Goal: Information Seeking & Learning: Learn about a topic

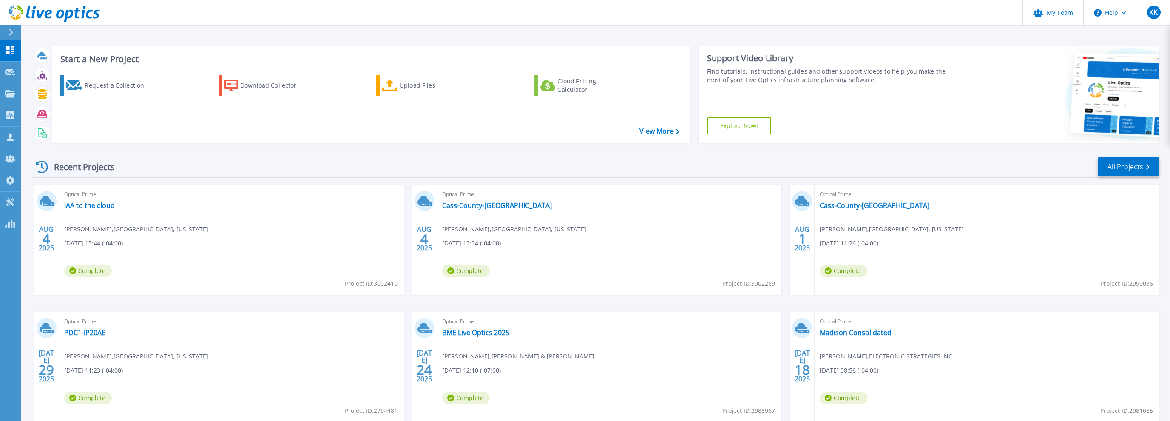
scroll to position [45, 0]
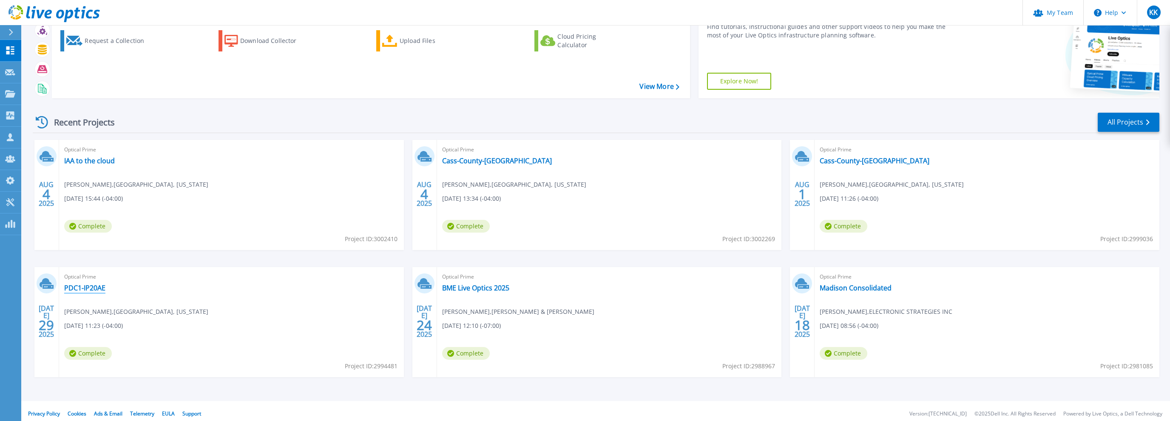
click at [74, 286] on link "PDC1-IP20AE" at bounding box center [84, 287] width 41 height 8
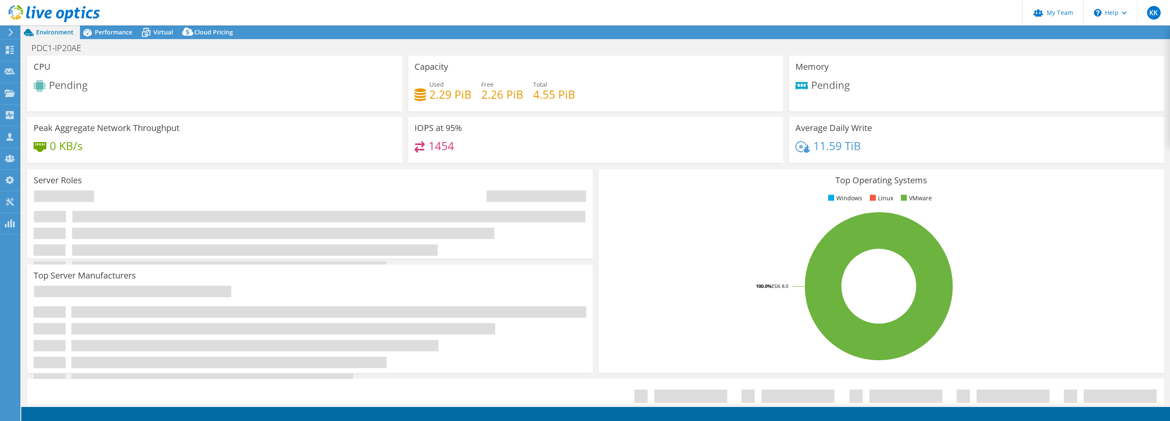
select select "USD"
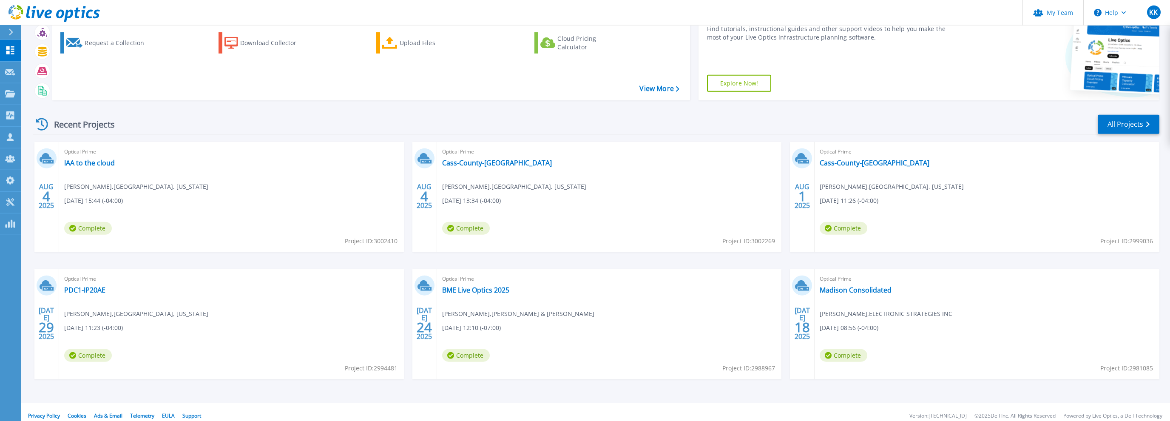
scroll to position [45, 0]
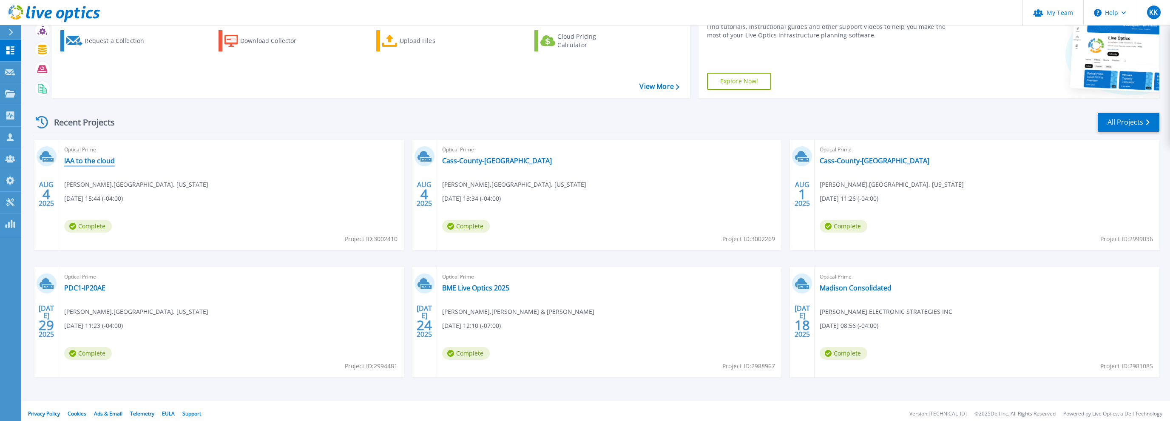
click at [98, 163] on link "IAA to the cloud" at bounding box center [89, 160] width 51 height 8
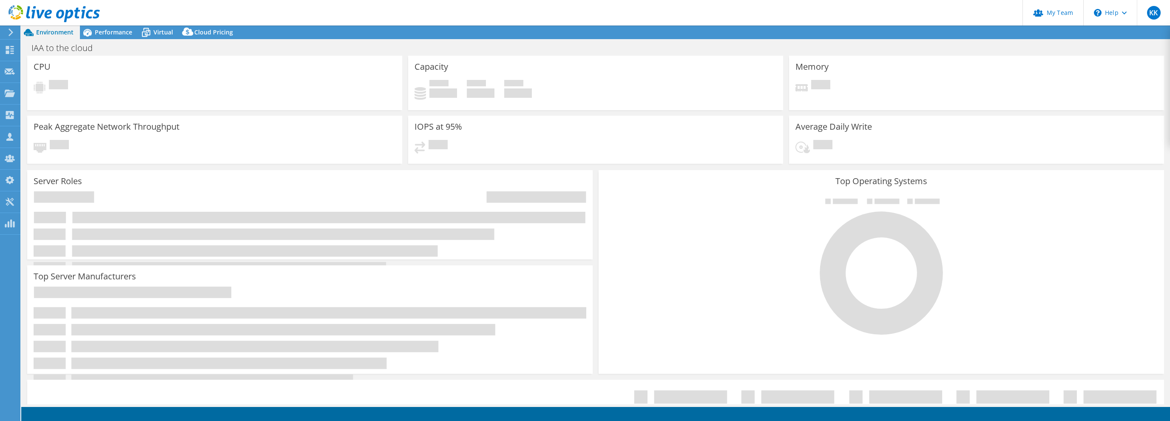
select select "USD"
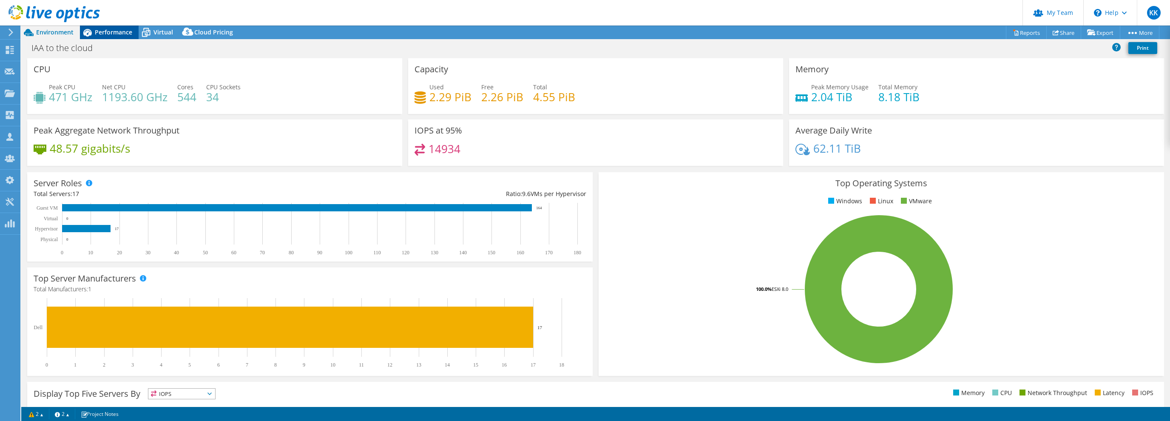
click at [103, 34] on span "Performance" at bounding box center [113, 32] width 37 height 8
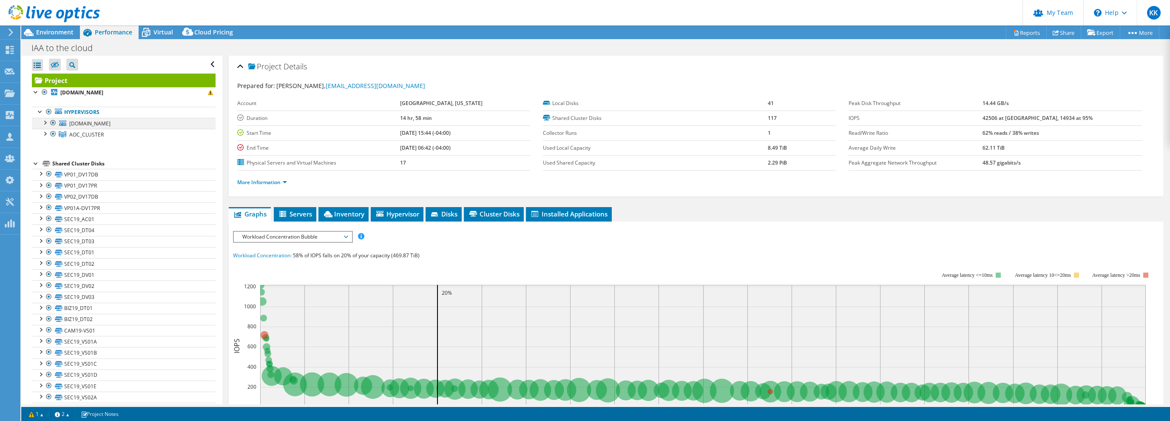
click at [45, 123] on div at bounding box center [44, 122] width 8 height 8
click at [43, 167] on div at bounding box center [44, 166] width 8 height 8
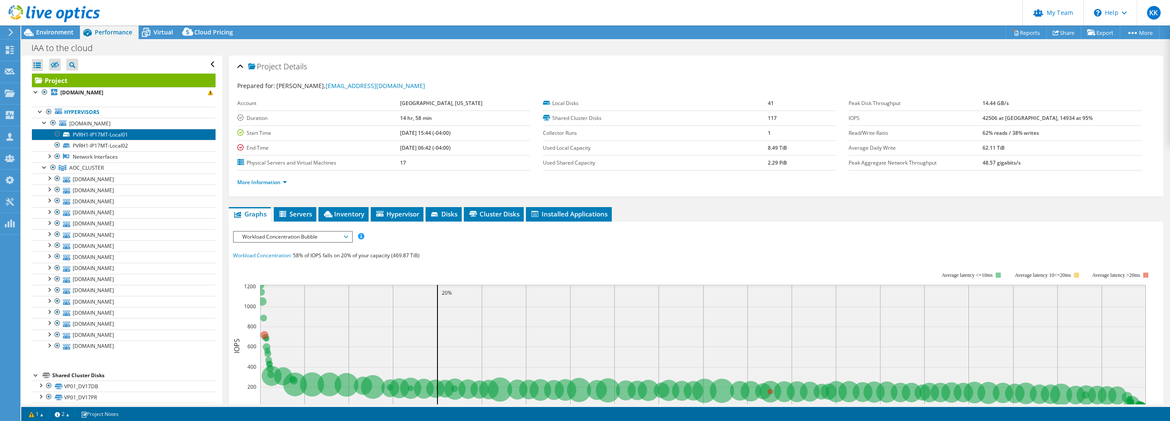
click at [136, 132] on link "PVRH1-IP17MT-Local01" at bounding box center [124, 134] width 184 height 11
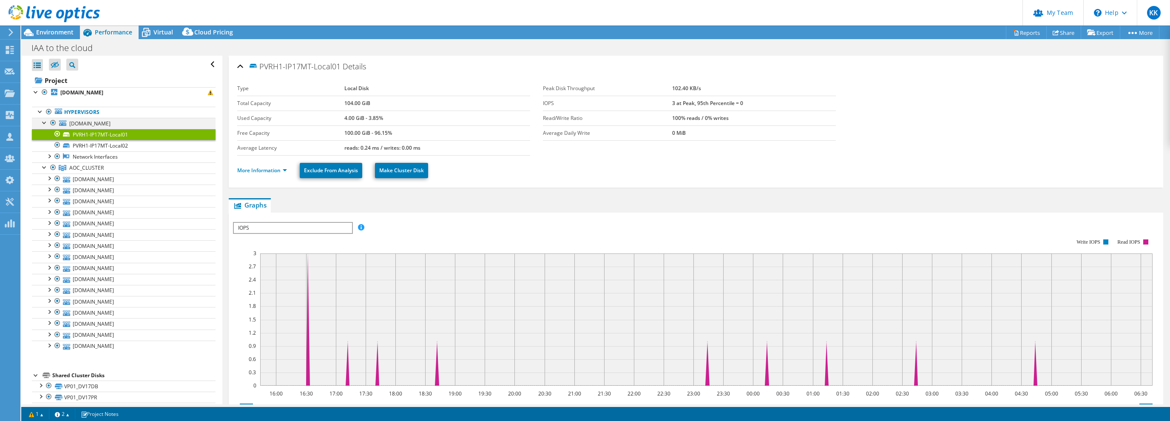
click at [45, 122] on div at bounding box center [44, 122] width 8 height 8
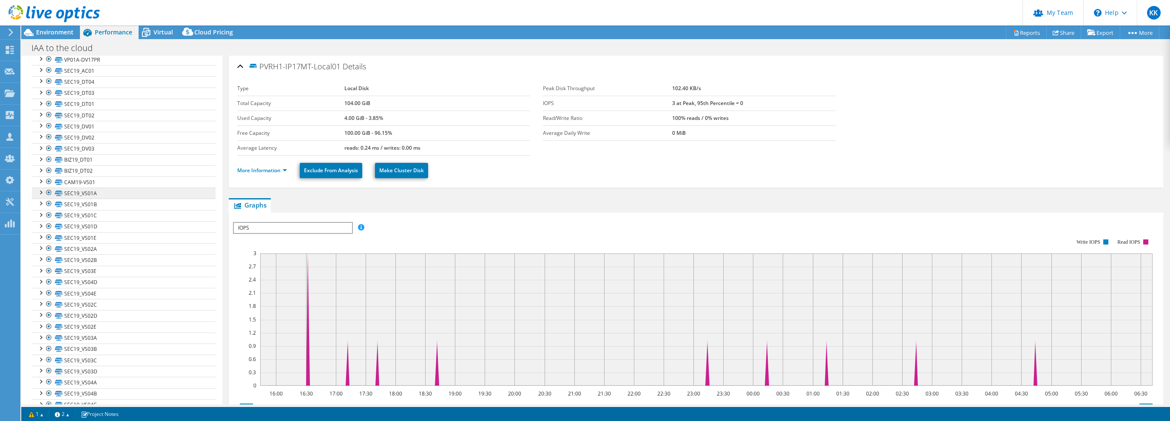
scroll to position [122, 0]
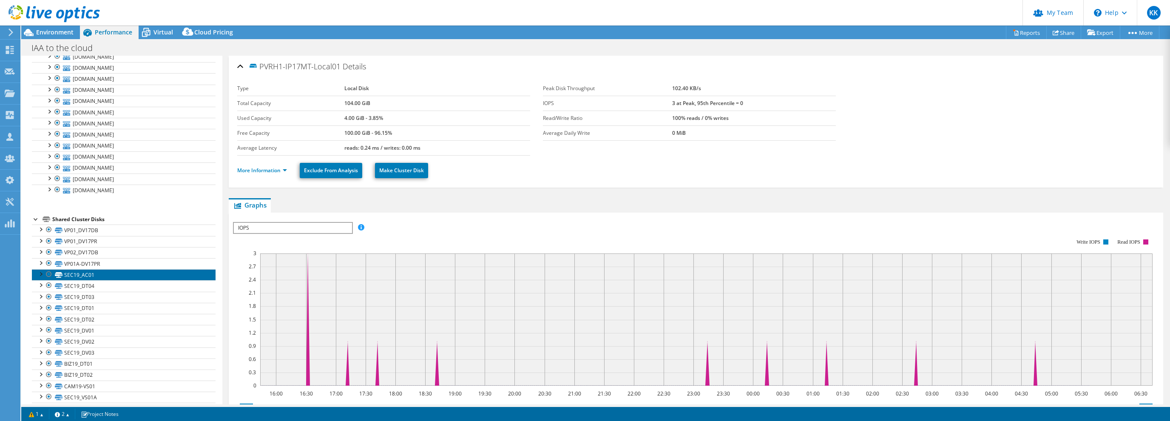
click at [97, 273] on link "SEC19_AC01" at bounding box center [124, 274] width 184 height 11
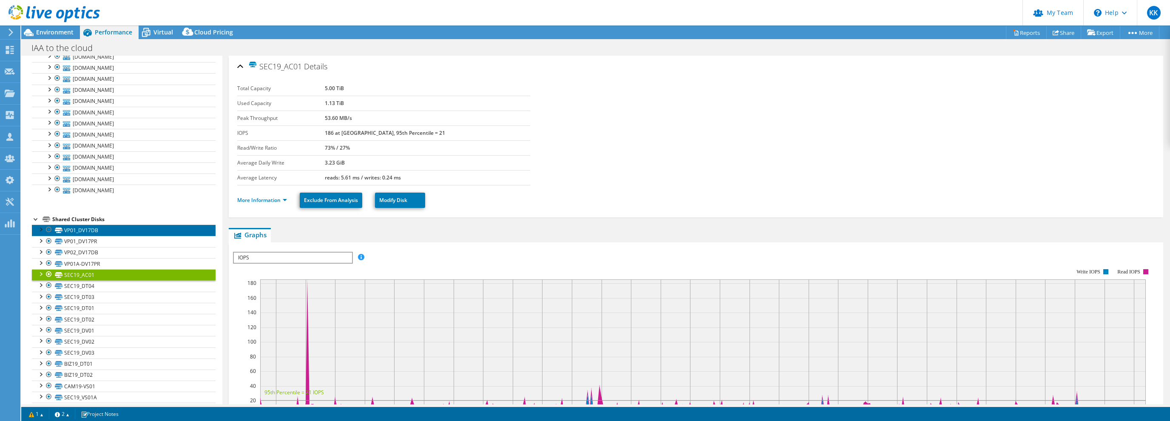
click at [105, 228] on link "VP01_DV17DB" at bounding box center [124, 229] width 184 height 11
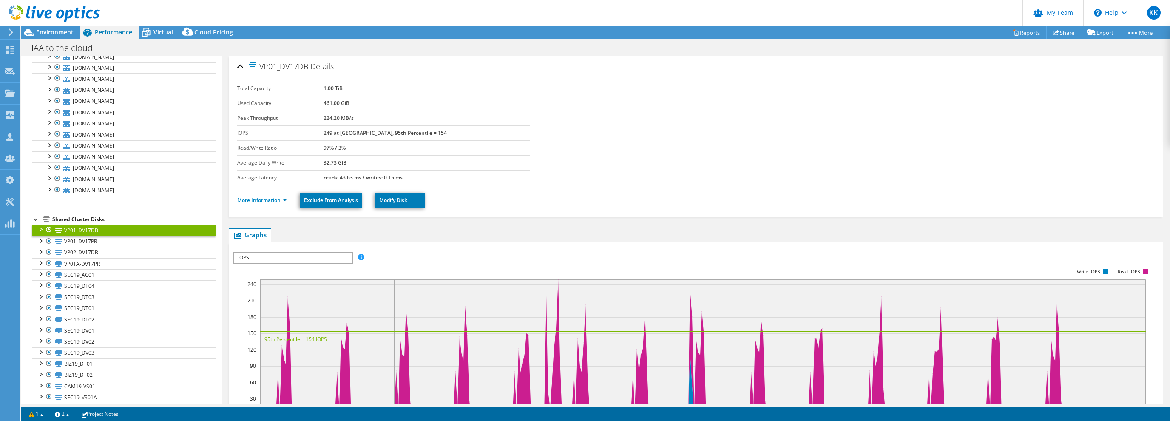
scroll to position [326, 0]
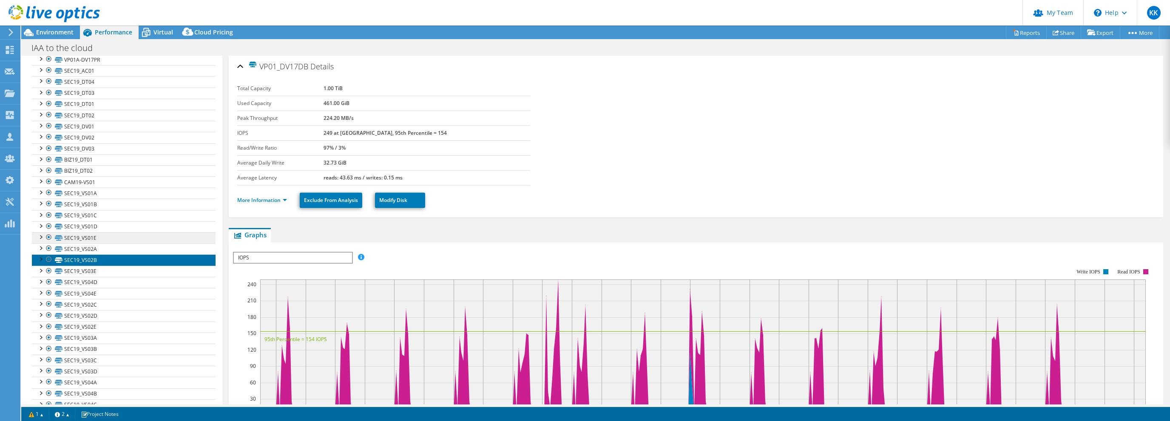
click at [121, 262] on link "SEC19_VS02B" at bounding box center [124, 259] width 184 height 11
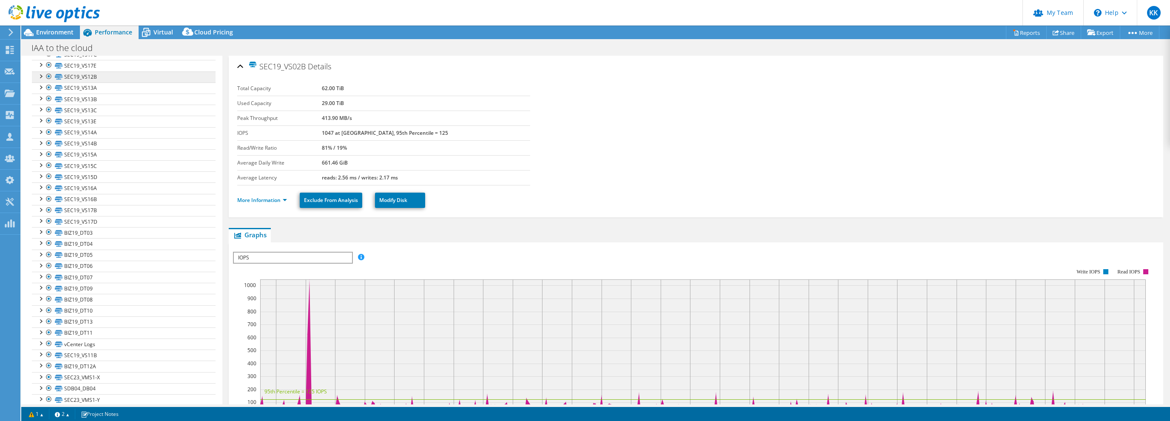
scroll to position [1061, 0]
click at [118, 210] on link "SEC19_VS17D" at bounding box center [124, 215] width 184 height 11
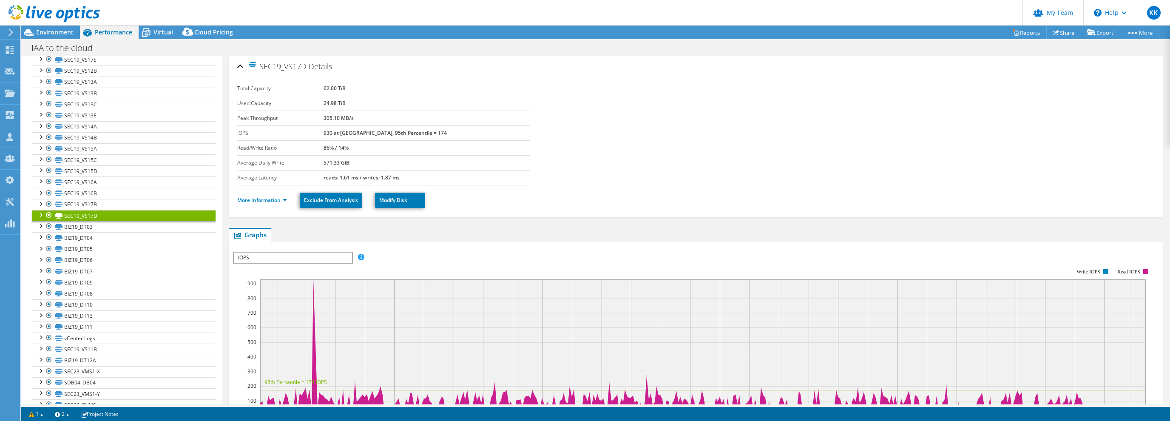
click at [48, 210] on div at bounding box center [49, 215] width 8 height 10
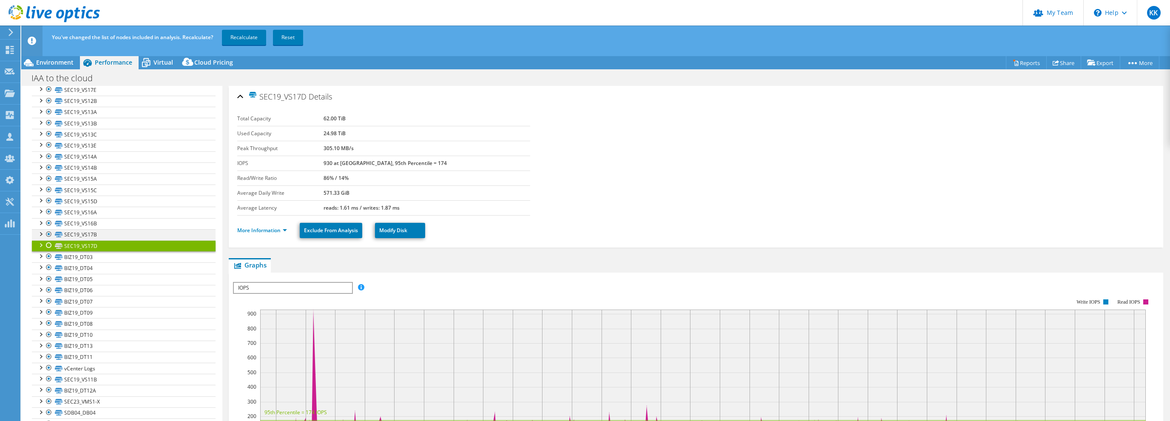
click at [50, 229] on div at bounding box center [49, 234] width 8 height 10
click at [101, 229] on link "SEC19_VS17B" at bounding box center [124, 234] width 184 height 11
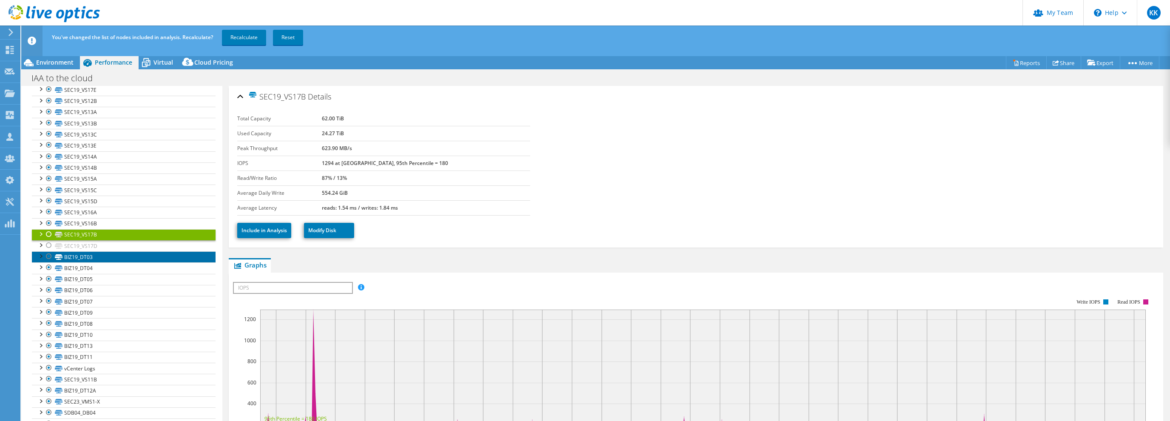
click at [114, 252] on link "BIZ19_DT03" at bounding box center [124, 256] width 184 height 11
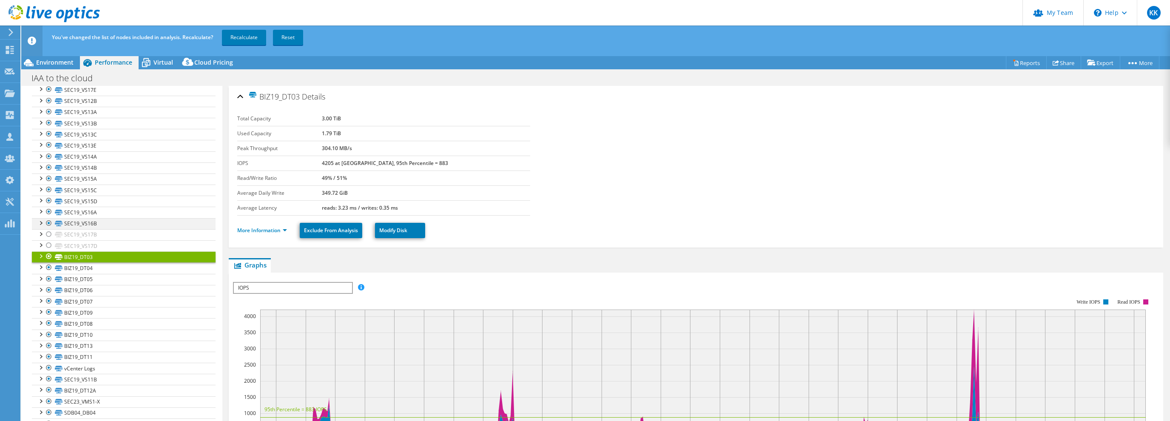
click at [47, 218] on div at bounding box center [49, 223] width 8 height 10
click at [47, 207] on div at bounding box center [49, 212] width 8 height 10
click at [48, 195] on div at bounding box center [49, 200] width 8 height 10
click at [48, 184] on div at bounding box center [49, 189] width 8 height 10
click at [48, 173] on div at bounding box center [49, 178] width 8 height 10
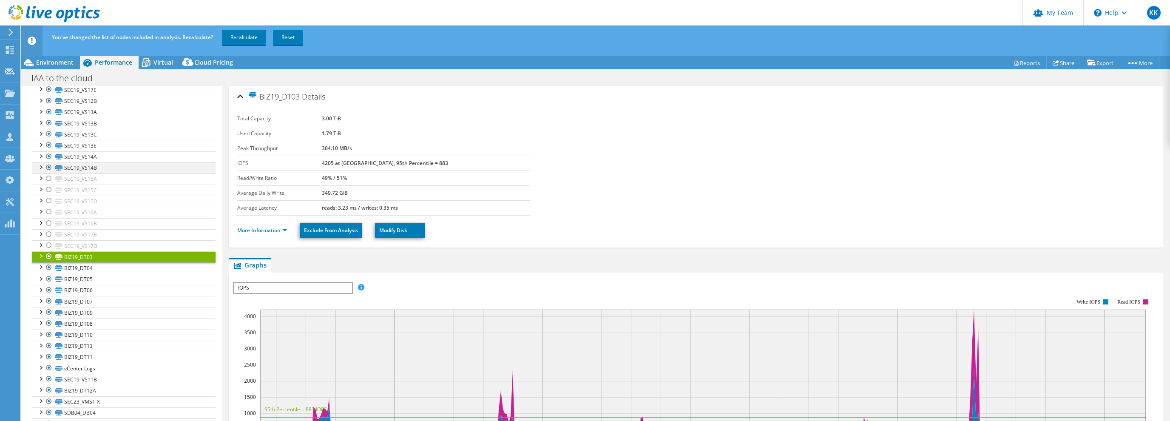
click at [48, 162] on div at bounding box center [49, 167] width 8 height 10
click at [48, 151] on div at bounding box center [49, 156] width 8 height 10
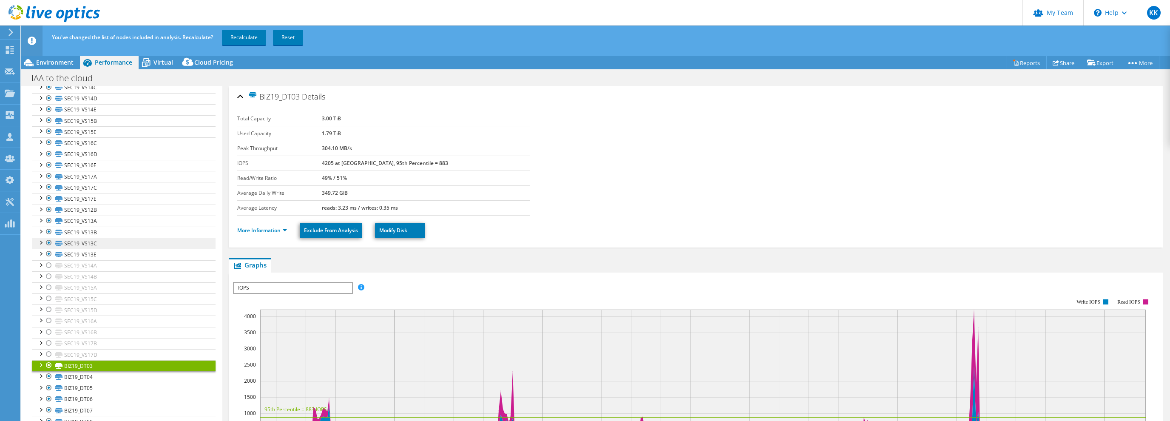
scroll to position [938, 0]
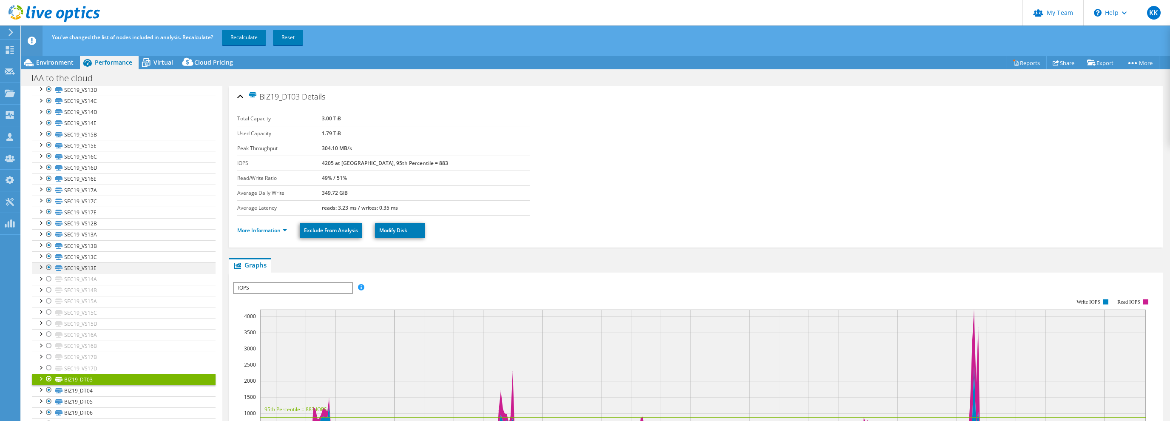
drag, startPoint x: 48, startPoint y: 260, endPoint x: 48, endPoint y: 251, distance: 8.9
click at [48, 262] on div at bounding box center [49, 267] width 8 height 10
click at [48, 251] on div at bounding box center [49, 256] width 8 height 10
click at [48, 240] on div at bounding box center [49, 245] width 8 height 10
click at [50, 229] on div at bounding box center [49, 234] width 8 height 10
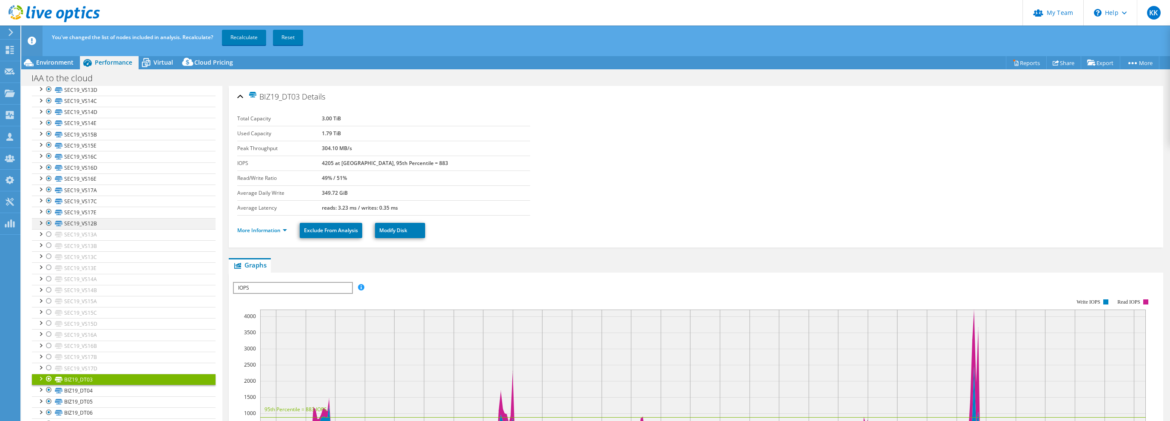
click at [47, 218] on div at bounding box center [49, 223] width 8 height 10
click at [48, 207] on div at bounding box center [49, 212] width 8 height 10
click at [47, 195] on div at bounding box center [49, 200] width 8 height 10
click at [49, 184] on div at bounding box center [49, 189] width 8 height 10
click at [49, 173] on div at bounding box center [49, 178] width 8 height 10
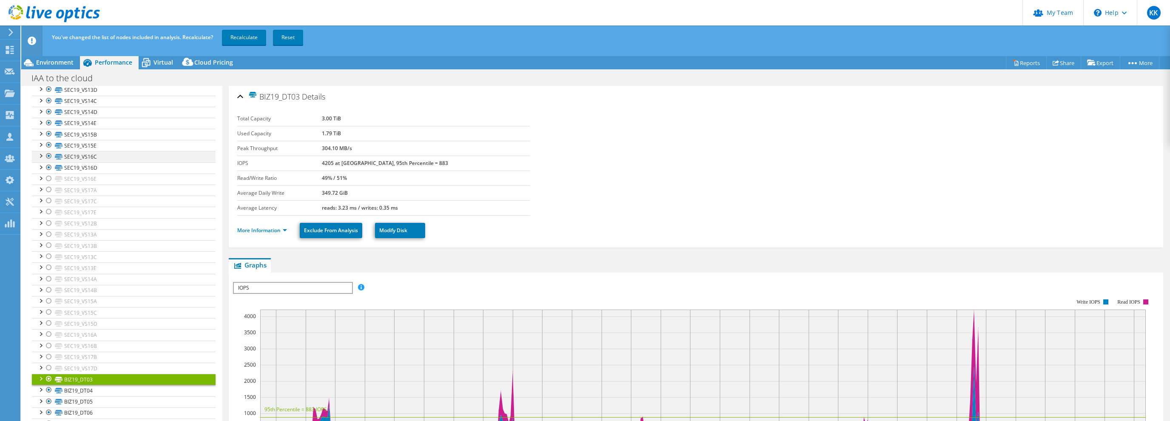
click at [47, 162] on div at bounding box center [49, 167] width 8 height 10
click at [48, 151] on div at bounding box center [49, 156] width 8 height 10
click at [48, 140] on div at bounding box center [49, 145] width 8 height 10
click at [48, 129] on div at bounding box center [49, 134] width 8 height 10
click at [48, 118] on div at bounding box center [49, 123] width 8 height 10
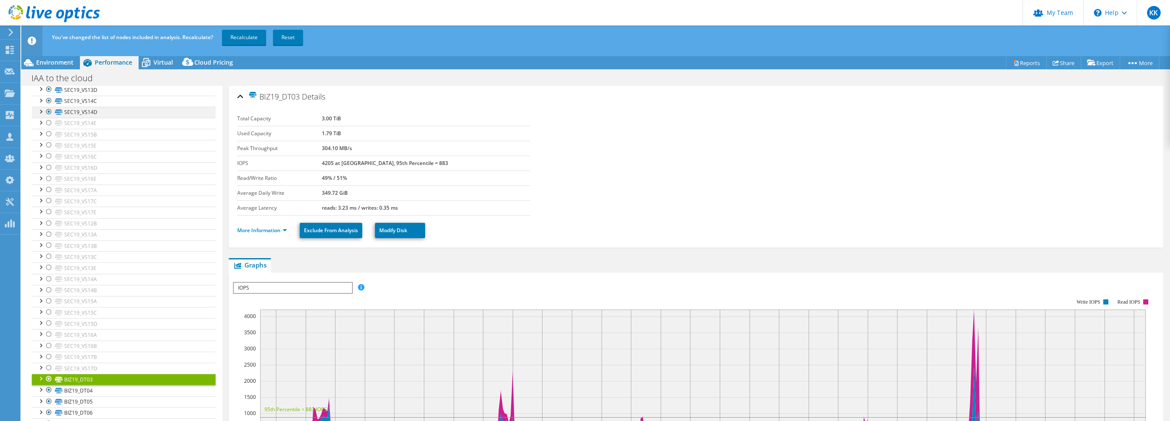
click at [49, 107] on div at bounding box center [49, 112] width 8 height 10
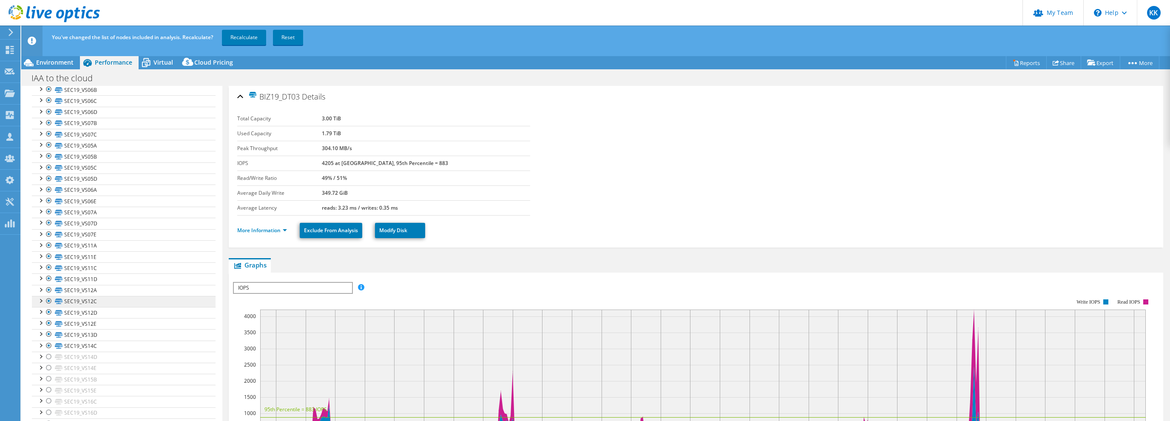
scroll to position [694, 0]
click at [48, 340] on div at bounding box center [49, 345] width 8 height 10
click at [49, 329] on div at bounding box center [49, 334] width 8 height 10
click at [48, 318] on div at bounding box center [49, 323] width 8 height 10
click at [48, 307] on div at bounding box center [49, 312] width 8 height 10
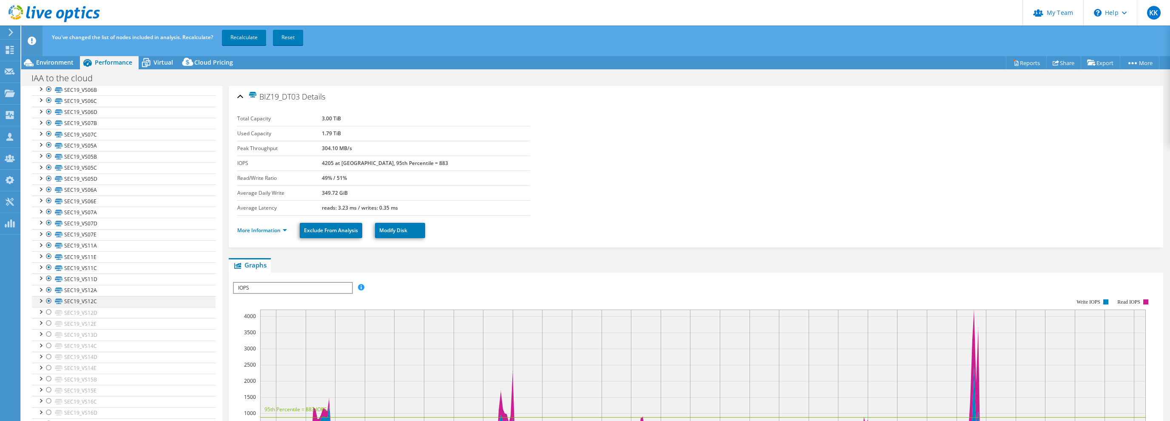
click at [48, 296] on div at bounding box center [49, 301] width 8 height 10
click at [48, 285] on div at bounding box center [49, 290] width 8 height 10
click at [49, 273] on div at bounding box center [49, 278] width 8 height 10
click at [50, 262] on div at bounding box center [49, 267] width 8 height 10
click at [48, 251] on div at bounding box center [49, 256] width 8 height 10
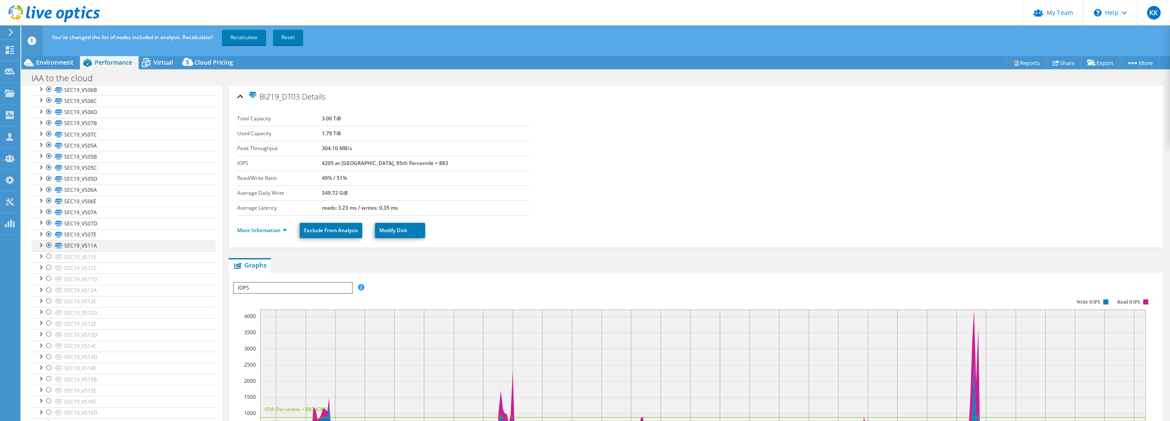
click at [48, 240] on div at bounding box center [49, 245] width 8 height 10
click at [48, 229] on div at bounding box center [49, 234] width 8 height 10
click at [48, 218] on div at bounding box center [49, 223] width 8 height 10
click at [48, 210] on div at bounding box center [49, 212] width 8 height 10
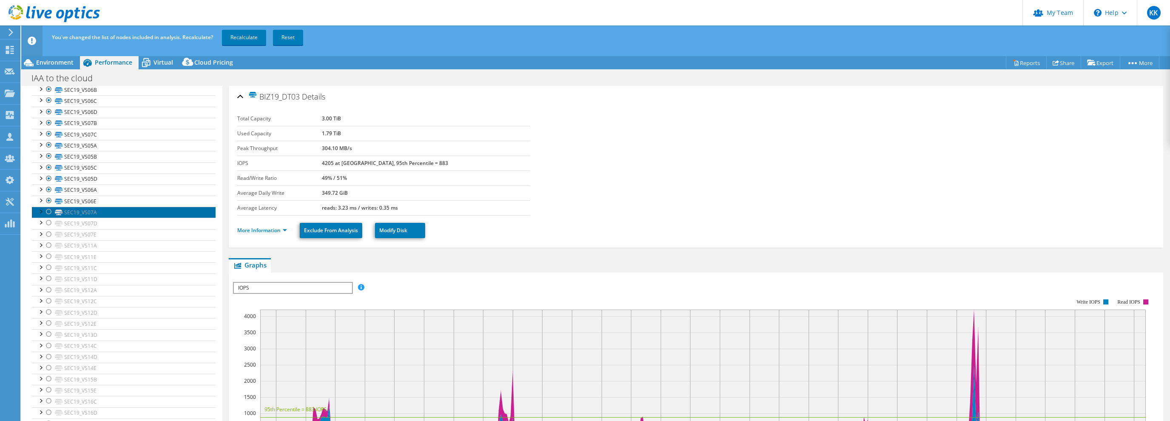
click at [110, 210] on link "SEC19_VS07A" at bounding box center [124, 212] width 184 height 11
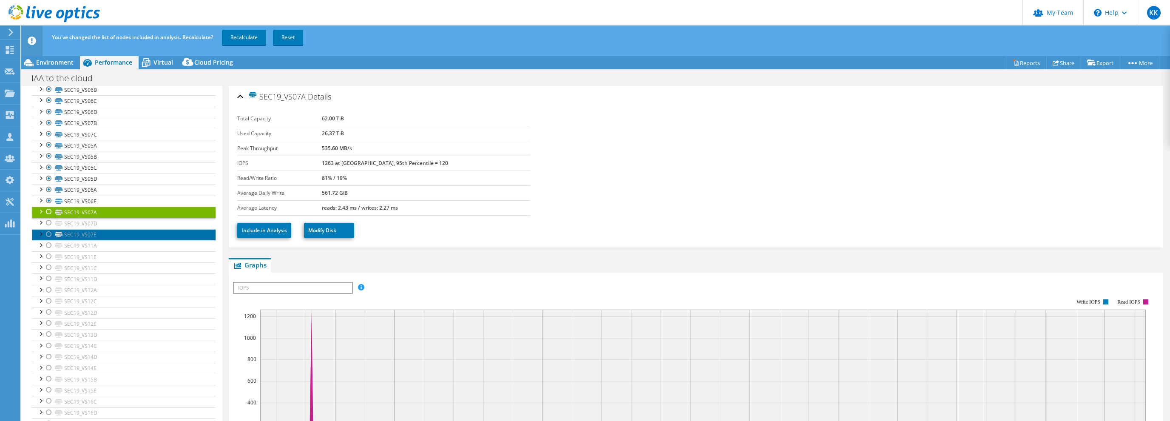
click at [105, 231] on link "SEC19_VS07E" at bounding box center [124, 234] width 184 height 11
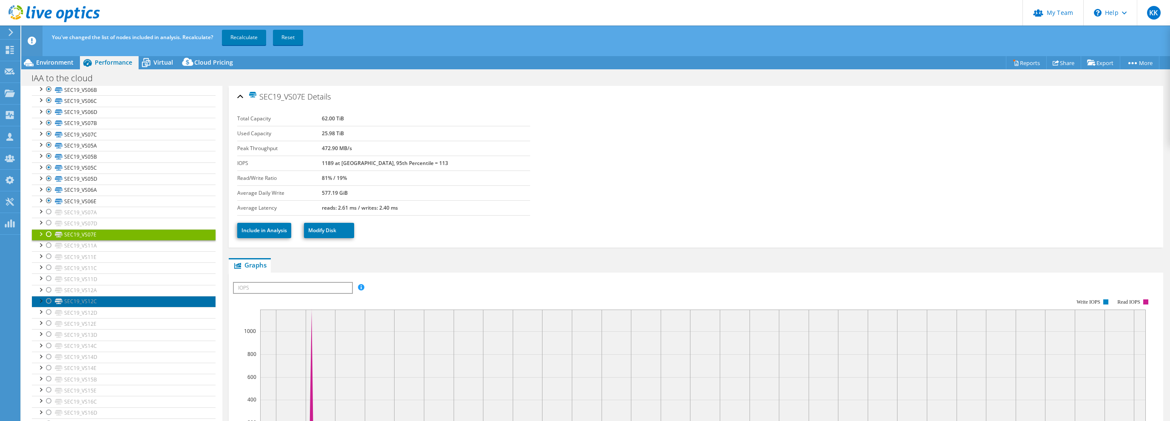
click at [117, 296] on link "SEC19_VS12C" at bounding box center [124, 301] width 184 height 11
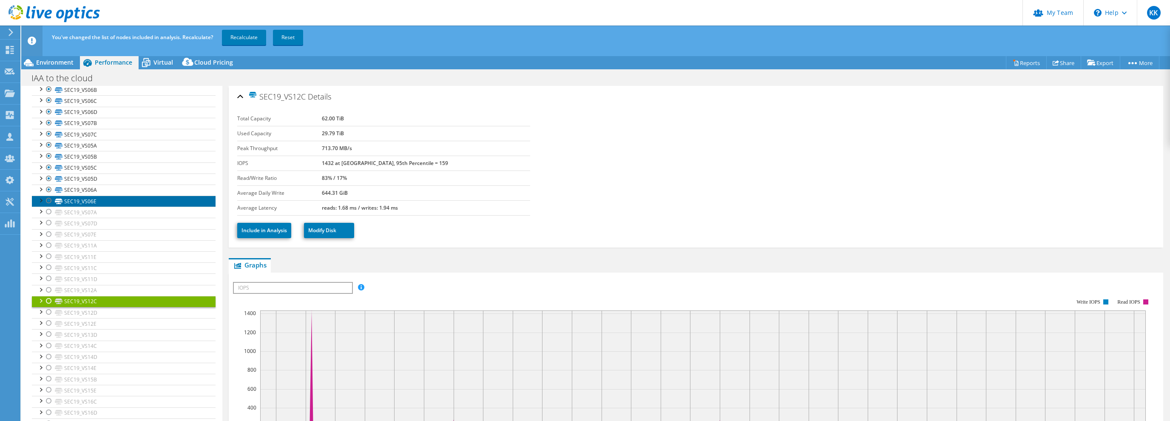
click at [104, 200] on link "SEC19_VS06E" at bounding box center [124, 200] width 184 height 11
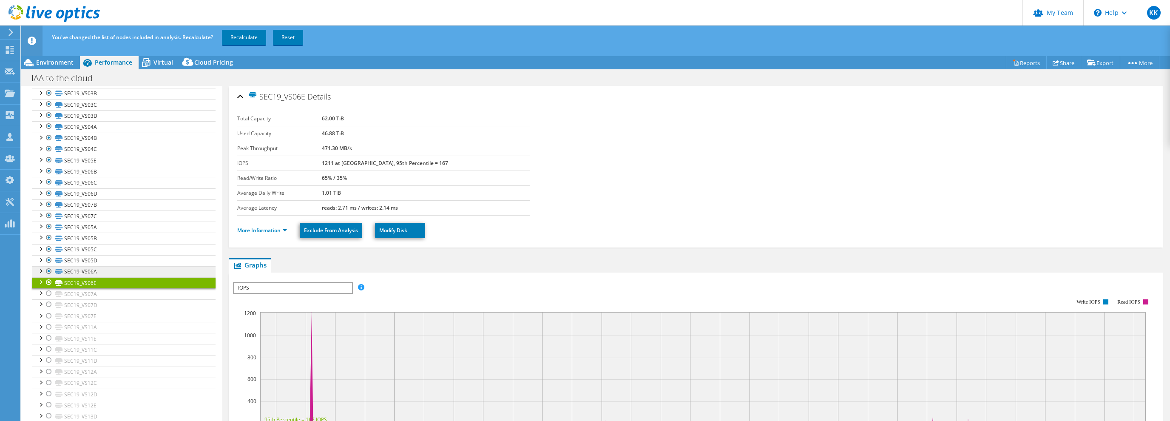
scroll to position [571, 0]
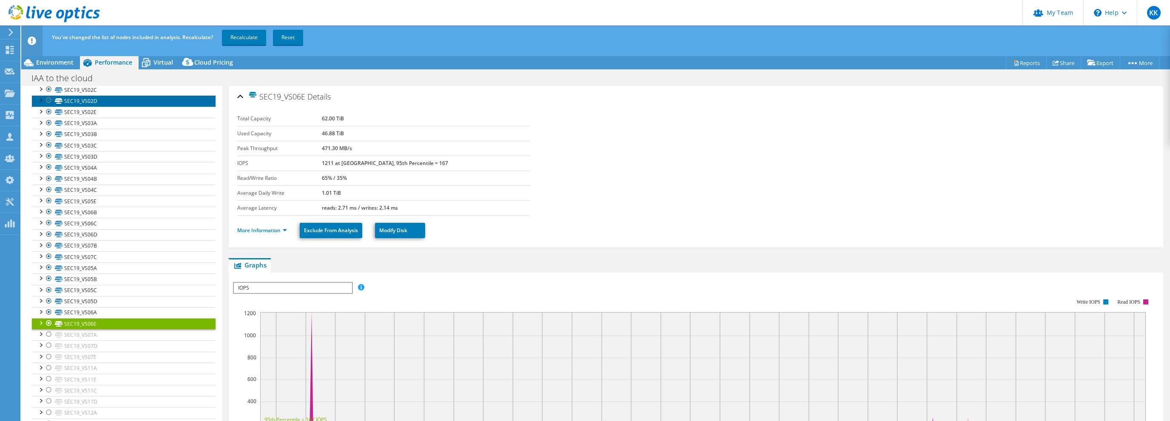
click at [110, 100] on link "SEC19_VS02D" at bounding box center [124, 100] width 184 height 11
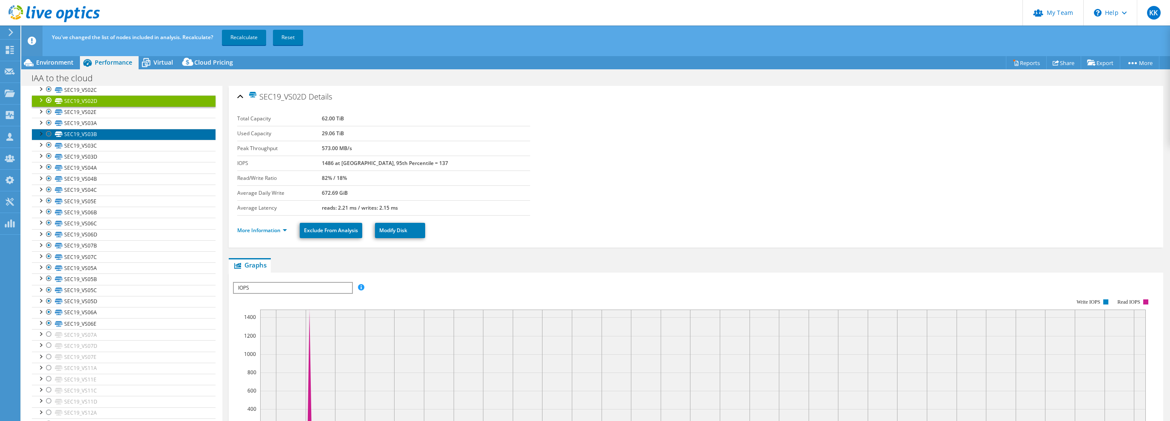
click at [113, 133] on link "SEC19_VS03B" at bounding box center [124, 134] width 184 height 11
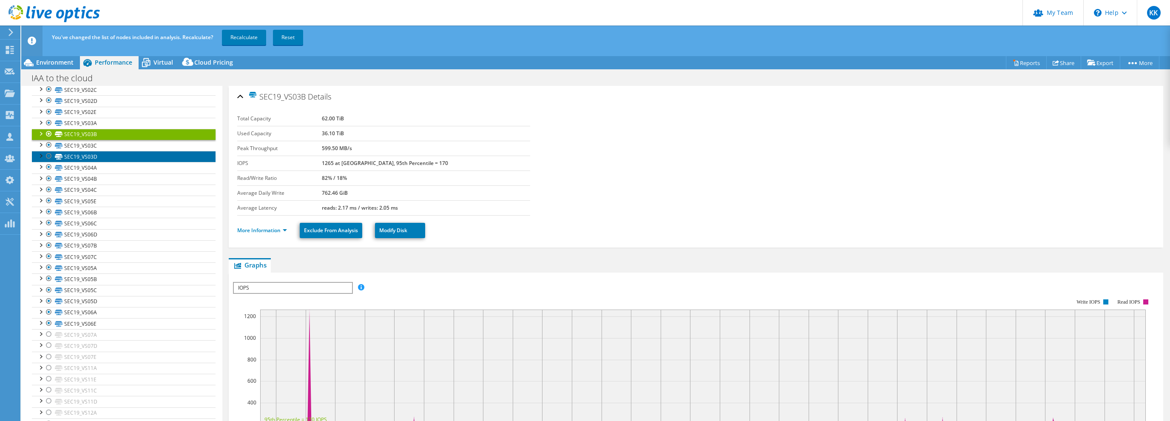
click at [116, 151] on link "SEC19_VS03D" at bounding box center [124, 156] width 184 height 11
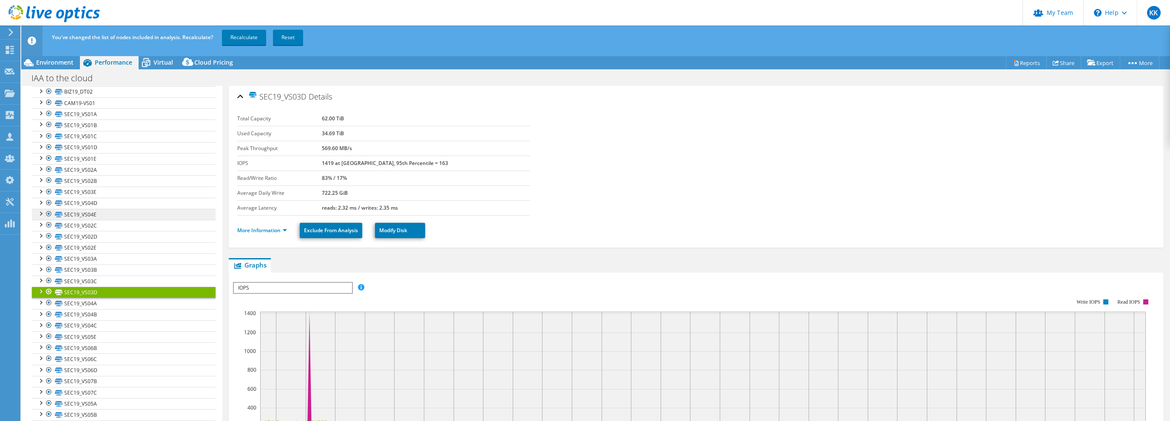
scroll to position [367, 0]
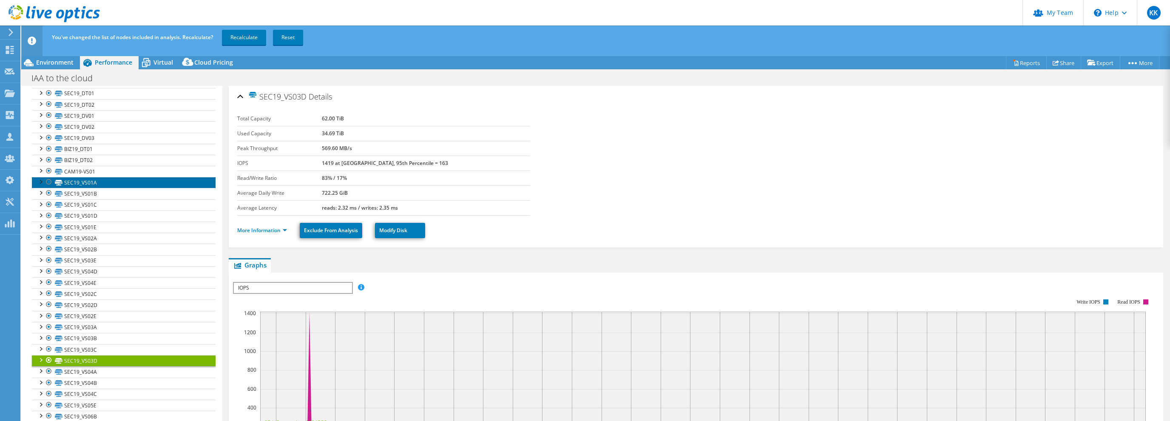
click at [122, 180] on link "SEC19_VS01A" at bounding box center [124, 182] width 184 height 11
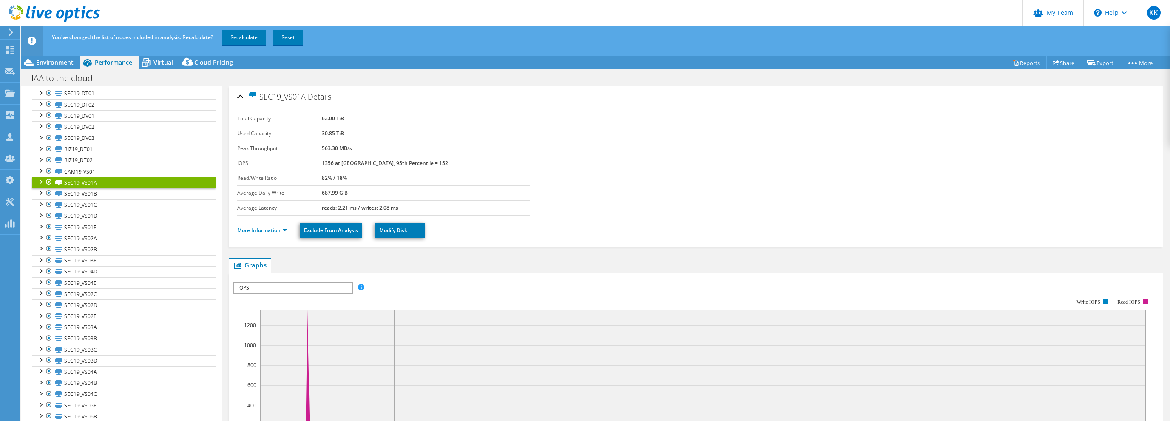
click at [48, 179] on div at bounding box center [49, 182] width 8 height 10
click at [48, 189] on div at bounding box center [49, 193] width 8 height 10
click at [49, 199] on div at bounding box center [49, 204] width 8 height 10
click at [48, 213] on div at bounding box center [49, 215] width 8 height 10
click at [48, 225] on div at bounding box center [49, 226] width 8 height 10
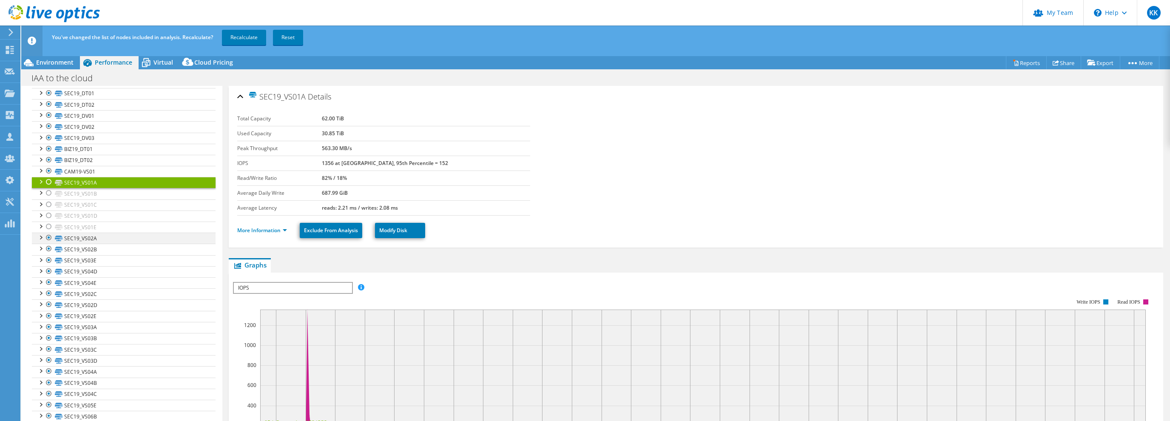
click at [47, 232] on div at bounding box center [49, 237] width 8 height 10
click at [48, 245] on div at bounding box center [49, 249] width 8 height 10
click at [50, 256] on div at bounding box center [49, 260] width 8 height 10
click at [51, 266] on div at bounding box center [49, 271] width 8 height 10
click at [49, 277] on div at bounding box center [49, 282] width 8 height 10
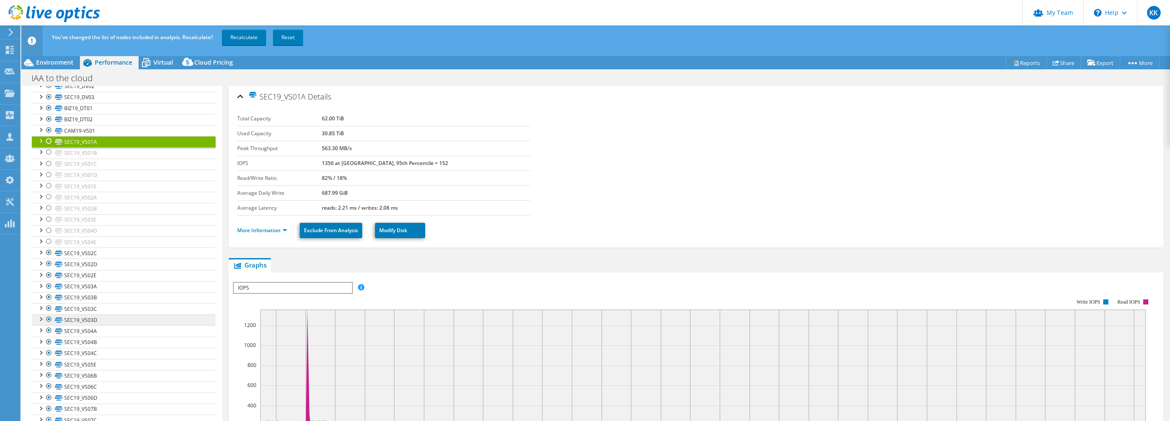
scroll to position [449, 0]
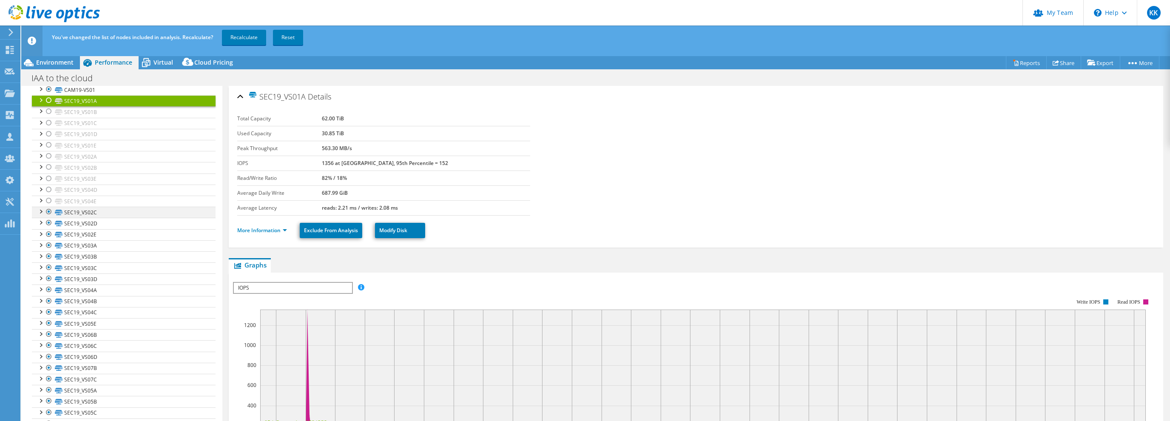
click at [50, 208] on div at bounding box center [49, 212] width 8 height 10
click at [48, 218] on div at bounding box center [49, 223] width 8 height 10
click at [48, 229] on div at bounding box center [49, 234] width 8 height 10
click at [48, 243] on div at bounding box center [49, 245] width 8 height 10
click at [49, 251] on div at bounding box center [49, 256] width 8 height 10
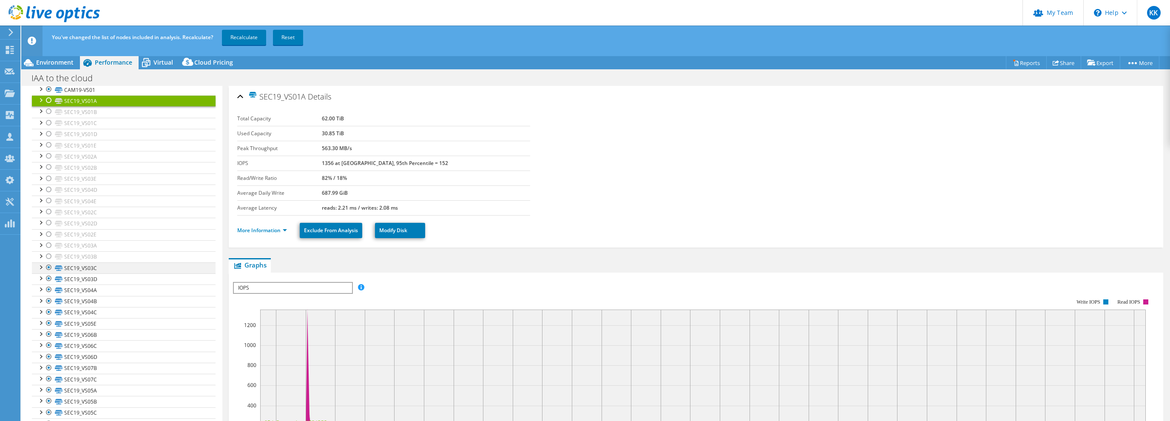
click at [48, 263] on div at bounding box center [49, 267] width 8 height 10
click at [47, 273] on div at bounding box center [49, 278] width 8 height 10
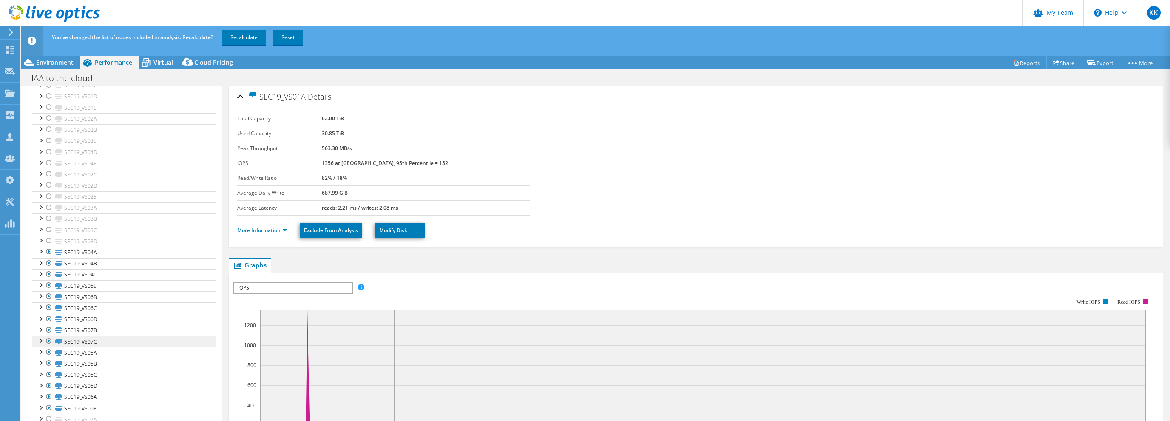
scroll to position [571, 0]
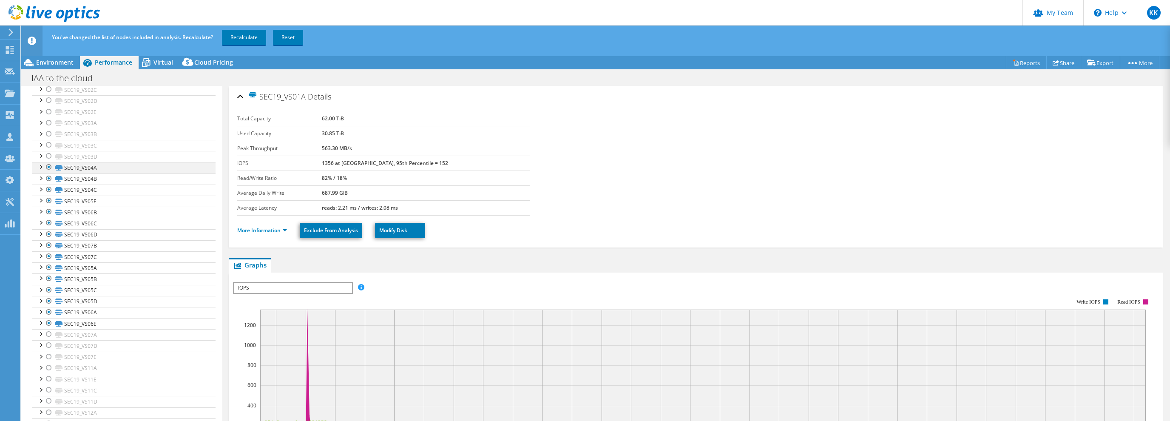
click at [49, 164] on div at bounding box center [49, 167] width 8 height 10
click at [49, 173] on div at bounding box center [49, 178] width 8 height 10
click at [48, 184] on div at bounding box center [49, 189] width 8 height 10
click at [51, 196] on div at bounding box center [49, 200] width 8 height 10
click at [51, 207] on div at bounding box center [49, 212] width 8 height 10
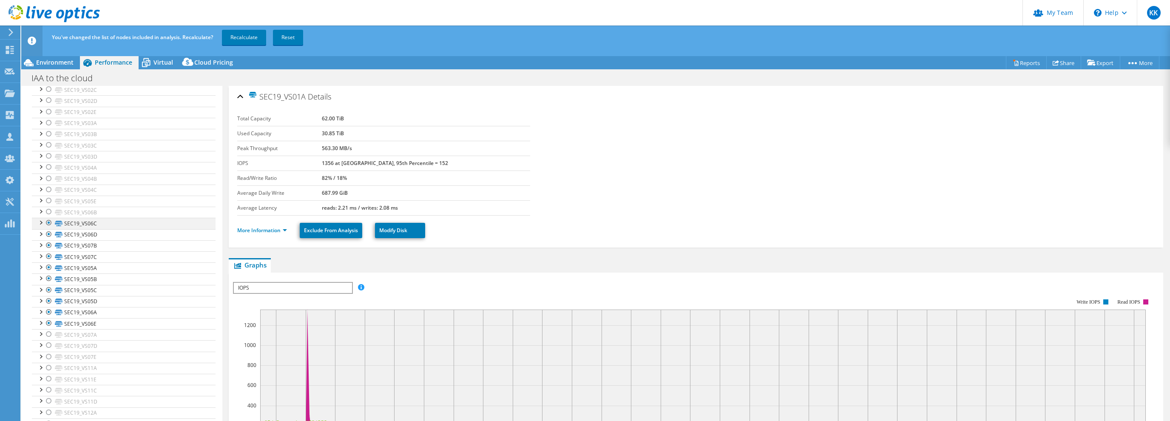
click at [48, 218] on div at bounding box center [49, 223] width 8 height 10
click at [48, 231] on div at bounding box center [49, 234] width 8 height 10
click at [48, 240] on div at bounding box center [49, 245] width 8 height 10
click at [48, 251] on div at bounding box center [49, 256] width 8 height 10
click at [49, 263] on div at bounding box center [49, 267] width 8 height 10
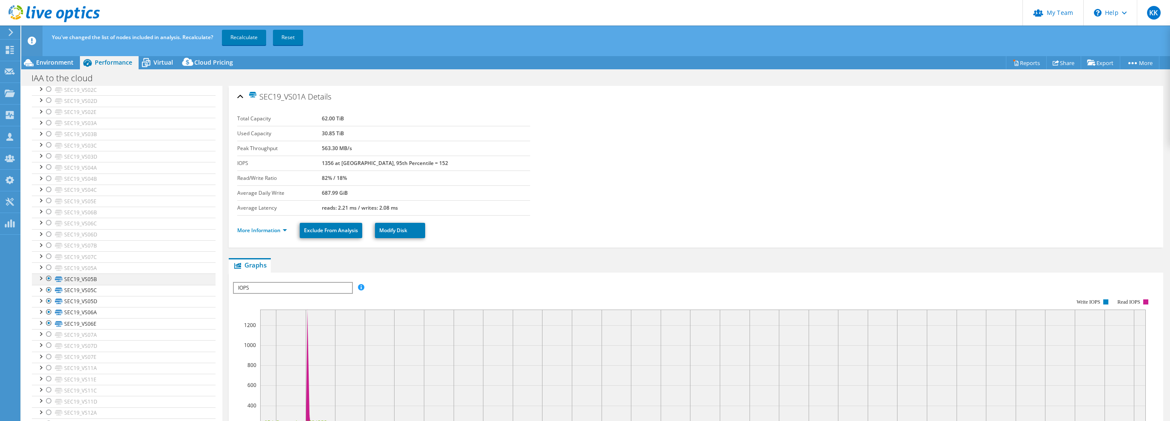
click at [48, 273] on div at bounding box center [49, 278] width 8 height 10
click at [48, 285] on div at bounding box center [49, 290] width 8 height 10
click at [48, 297] on div at bounding box center [49, 301] width 8 height 10
click at [48, 307] on div at bounding box center [49, 312] width 8 height 10
click at [48, 318] on div at bounding box center [49, 323] width 8 height 10
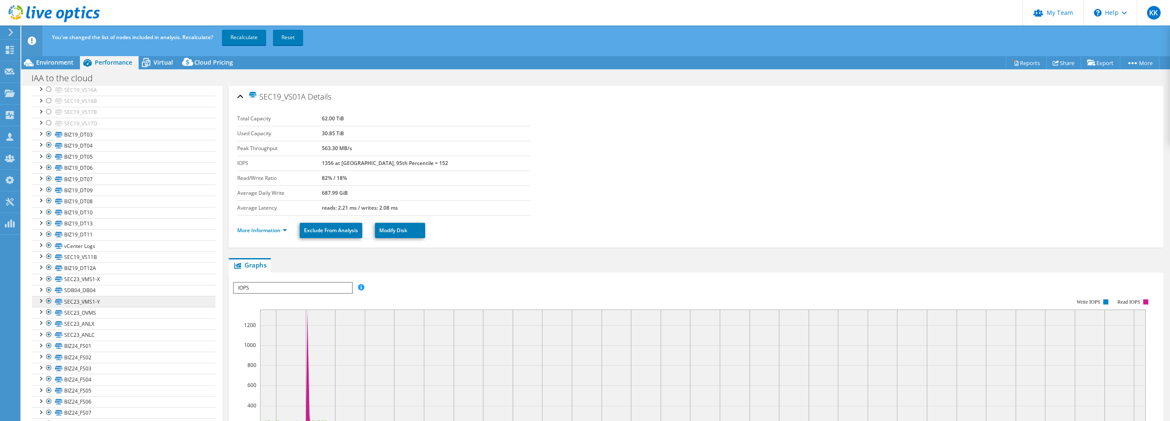
scroll to position [1244, 0]
click at [107, 268] on link "SEC23_ANLC" at bounding box center [124, 273] width 184 height 11
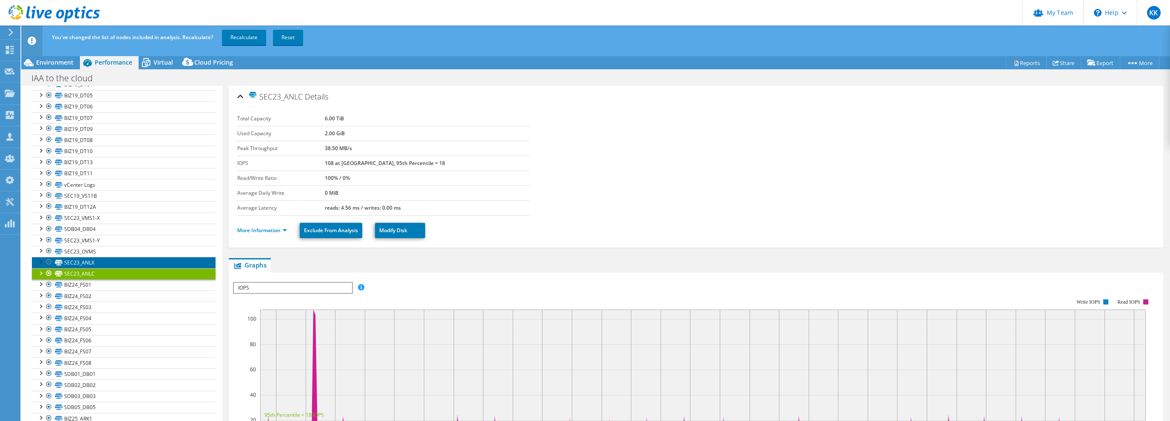
click at [107, 257] on link "SEC23_ANLX" at bounding box center [124, 262] width 184 height 11
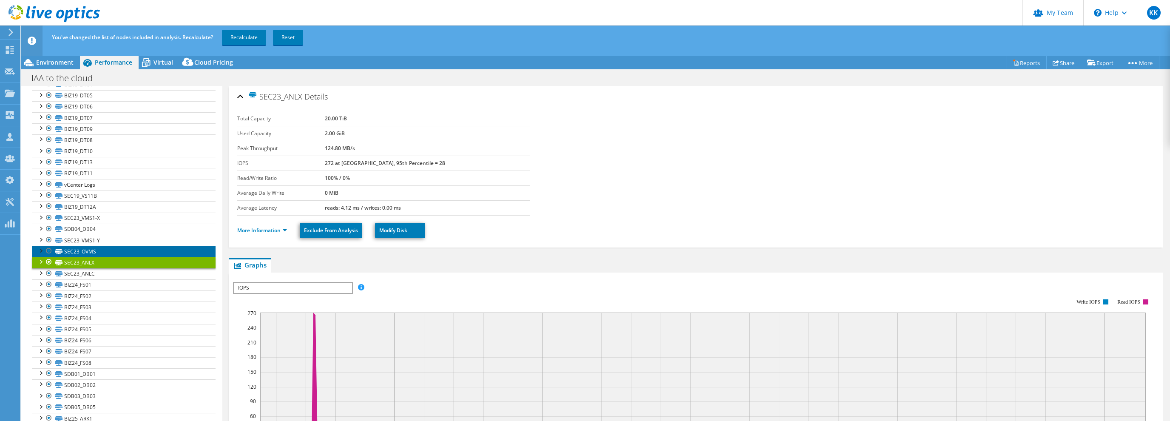
click at [108, 246] on link "SEC23_OVMS" at bounding box center [124, 251] width 184 height 11
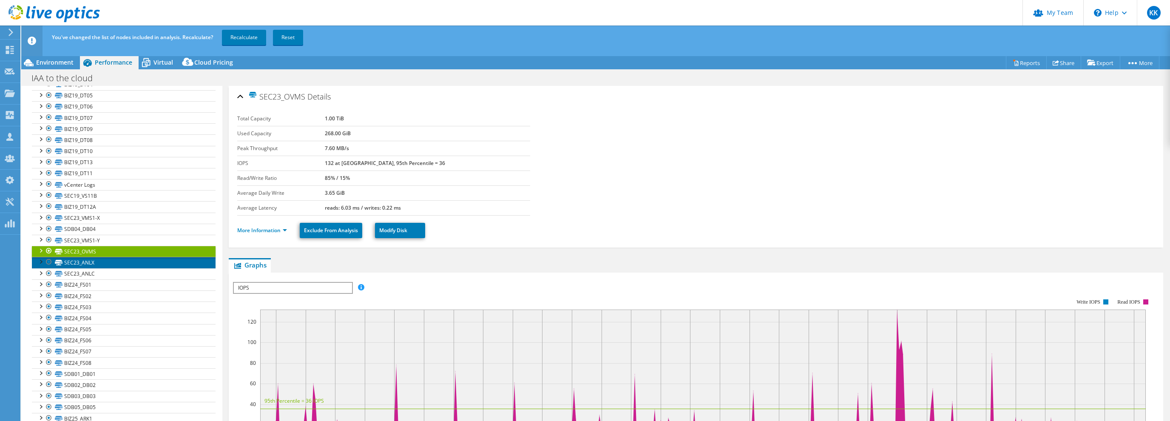
click at [108, 257] on link "SEC23_ANLX" at bounding box center [124, 262] width 184 height 11
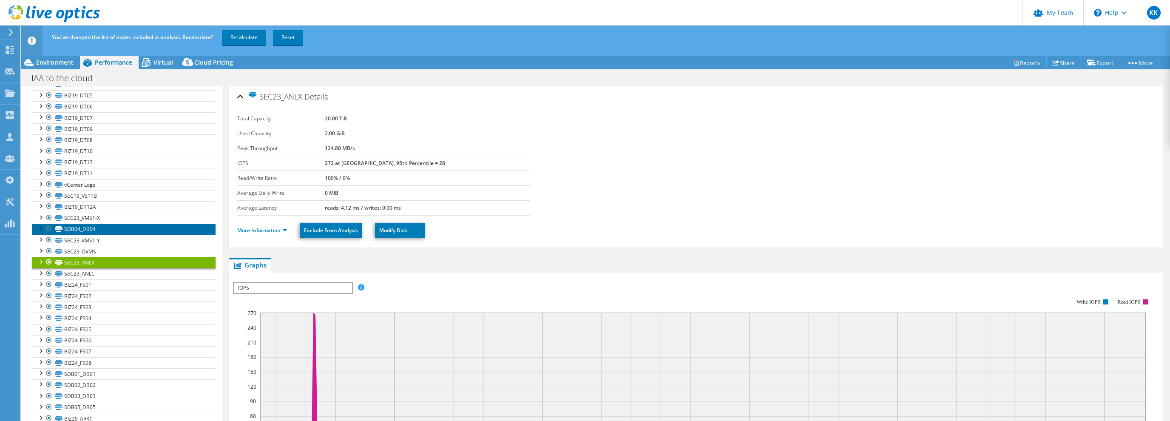
click at [107, 224] on link "SDB04_DB04" at bounding box center [124, 229] width 184 height 11
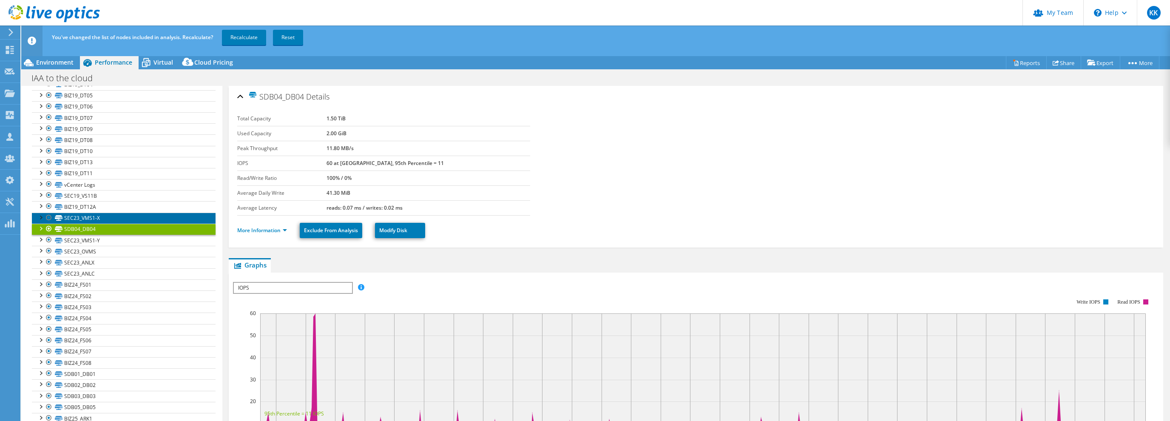
click at [108, 212] on link "SEC23_VMS1-X" at bounding box center [124, 217] width 184 height 11
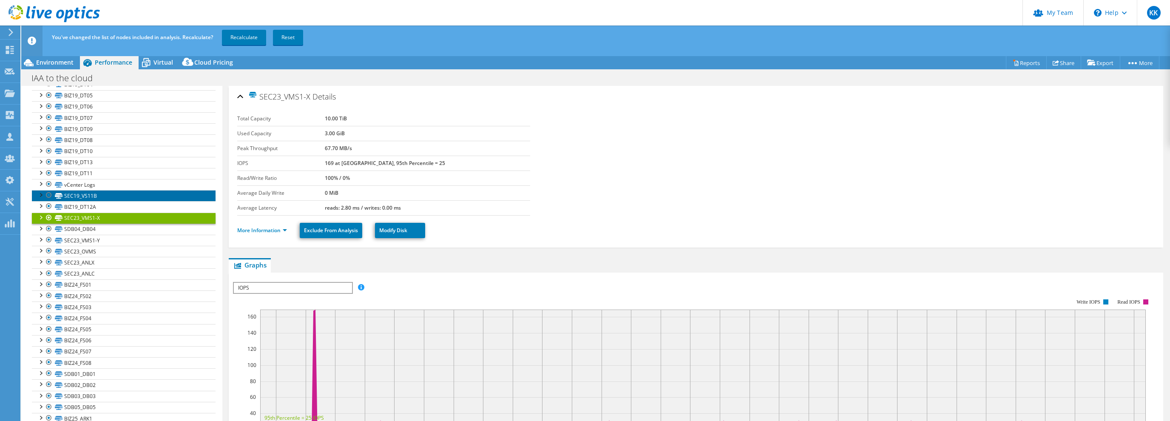
click at [108, 190] on link "SEC19_VS11B" at bounding box center [124, 195] width 184 height 11
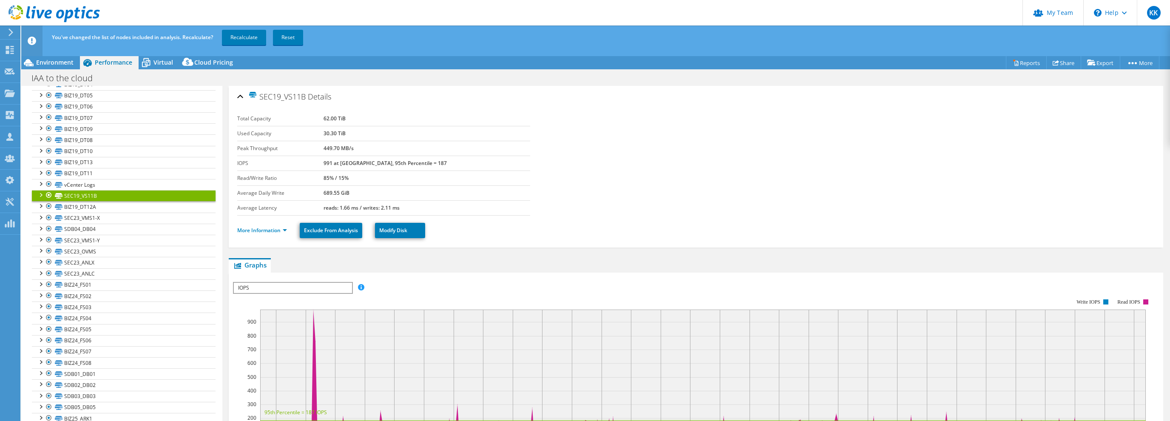
click at [48, 190] on div at bounding box center [49, 195] width 8 height 10
click at [114, 420] on link "AWS_Test" at bounding box center [124, 429] width 184 height 11
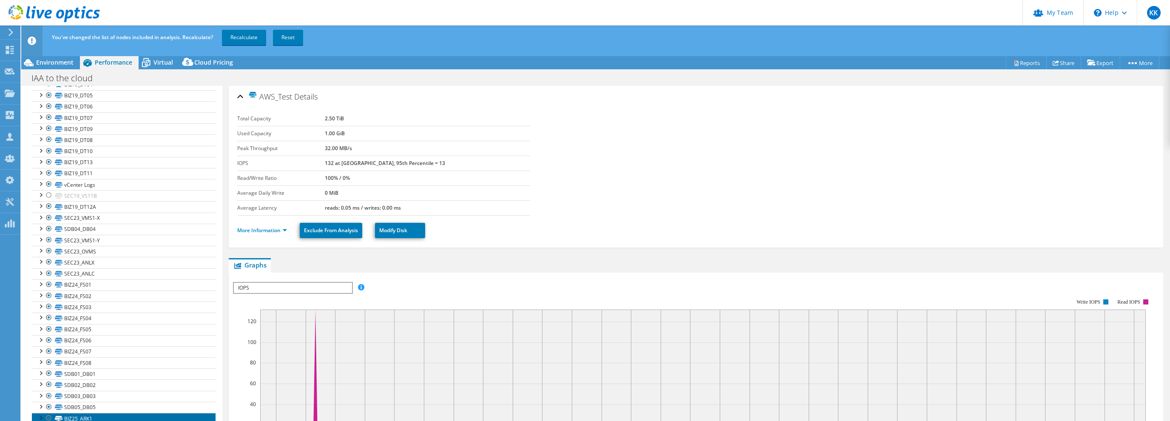
click at [113, 413] on link "BIZ25_ARK1" at bounding box center [124, 418] width 184 height 11
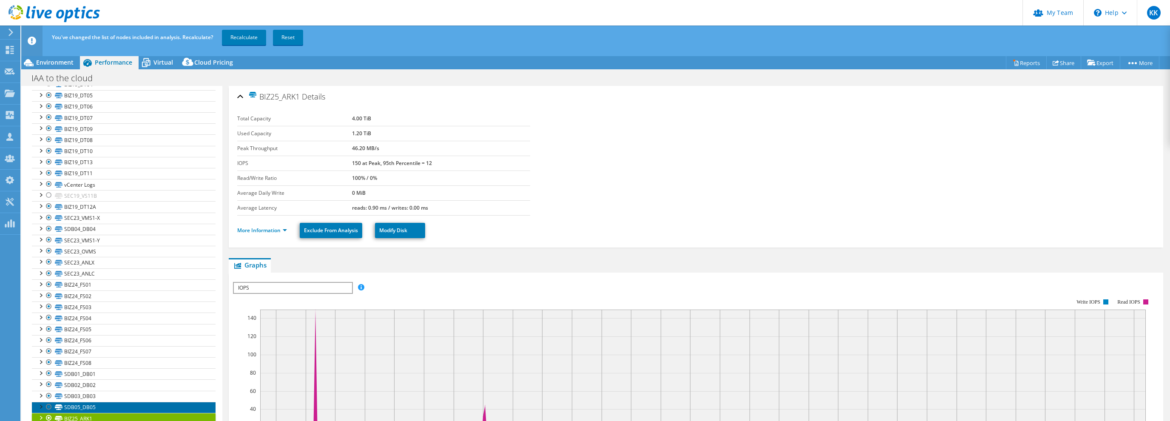
click at [113, 402] on link "SDB05_DB05" at bounding box center [124, 407] width 184 height 11
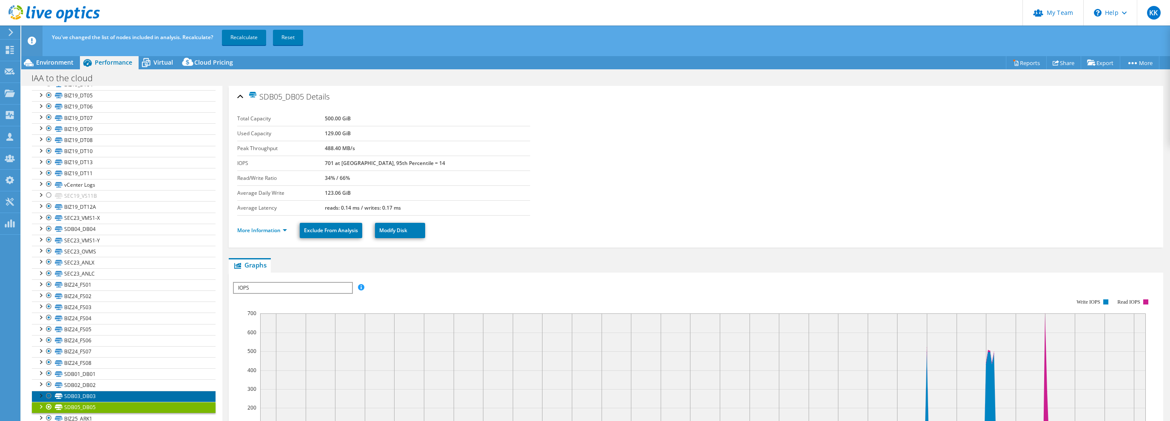
click at [117, 391] on link "SDB03_DB03" at bounding box center [124, 396] width 184 height 11
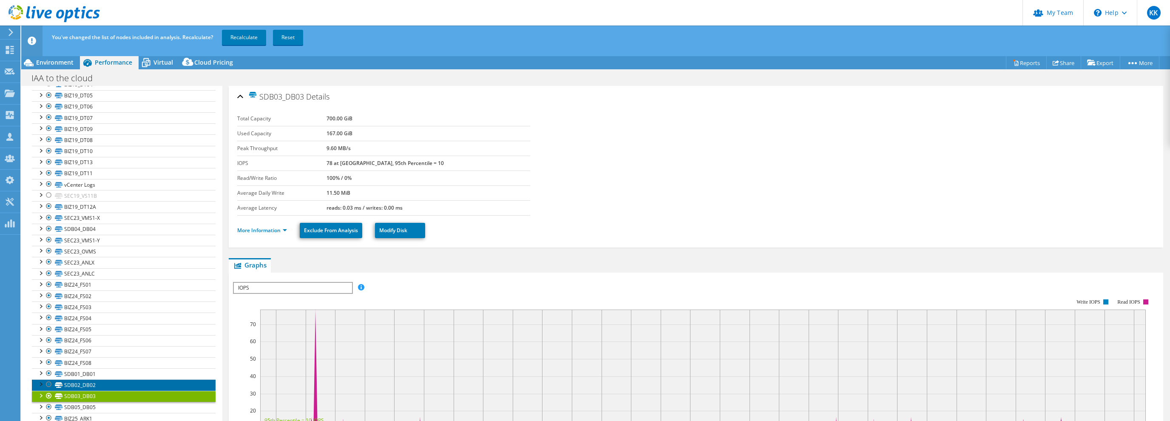
click at [110, 379] on link "SDB02_DB02" at bounding box center [124, 384] width 184 height 11
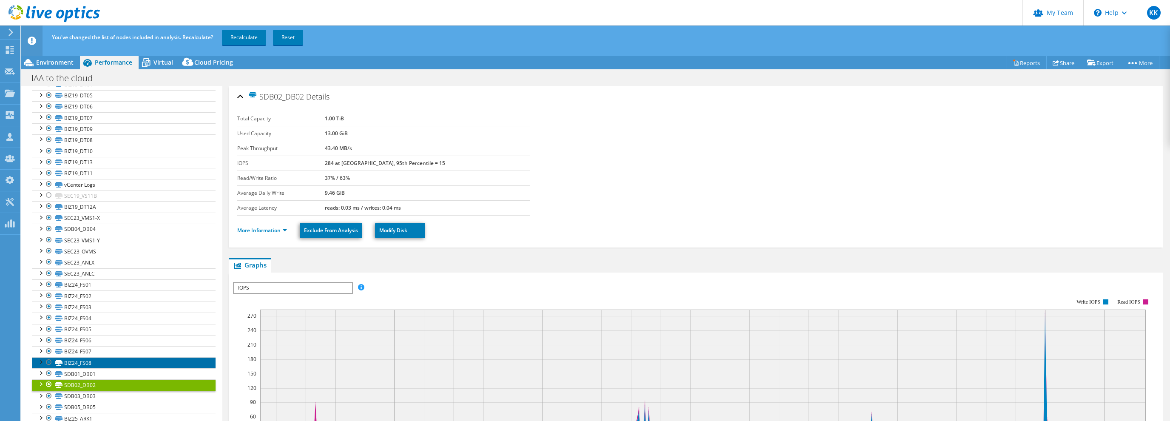
click at [106, 357] on link "BIZ24_FS08" at bounding box center [124, 362] width 184 height 11
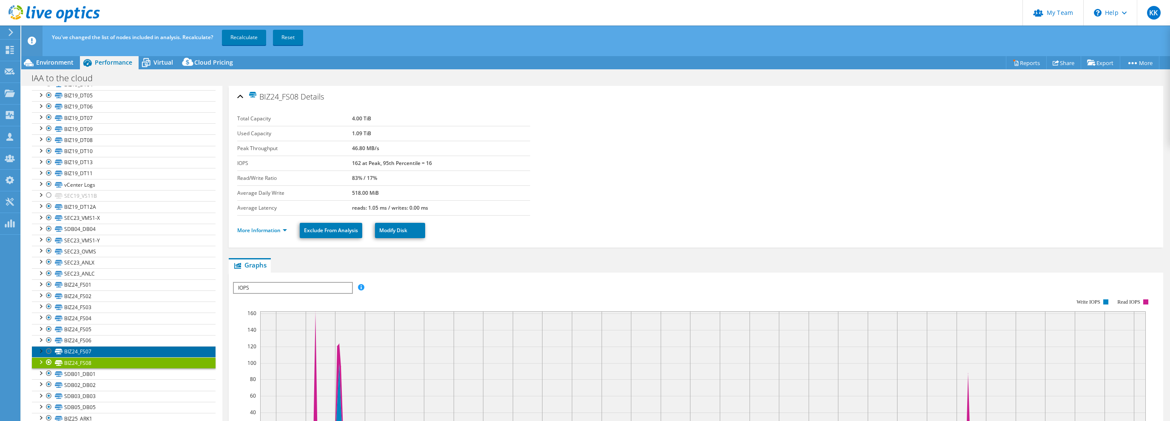
click at [108, 346] on link "BIZ24_FS07" at bounding box center [124, 351] width 184 height 11
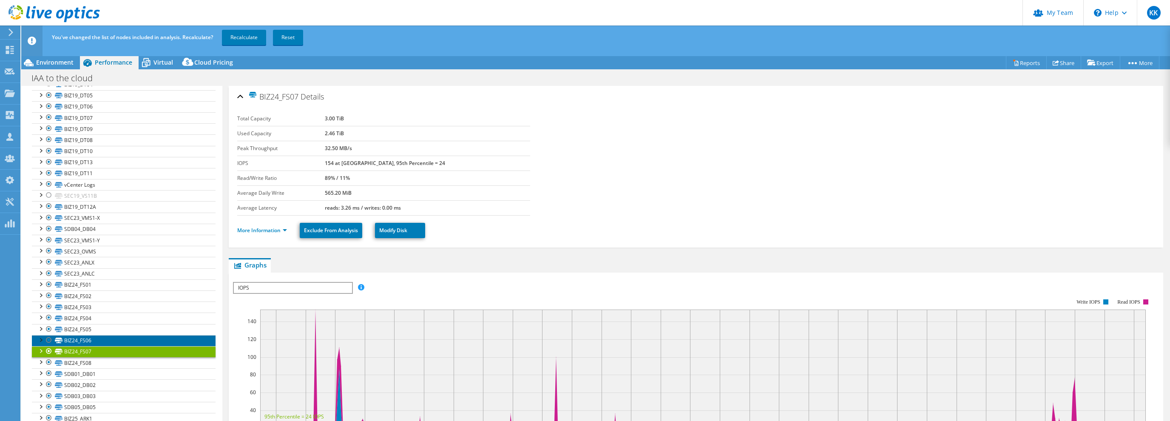
click at [105, 335] on link "BIZ24_FS06" at bounding box center [124, 340] width 184 height 11
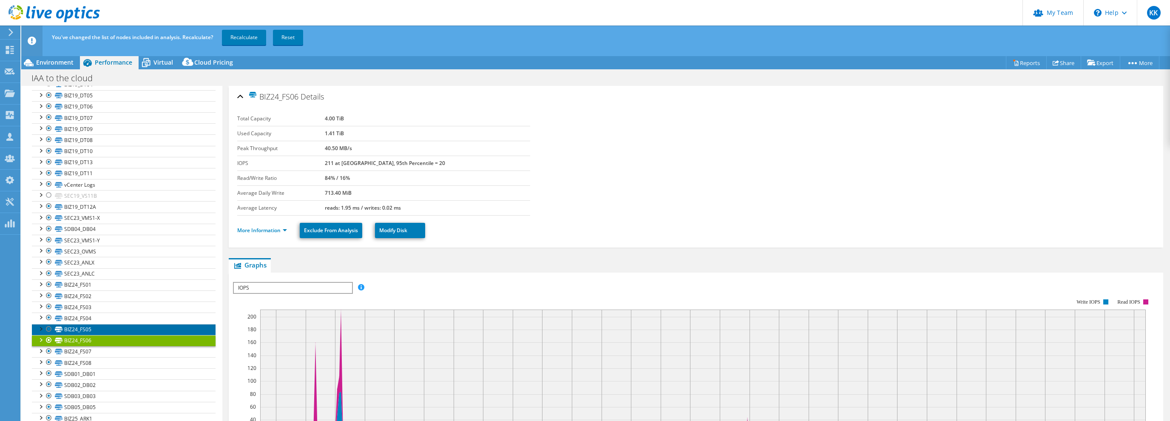
click at [103, 324] on link "BIZ24_FS05" at bounding box center [124, 329] width 184 height 11
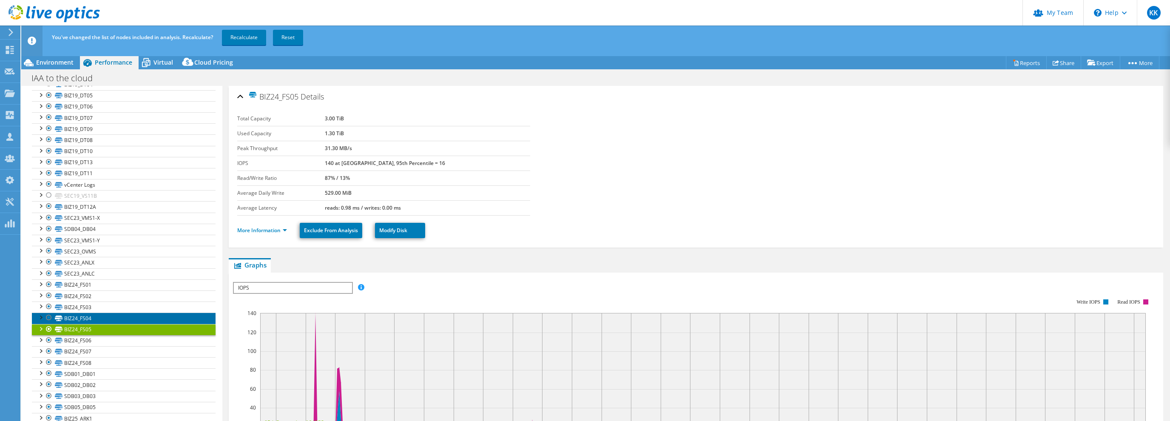
click at [103, 312] on link "BIZ24_FS04" at bounding box center [124, 317] width 184 height 11
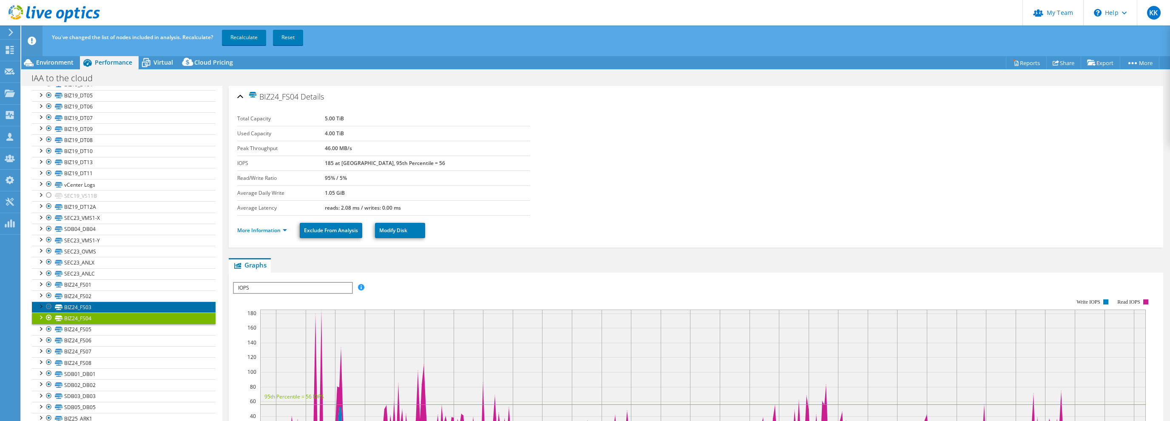
click at [105, 301] on link "BIZ24_FS03" at bounding box center [124, 306] width 184 height 11
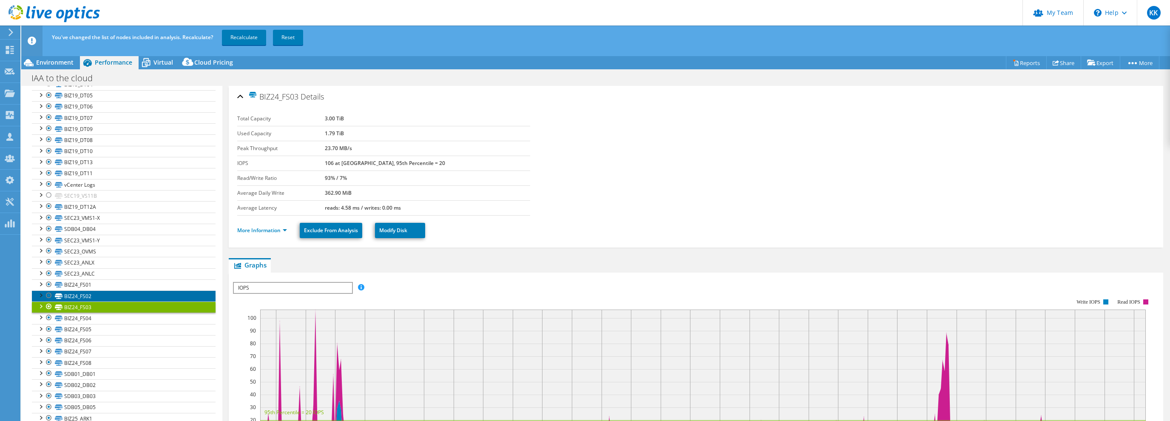
click at [105, 290] on link "BIZ24_FS02" at bounding box center [124, 295] width 184 height 11
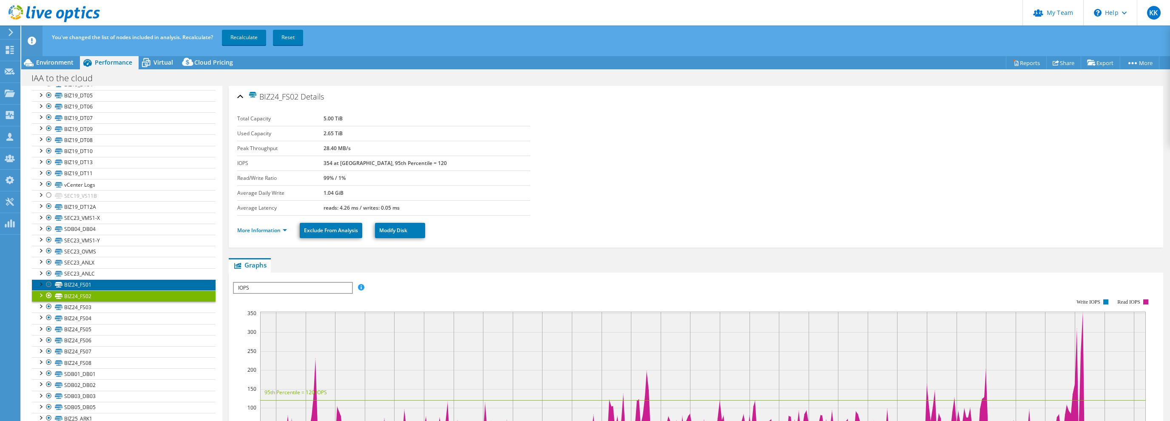
click at [105, 279] on link "BIZ24_FS01" at bounding box center [124, 284] width 184 height 11
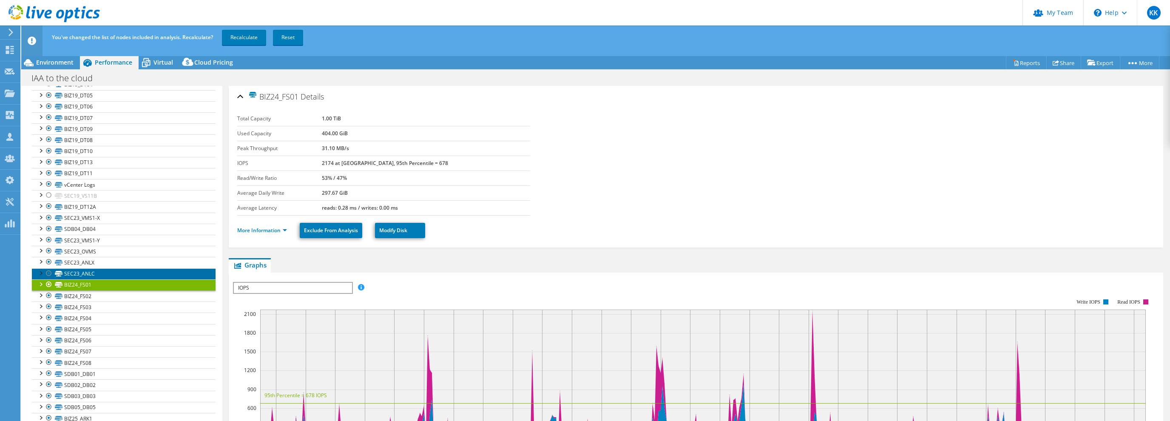
click at [106, 268] on link "SEC23_ANLC" at bounding box center [124, 273] width 184 height 11
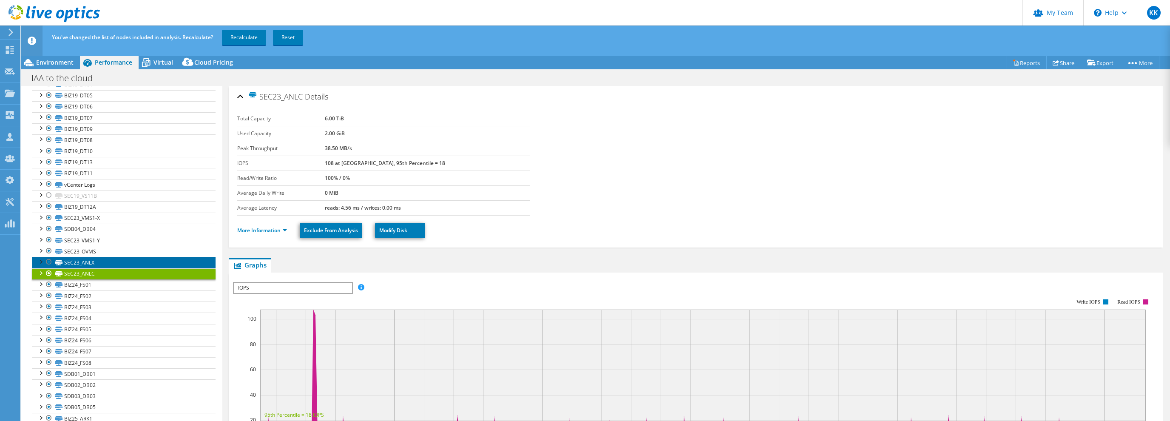
click at [105, 257] on link "SEC23_ANLX" at bounding box center [124, 262] width 184 height 11
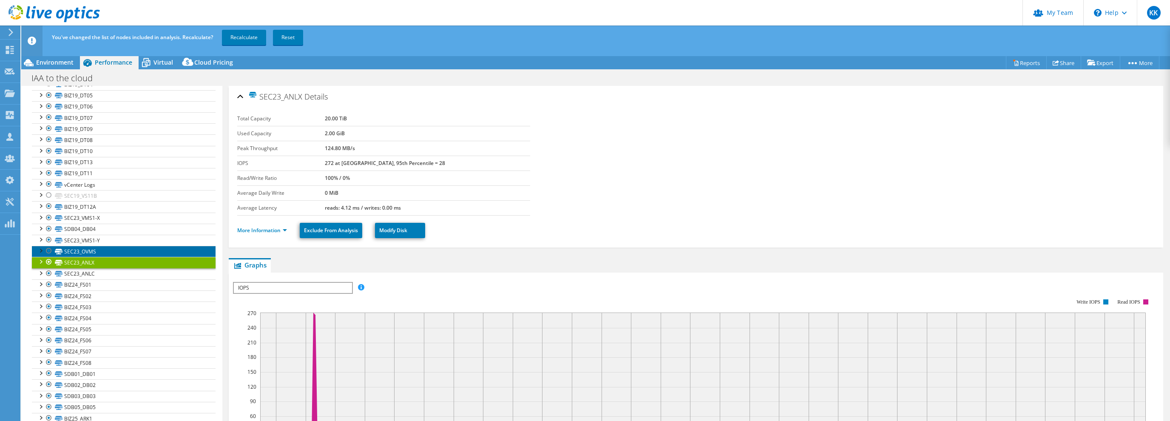
click at [105, 246] on link "SEC23_OVMS" at bounding box center [124, 251] width 184 height 11
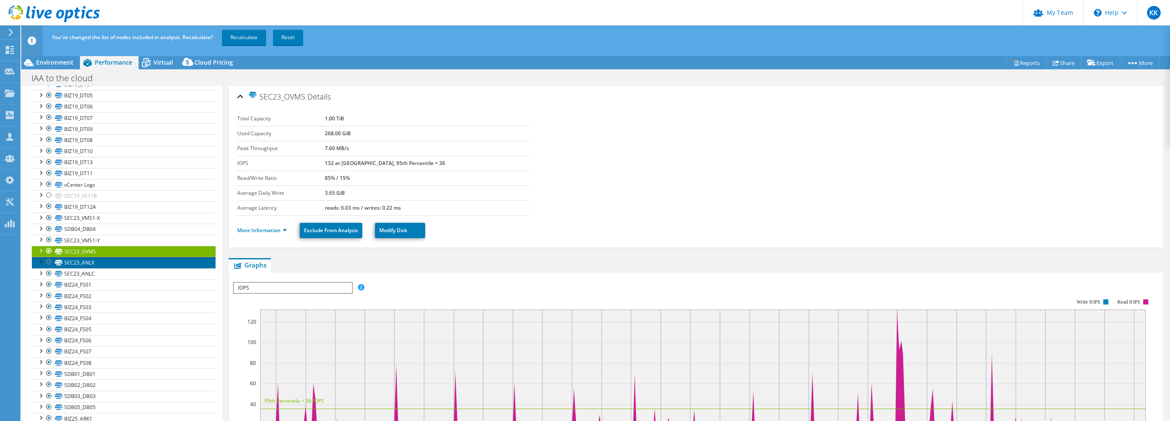
click at [105, 257] on link "SEC23_ANLX" at bounding box center [124, 262] width 184 height 11
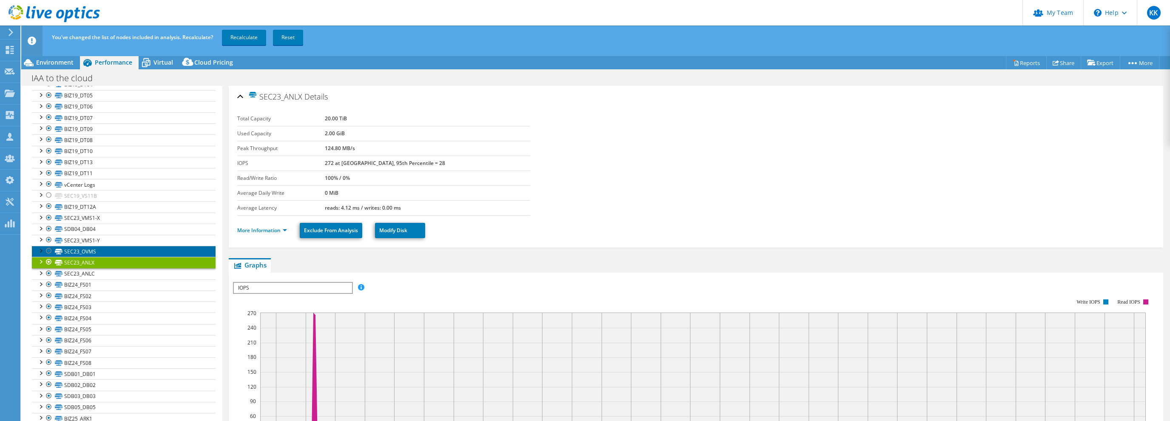
click at [107, 246] on link "SEC23_OVMS" at bounding box center [124, 251] width 184 height 11
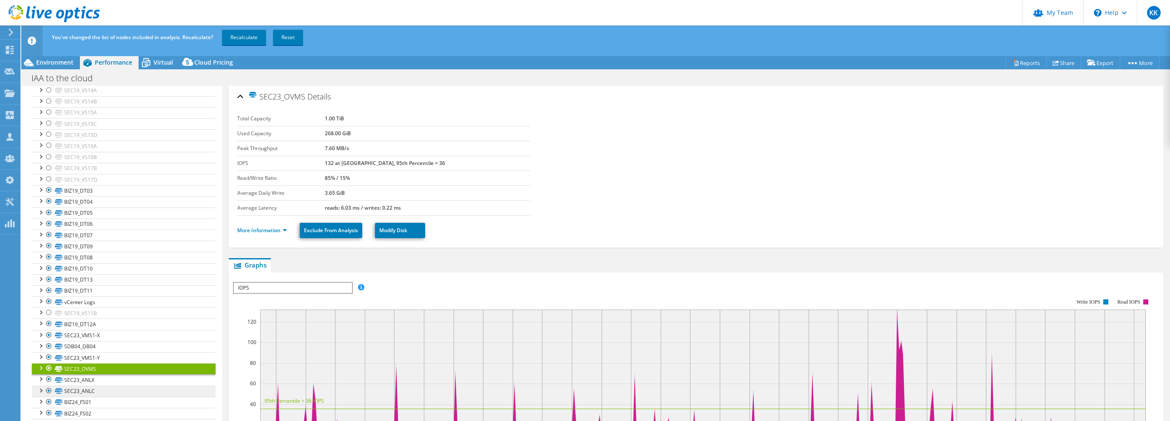
scroll to position [1122, 0]
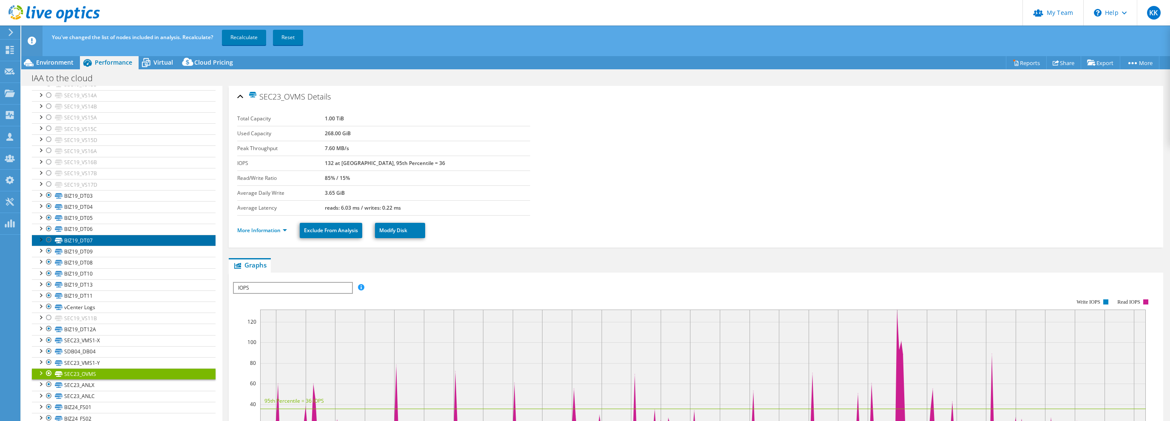
click at [120, 236] on link "BIZ19_DT07" at bounding box center [124, 240] width 184 height 11
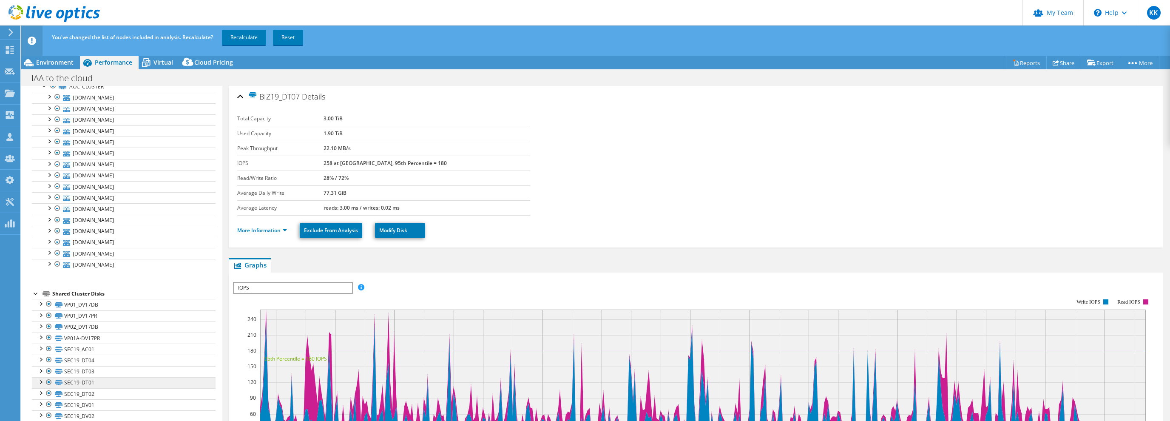
scroll to position [184, 0]
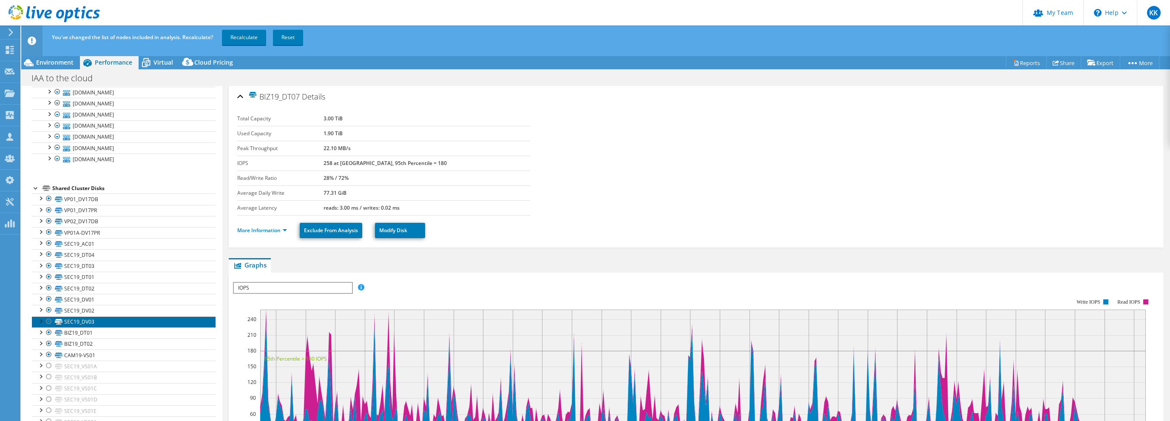
click at [113, 316] on link "SEC19_DV03" at bounding box center [124, 321] width 184 height 11
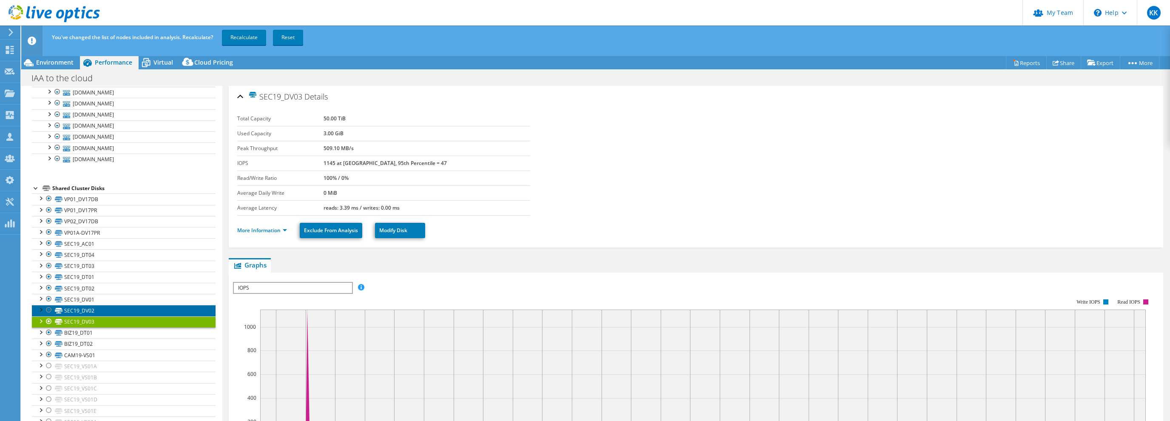
click at [110, 307] on link "SEC19_DV02" at bounding box center [124, 310] width 184 height 11
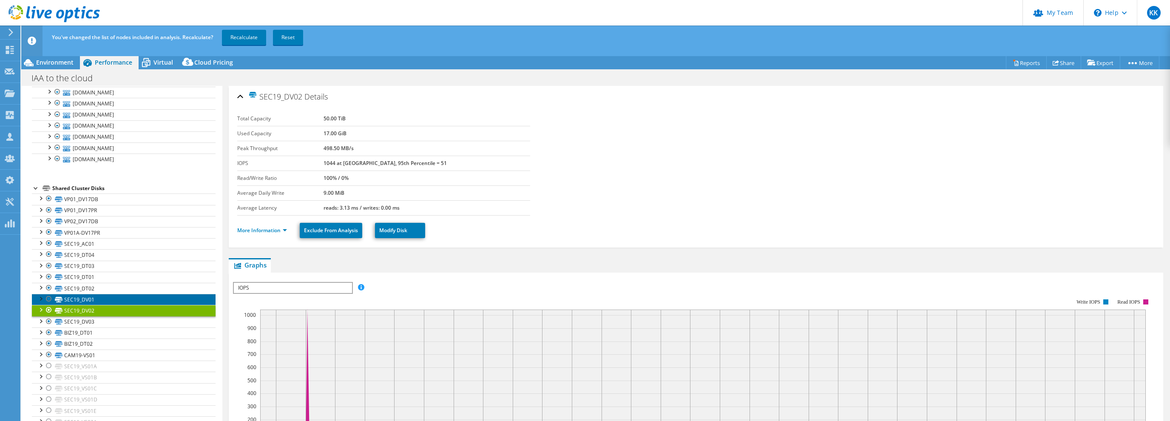
click at [108, 296] on link "SEC19_DV01" at bounding box center [124, 299] width 184 height 11
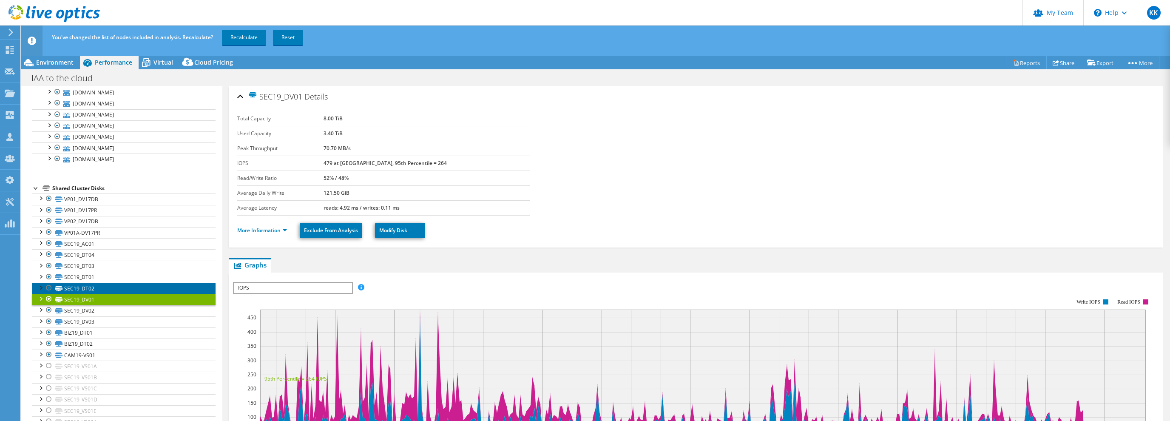
click at [110, 286] on link "SEC19_DT02" at bounding box center [124, 288] width 184 height 11
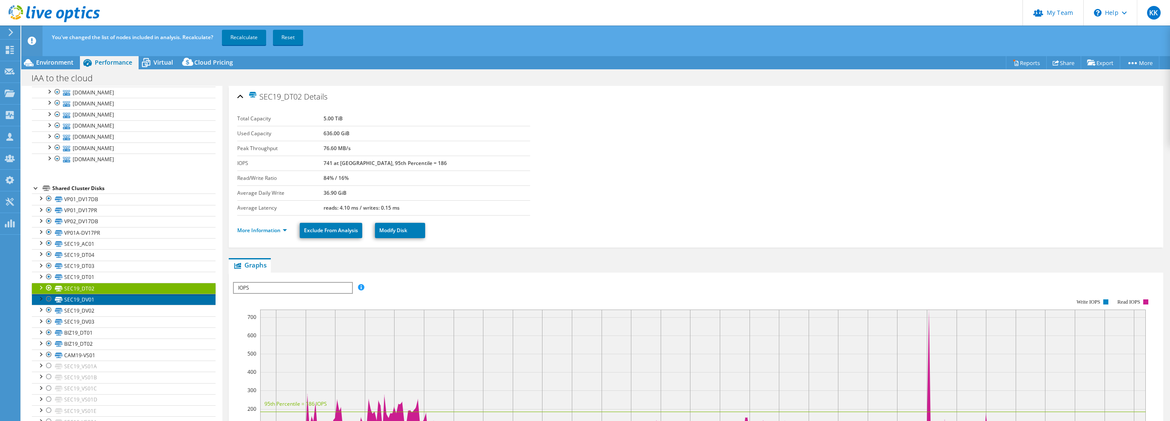
click at [102, 298] on link "SEC19_DV01" at bounding box center [124, 299] width 184 height 11
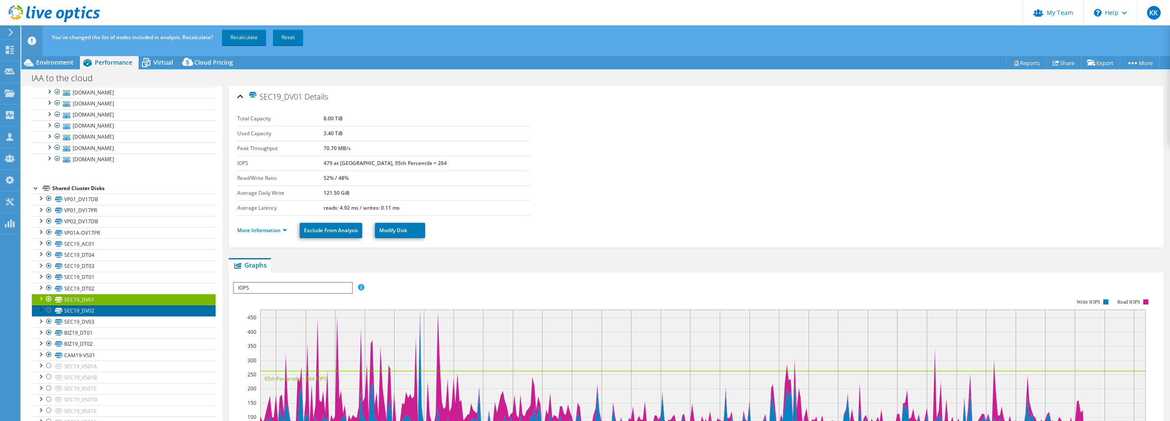
click at [104, 311] on link "SEC19_DV02" at bounding box center [124, 310] width 184 height 11
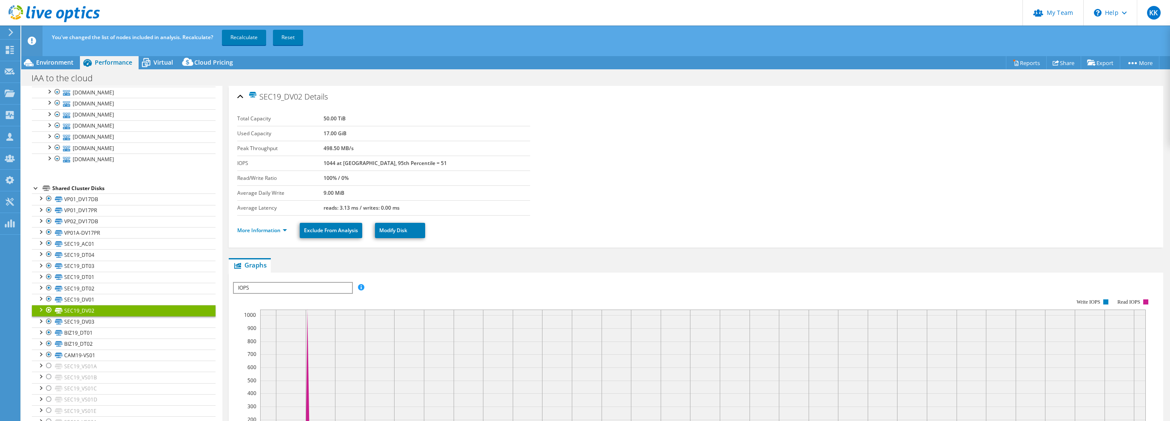
click at [48, 306] on div at bounding box center [49, 310] width 8 height 10
click at [49, 316] on div at bounding box center [49, 321] width 8 height 10
click at [113, 328] on link "BIZ19_DT01" at bounding box center [124, 332] width 184 height 11
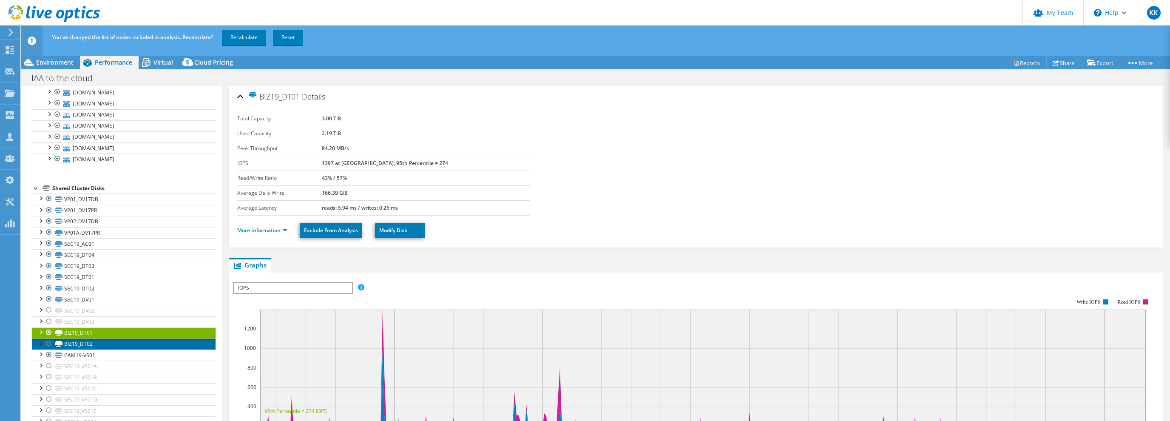
click at [108, 338] on link "BIZ19_DT02" at bounding box center [124, 343] width 184 height 11
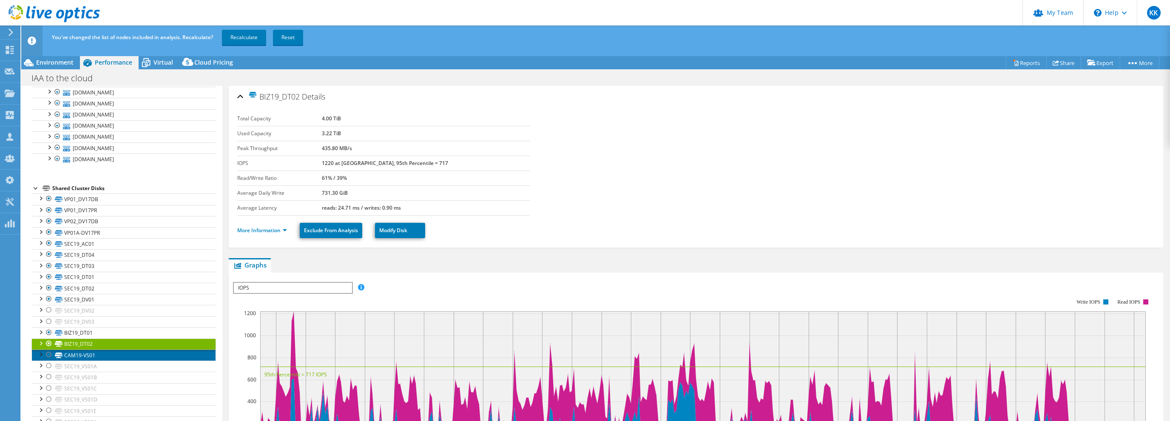
click at [106, 351] on link "CAM19-VS01" at bounding box center [124, 354] width 184 height 11
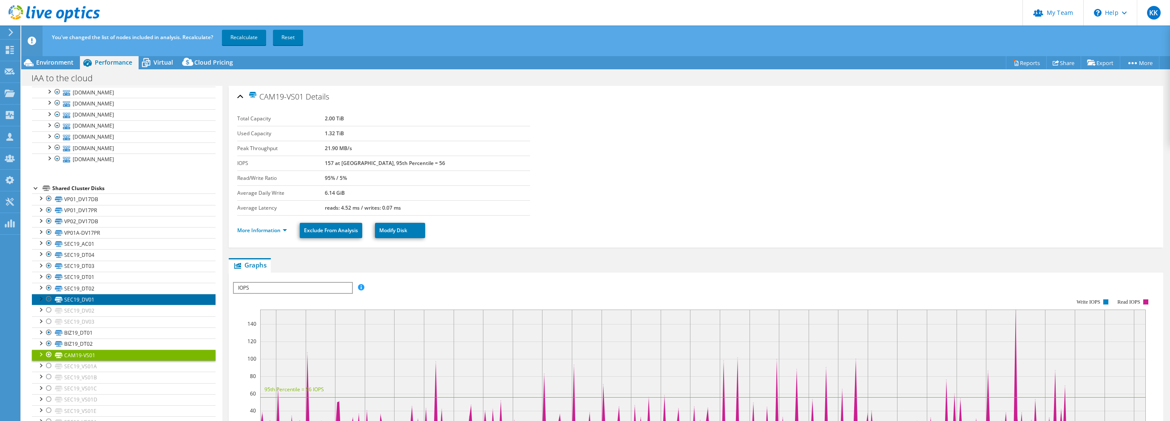
click at [100, 298] on link "SEC19_DV01" at bounding box center [124, 299] width 184 height 11
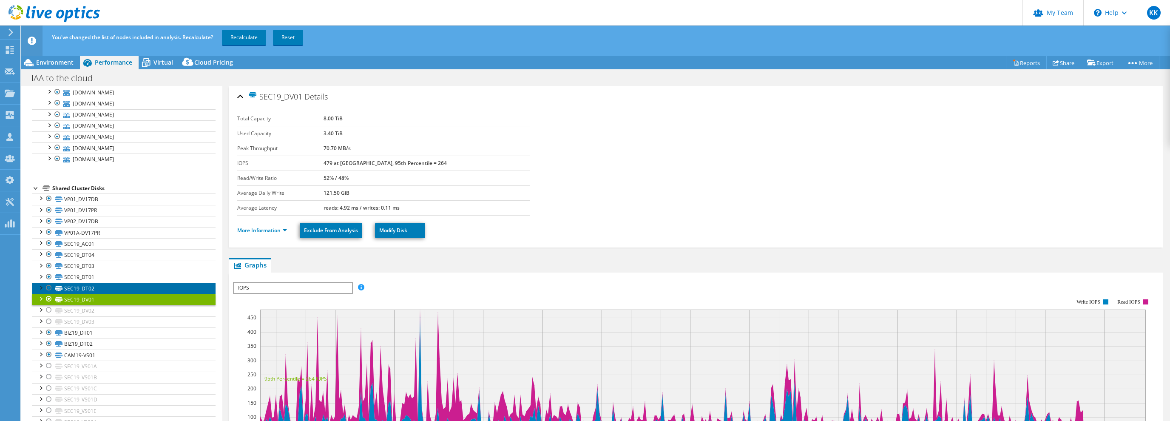
click at [99, 284] on link "SEC19_DT02" at bounding box center [124, 288] width 184 height 11
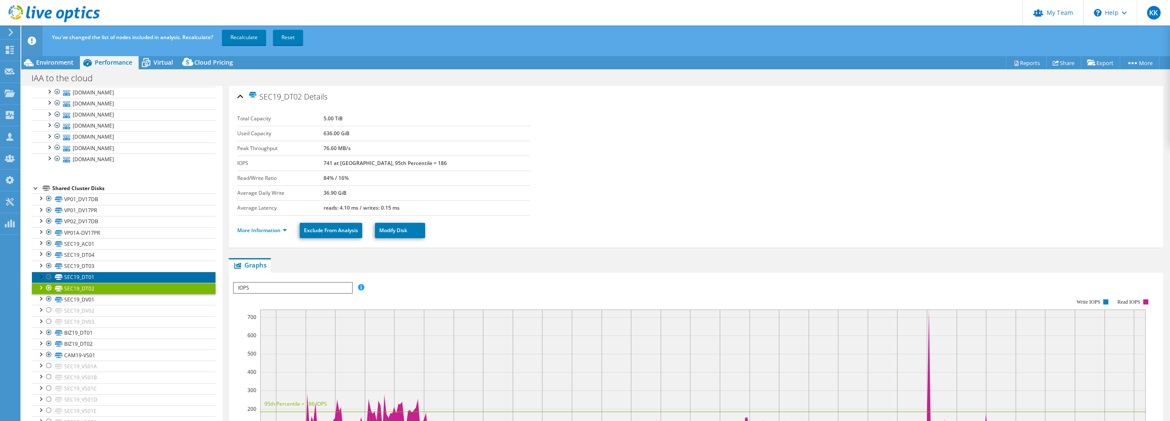
click at [101, 272] on link "SEC19_DT01" at bounding box center [124, 277] width 184 height 11
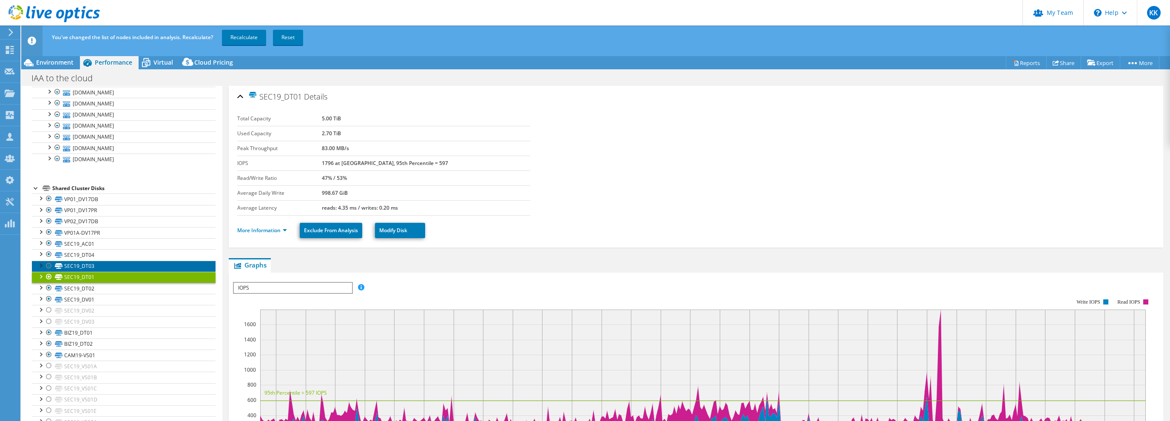
click at [100, 263] on link "SEC19_DT03" at bounding box center [124, 266] width 184 height 11
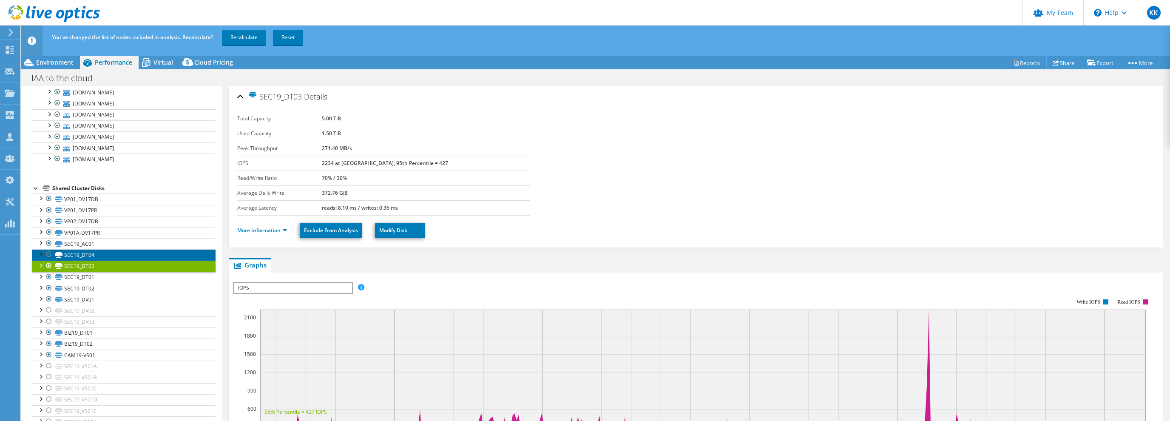
click at [105, 255] on link "SEC19_DT04" at bounding box center [124, 254] width 184 height 11
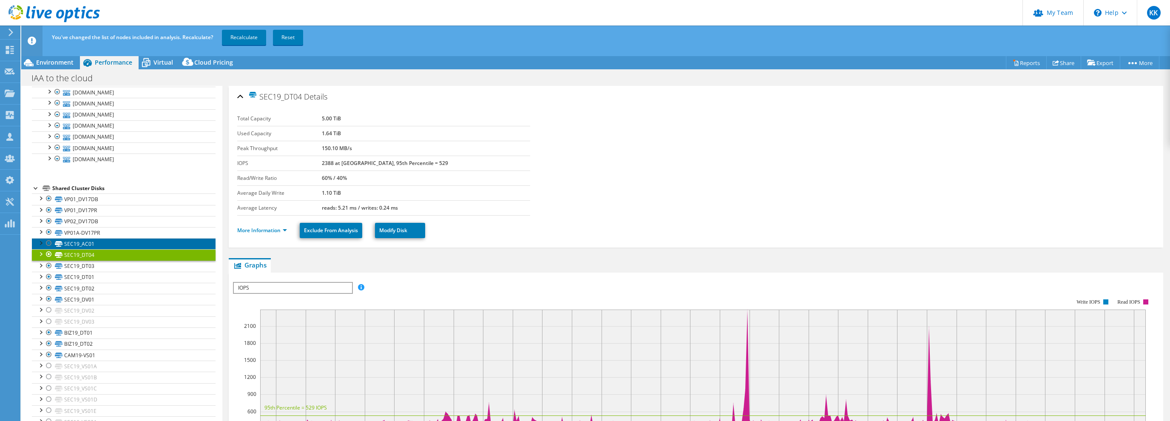
click at [105, 244] on link "SEC19_AC01" at bounding box center [124, 243] width 184 height 11
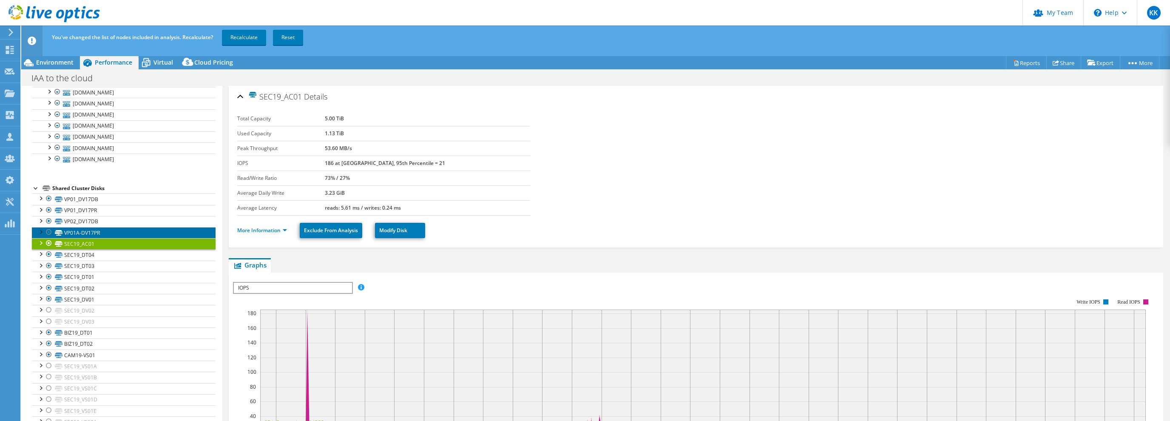
click at [110, 230] on link "VP01A-DV17PR" at bounding box center [124, 232] width 184 height 11
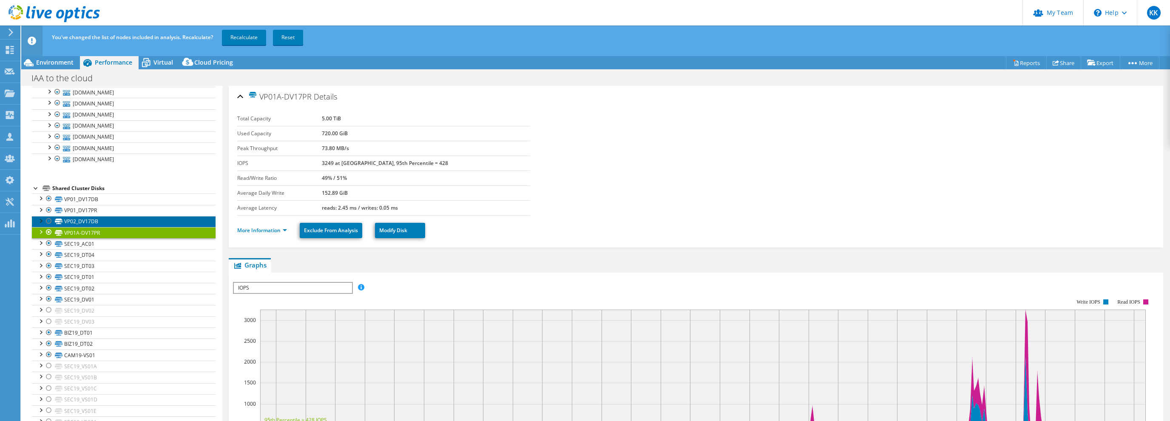
click at [112, 220] on link "VP02_DV17DB" at bounding box center [124, 221] width 184 height 11
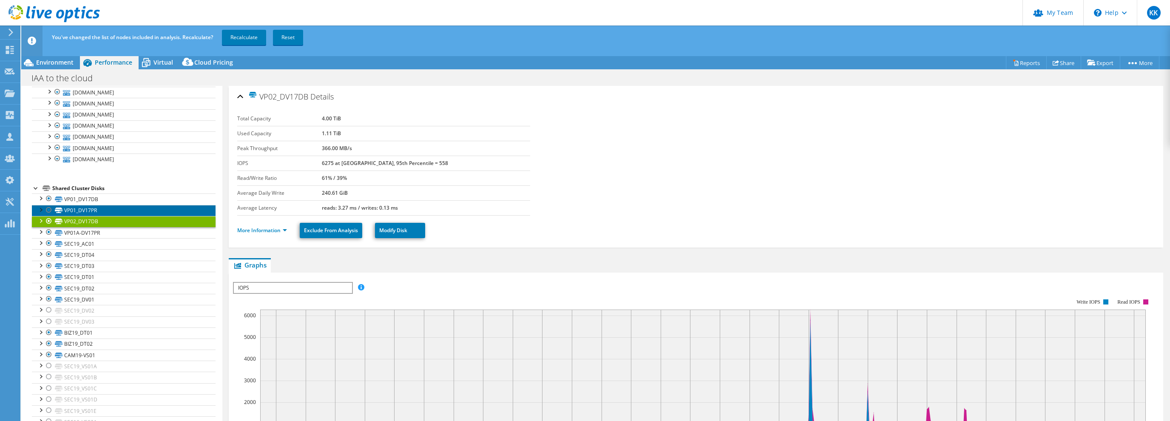
click at [113, 211] on link "VP01_DV17PR" at bounding box center [124, 210] width 184 height 11
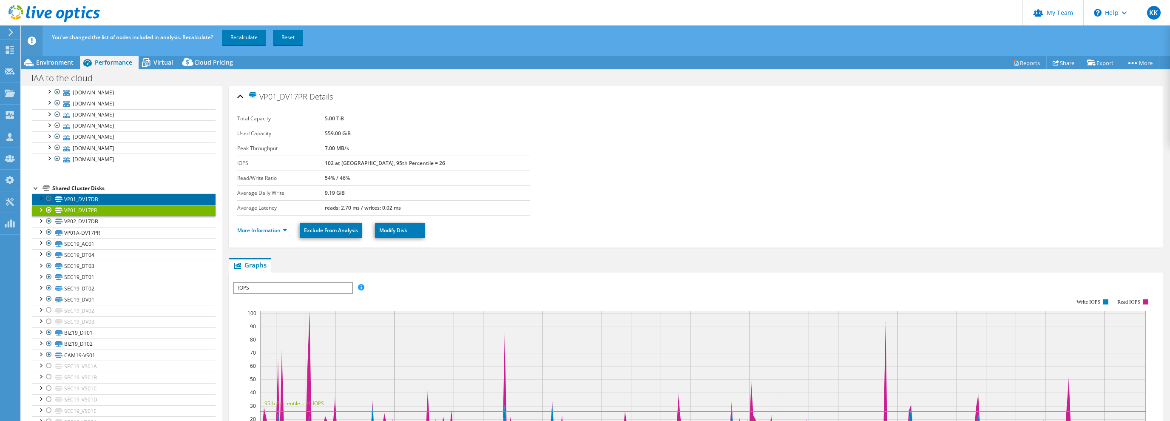
click at [111, 198] on link "VP01_DV17DB" at bounding box center [124, 198] width 184 height 11
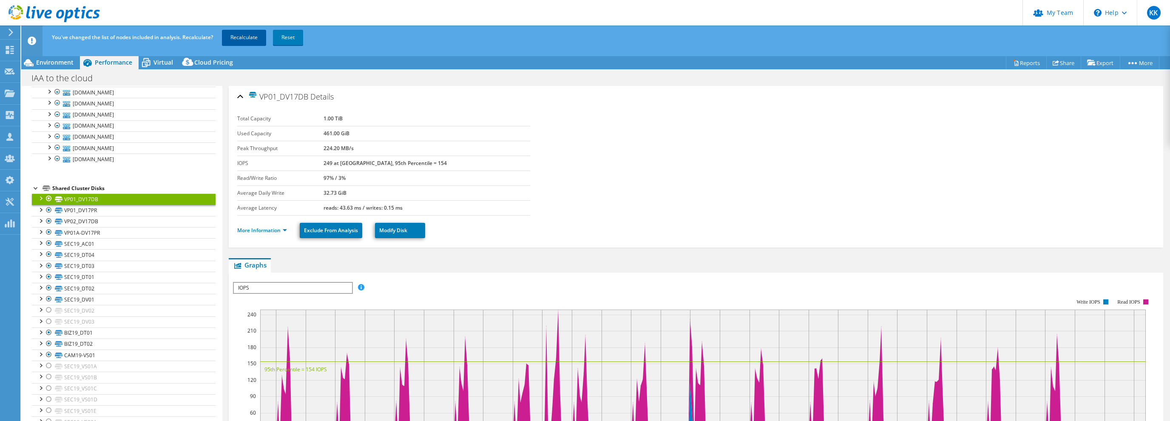
click at [246, 40] on link "Recalculate" at bounding box center [244, 37] width 44 height 15
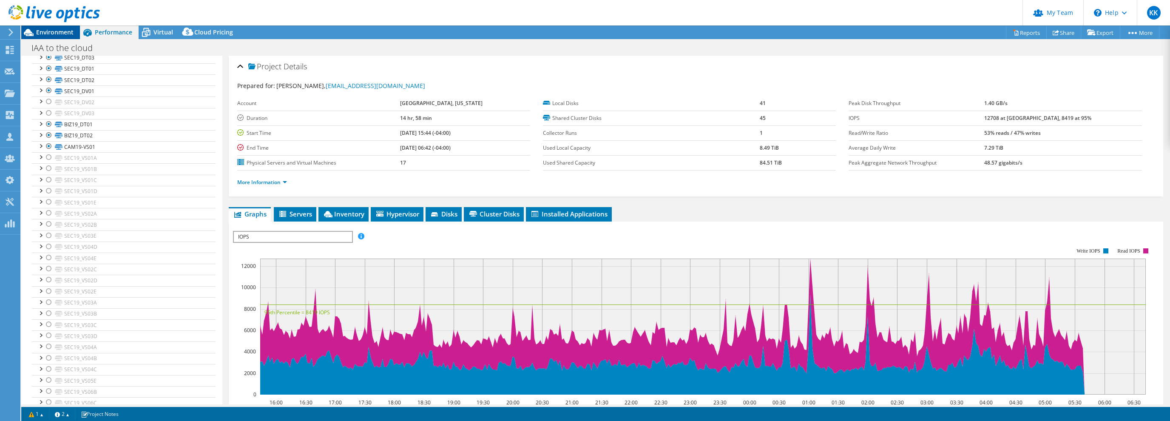
click at [51, 33] on span "Environment" at bounding box center [54, 32] width 37 height 8
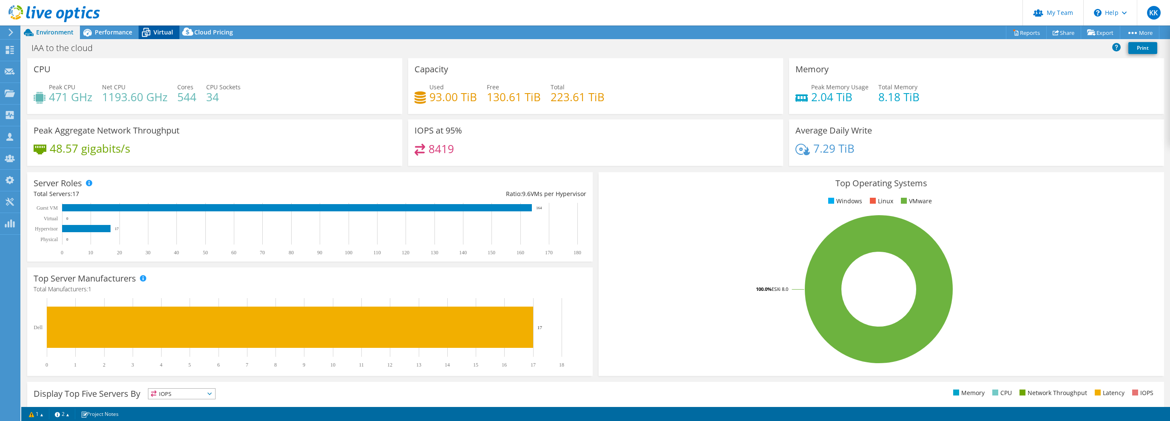
click at [157, 35] on span "Virtual" at bounding box center [163, 32] width 20 height 8
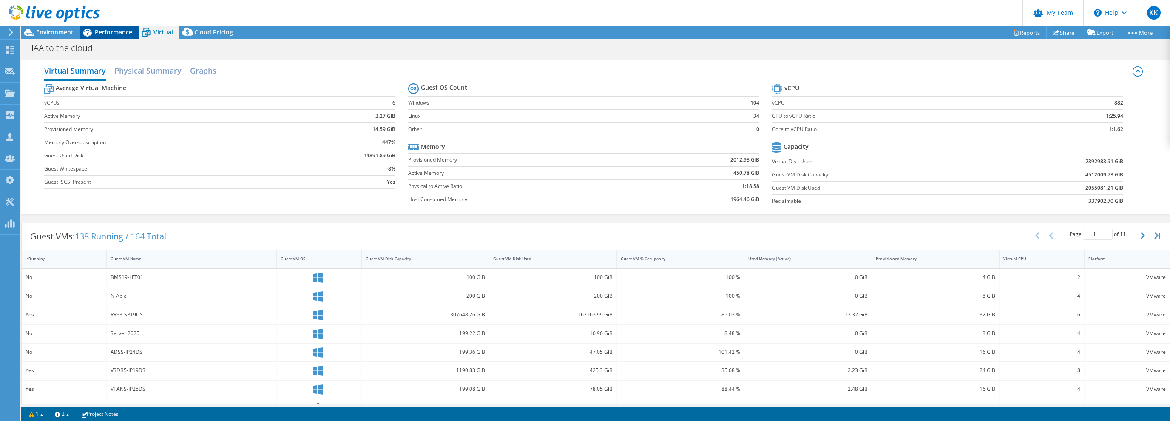
click at [130, 28] on span "Performance" at bounding box center [113, 32] width 37 height 8
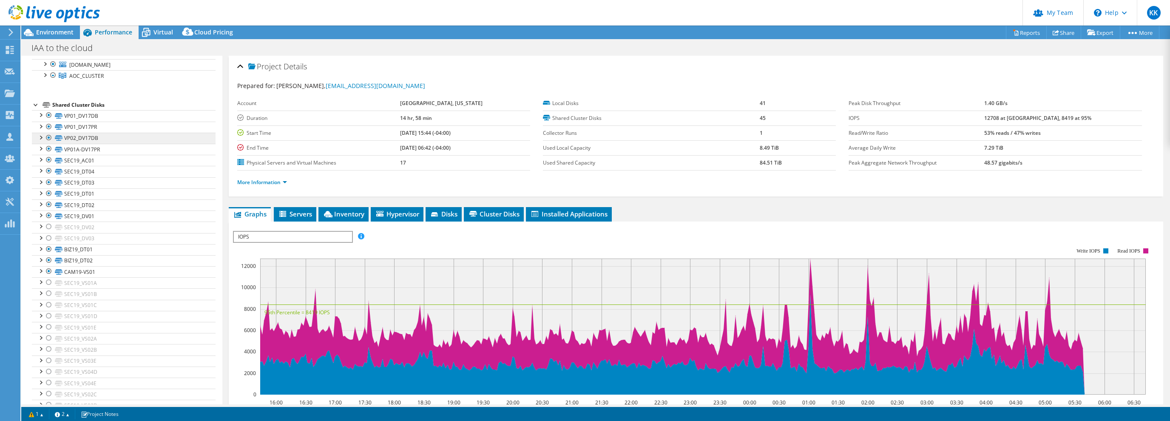
scroll to position [0, 0]
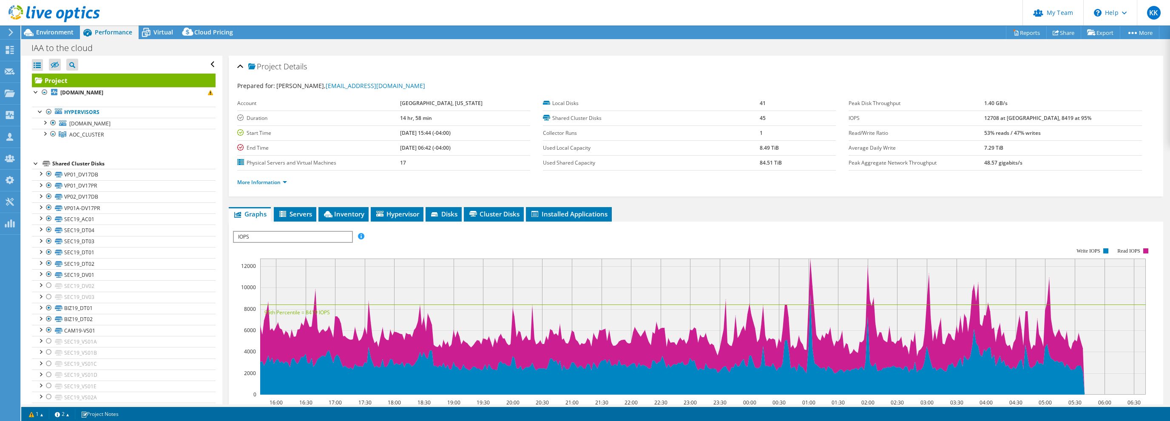
click at [34, 166] on div at bounding box center [36, 163] width 8 height 8
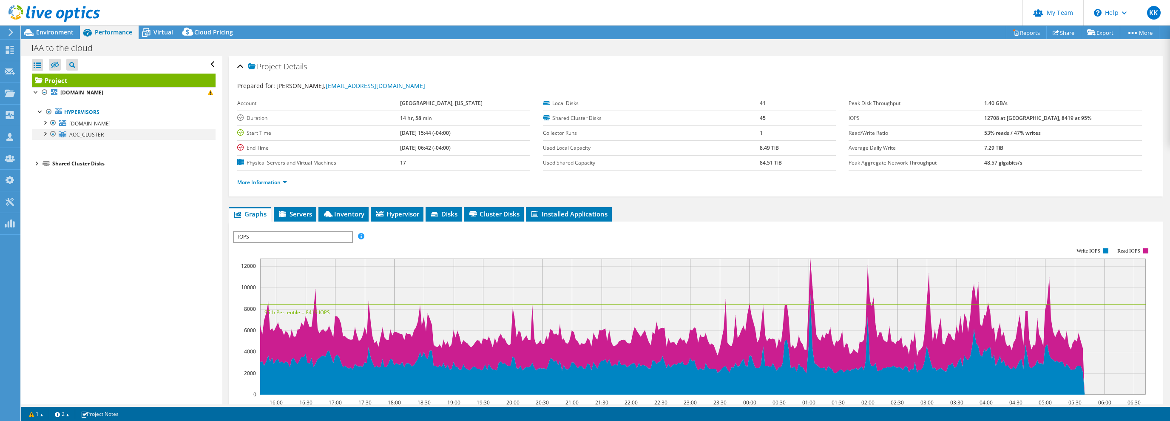
click at [43, 134] on div at bounding box center [44, 133] width 8 height 8
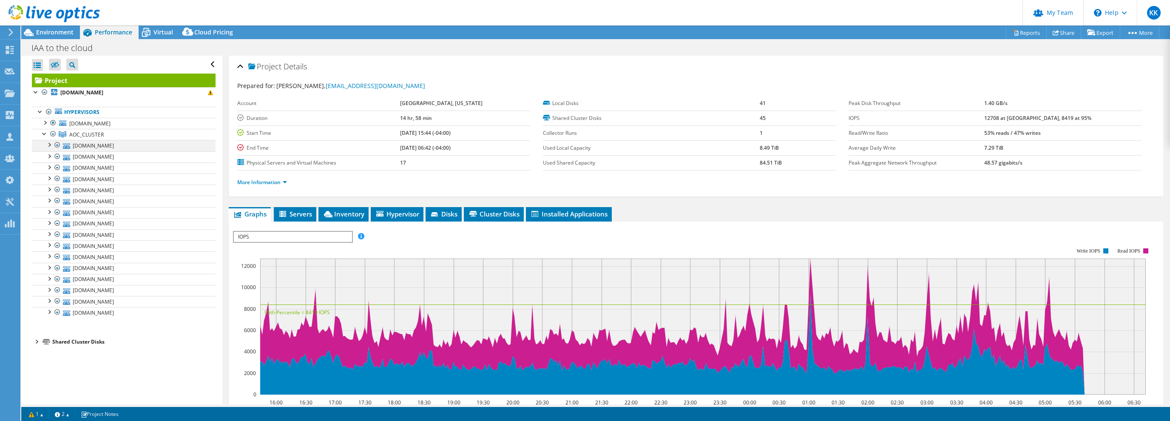
click at [48, 143] on div at bounding box center [49, 144] width 8 height 8
click at [44, 134] on div at bounding box center [44, 133] width 8 height 8
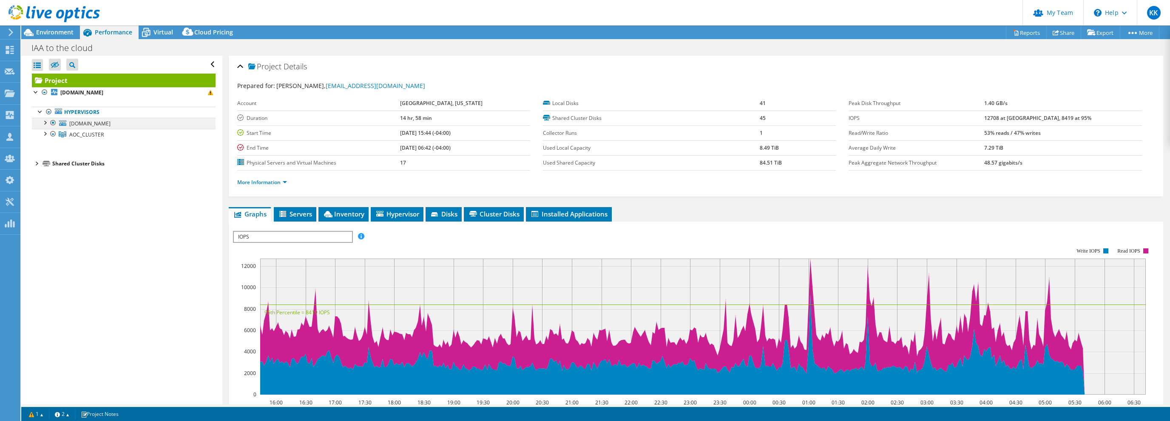
click at [48, 125] on div at bounding box center [44, 122] width 8 height 8
click at [42, 123] on div at bounding box center [44, 122] width 8 height 8
click at [45, 125] on div at bounding box center [44, 122] width 8 height 8
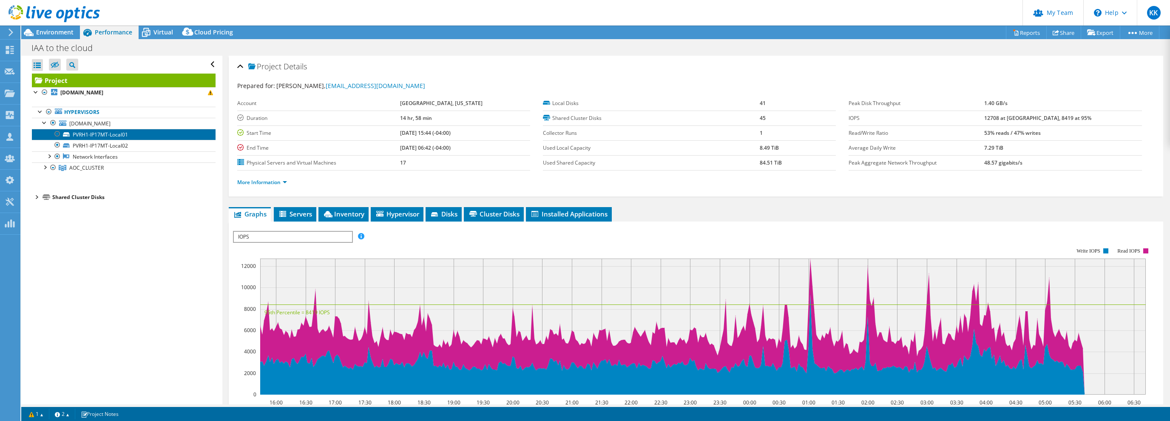
click at [109, 133] on link "PVRH1-IP17MT-Local01" at bounding box center [124, 134] width 184 height 11
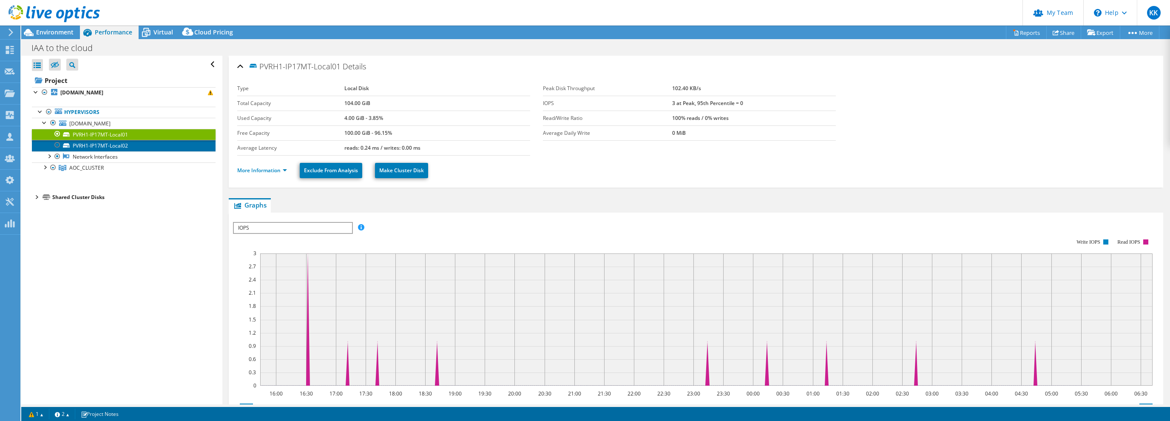
click at [106, 147] on link "PVRH1-IP17MT-Local02" at bounding box center [124, 145] width 184 height 11
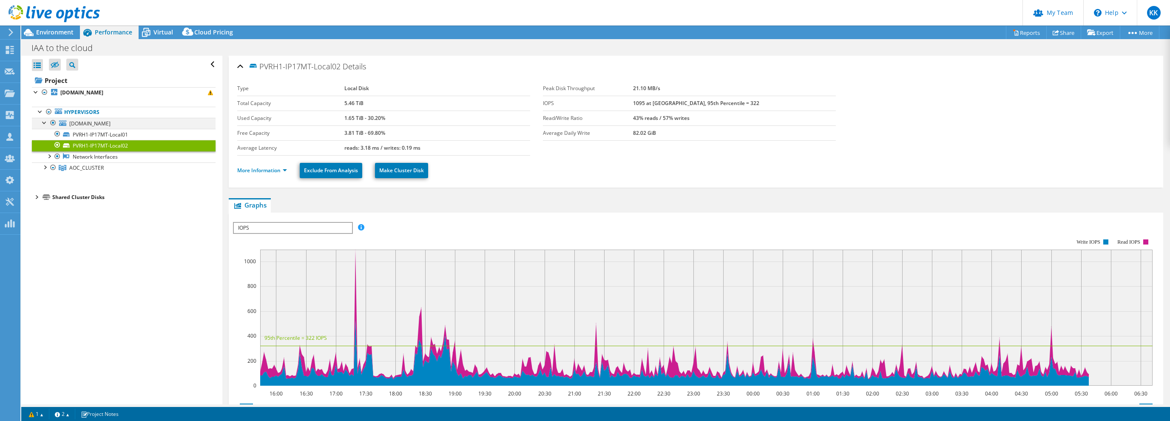
click at [50, 122] on div at bounding box center [53, 123] width 8 height 10
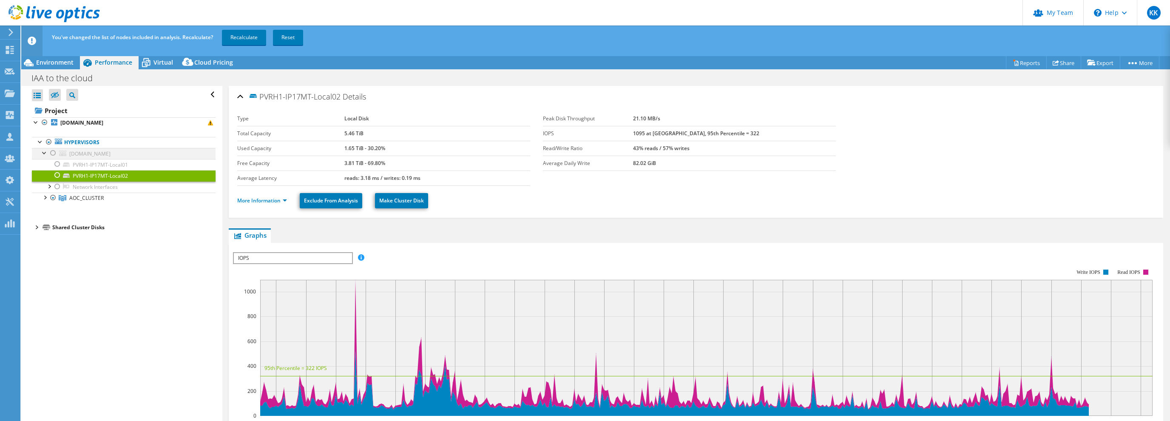
click at [50, 154] on div at bounding box center [53, 153] width 8 height 10
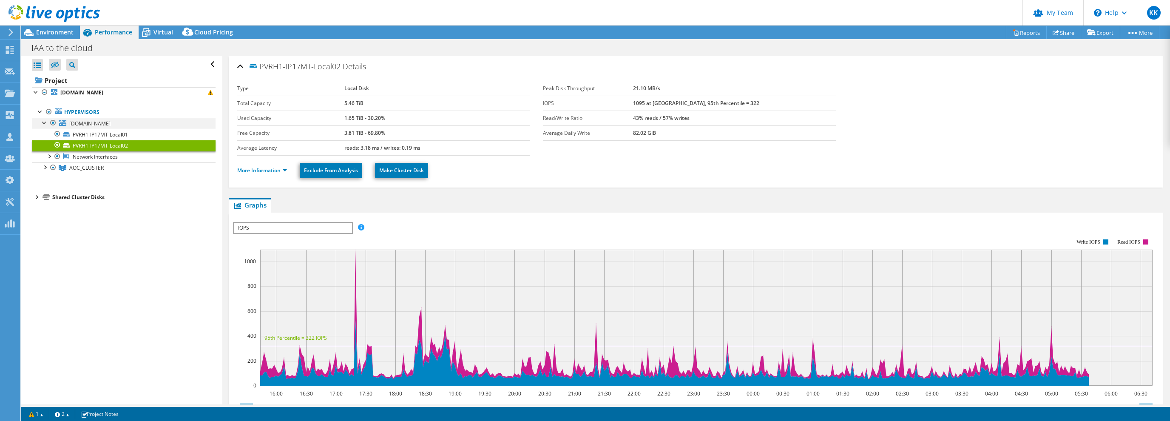
click at [43, 123] on div at bounding box center [44, 122] width 8 height 8
click at [45, 133] on div at bounding box center [44, 133] width 8 height 8
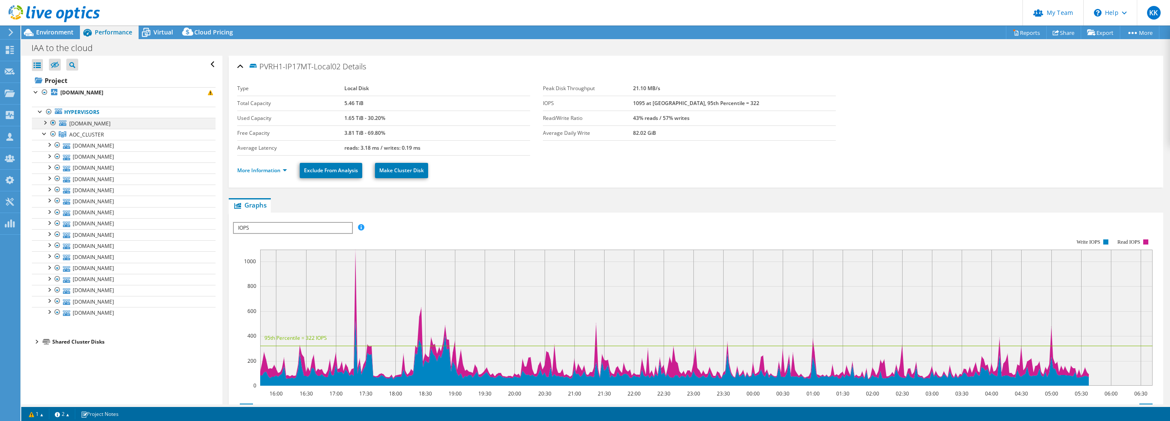
click at [53, 122] on div at bounding box center [53, 123] width 8 height 10
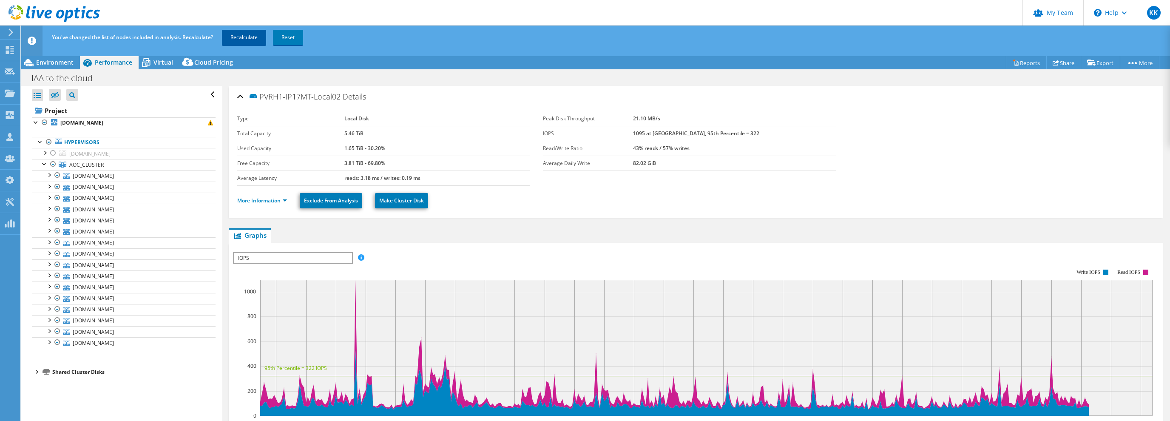
click at [237, 35] on link "Recalculate" at bounding box center [244, 37] width 44 height 15
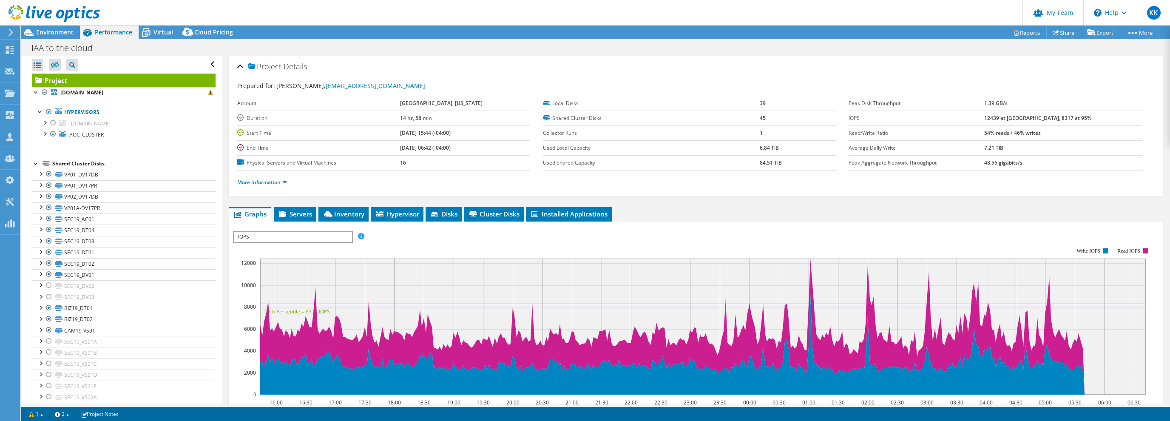
click at [36, 161] on div at bounding box center [36, 163] width 8 height 8
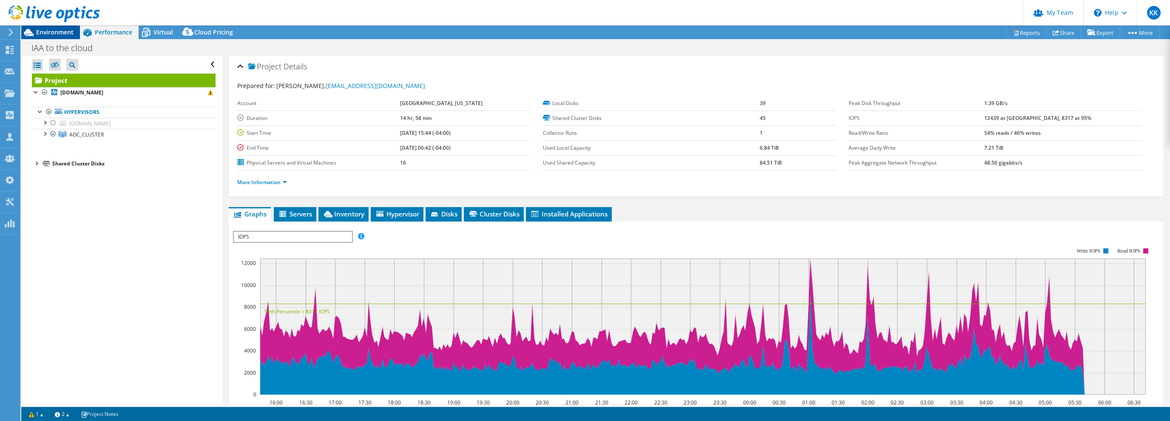
click at [55, 37] on div "Environment" at bounding box center [50, 32] width 59 height 14
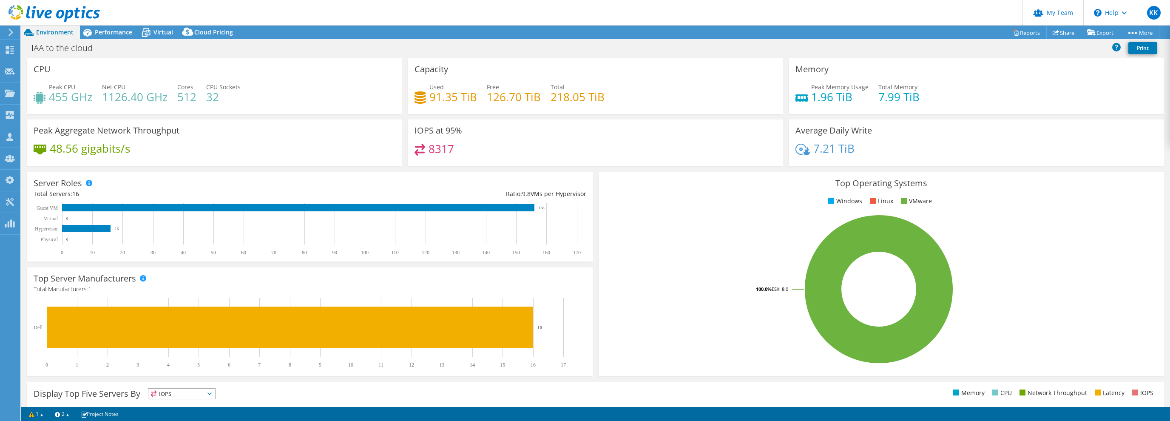
click at [637, 45] on div "IAA to the cloud Print" at bounding box center [595, 48] width 1148 height 16
click at [156, 34] on span "Virtual" at bounding box center [163, 32] width 20 height 8
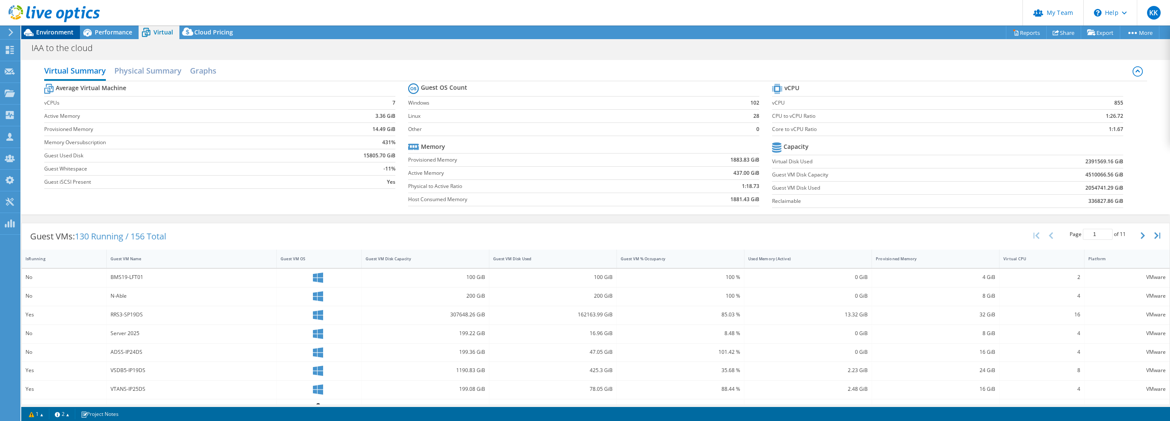
click at [60, 33] on span "Environment" at bounding box center [54, 32] width 37 height 8
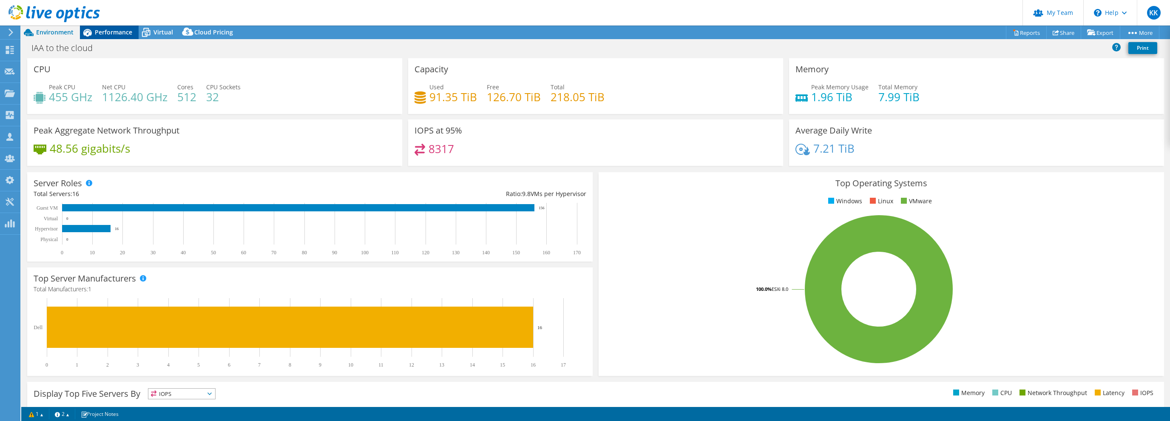
click at [118, 35] on span "Performance" at bounding box center [113, 32] width 37 height 8
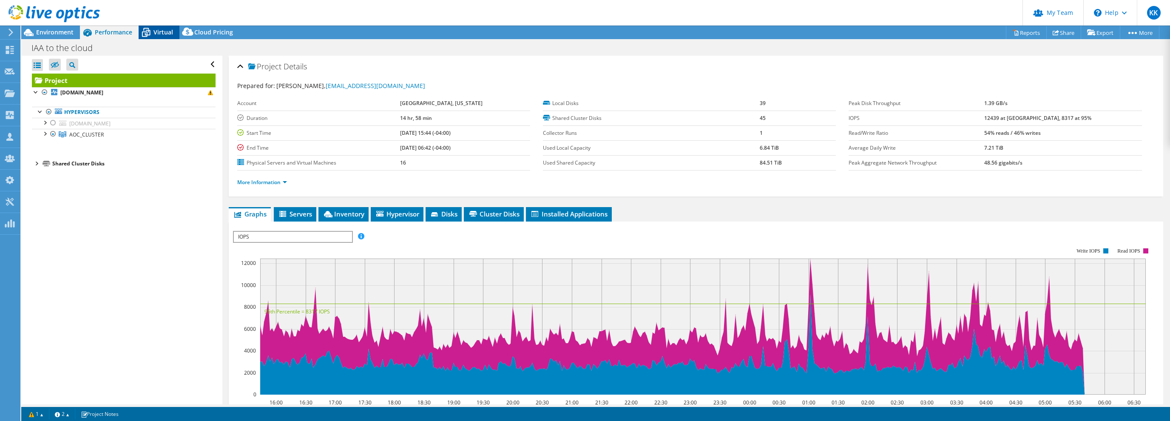
click at [156, 34] on span "Virtual" at bounding box center [163, 32] width 20 height 8
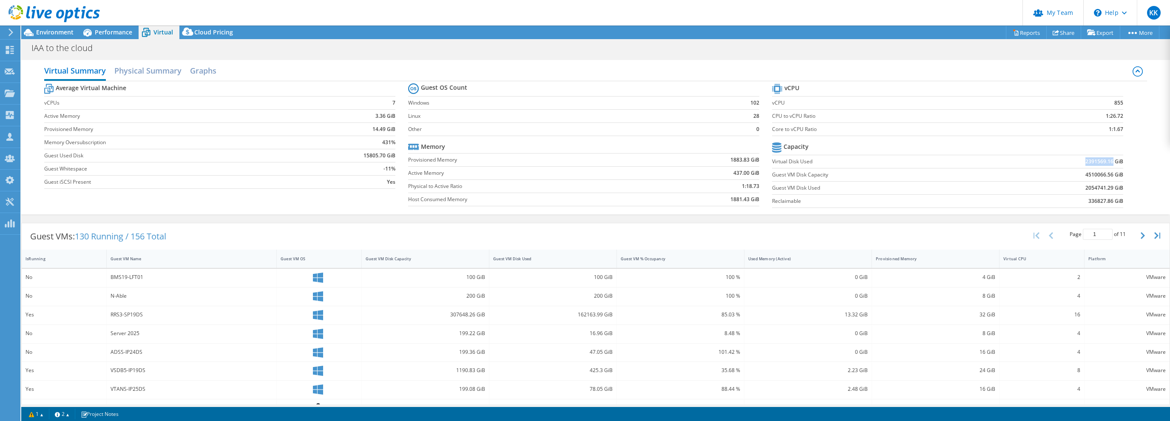
drag, startPoint x: 1083, startPoint y: 163, endPoint x: 1113, endPoint y: 163, distance: 30.2
click at [1113, 163] on td "2391569.16 GiB" at bounding box center [1055, 161] width 135 height 13
click at [1096, 173] on b "4510066.56 GiB" at bounding box center [1104, 174] width 38 height 8
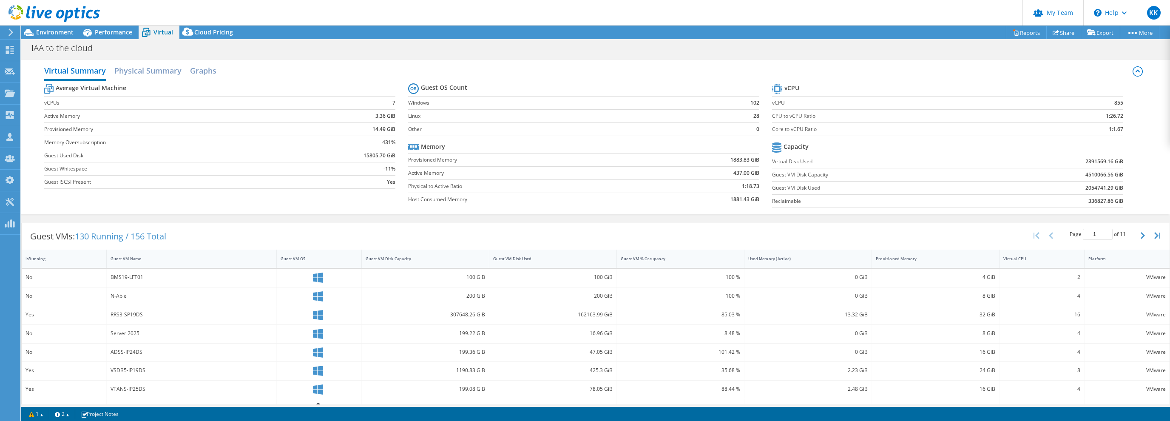
click at [1096, 173] on b "4510066.56 GiB" at bounding box center [1104, 174] width 38 height 8
click at [1087, 175] on b "4510066.56 GiB" at bounding box center [1104, 174] width 38 height 8
click at [1091, 174] on b "4510066.56 GiB" at bounding box center [1104, 174] width 38 height 8
copy b "4510066"
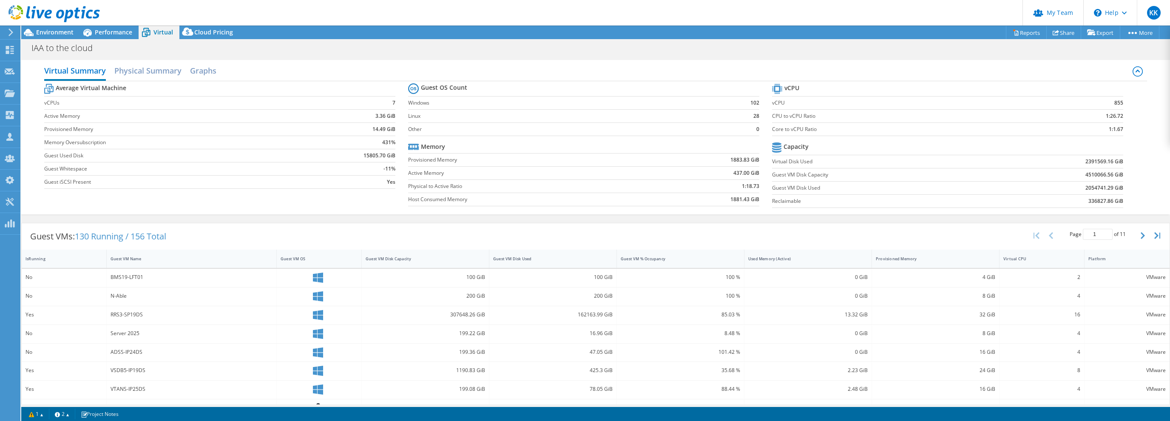
click at [1024, 173] on td "4510066.56 GiB" at bounding box center [1055, 174] width 135 height 13
click at [1095, 162] on b "2391569.16 GiB" at bounding box center [1104, 161] width 38 height 8
click at [805, 146] on b "Capacity" at bounding box center [795, 146] width 25 height 8
click at [426, 254] on div "Guest VM Disk Capacity" at bounding box center [420, 258] width 117 height 13
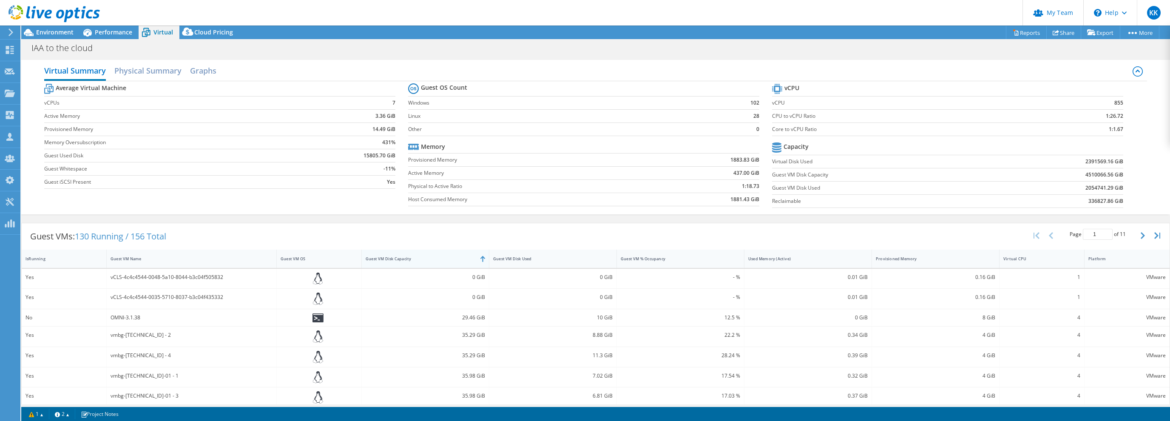
click at [425, 258] on div "Guest VM Disk Capacity" at bounding box center [419, 259] width 109 height 6
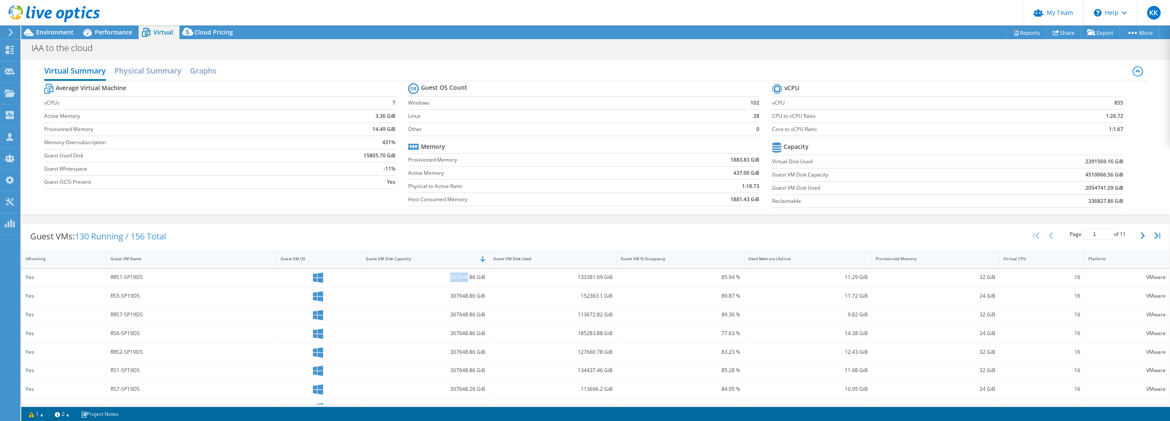
drag, startPoint x: 451, startPoint y: 275, endPoint x: 468, endPoint y: 278, distance: 17.6
click at [468, 278] on div "307648.86 GiB" at bounding box center [424, 276] width 119 height 9
copy div "307648"
click at [111, 35] on span "Performance" at bounding box center [113, 32] width 37 height 8
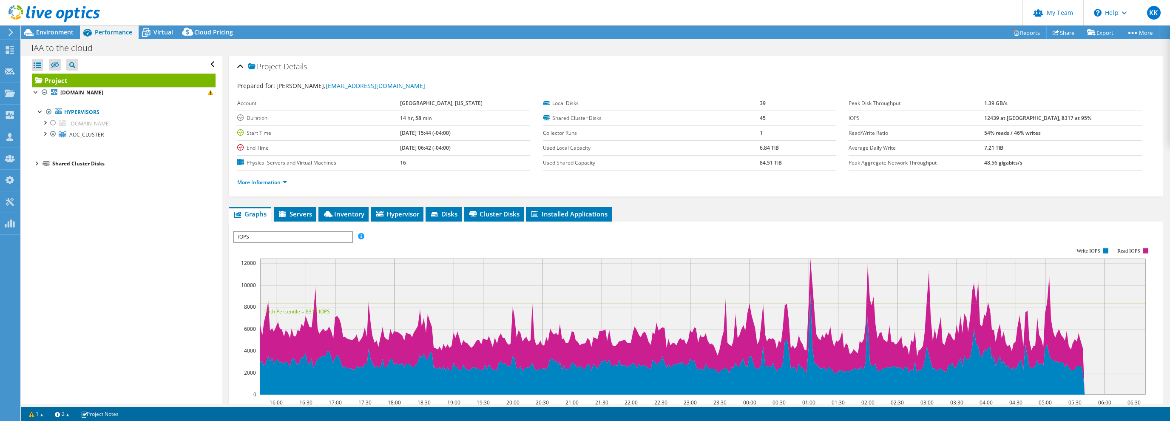
click at [38, 162] on div at bounding box center [36, 163] width 8 height 8
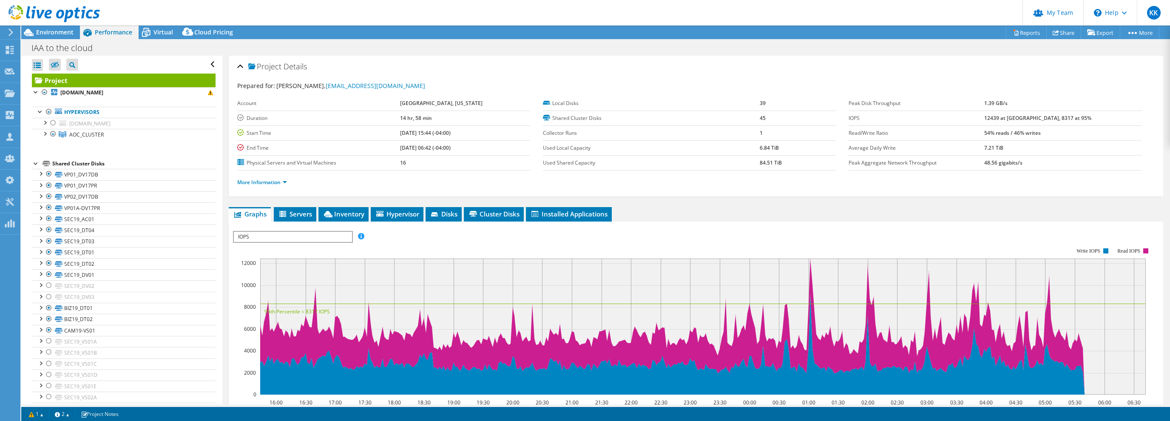
click at [88, 166] on div "Shared Cluster Disks" at bounding box center [133, 164] width 163 height 10
click at [101, 273] on link "SEC19_DV01" at bounding box center [124, 274] width 184 height 11
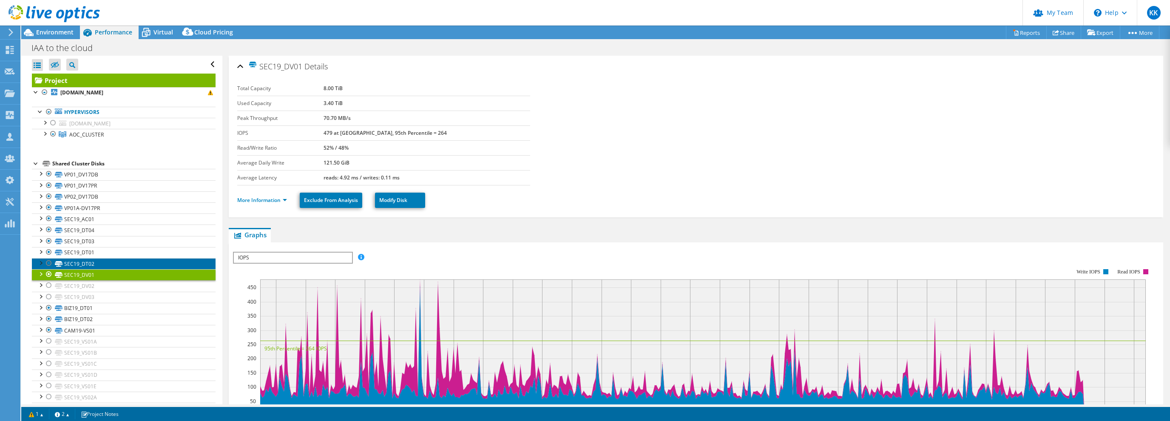
click at [105, 261] on link "SEC19_DT02" at bounding box center [124, 263] width 184 height 11
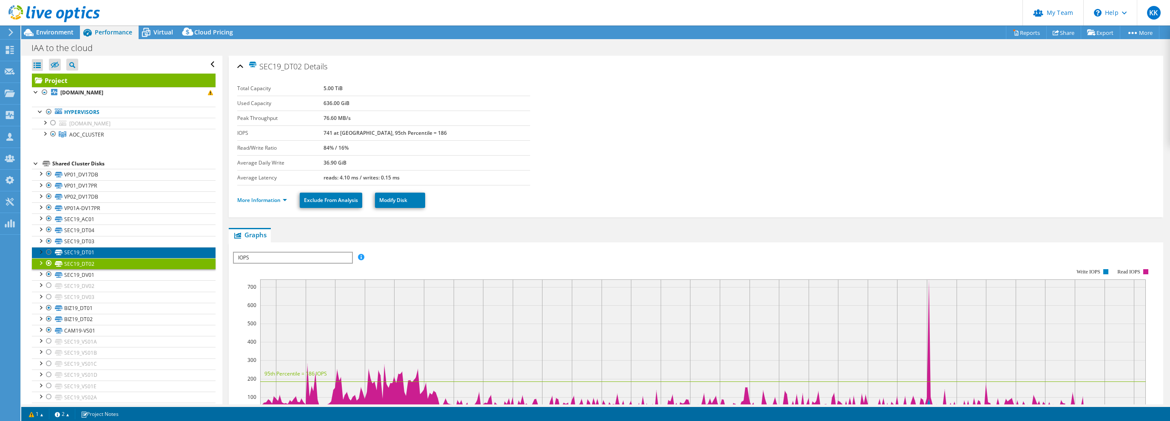
click at [105, 251] on link "SEC19_DT01" at bounding box center [124, 252] width 184 height 11
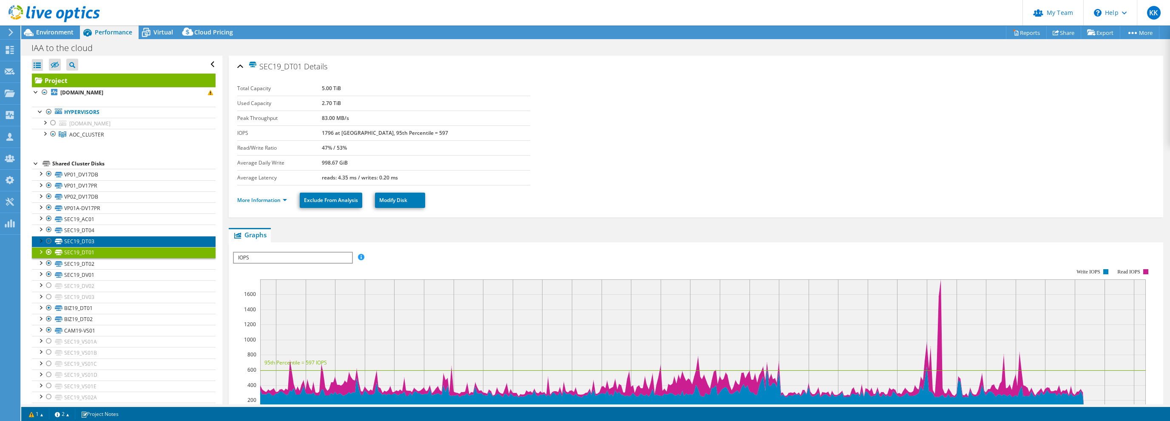
click at [106, 238] on link "SEC19_DT03" at bounding box center [124, 241] width 184 height 11
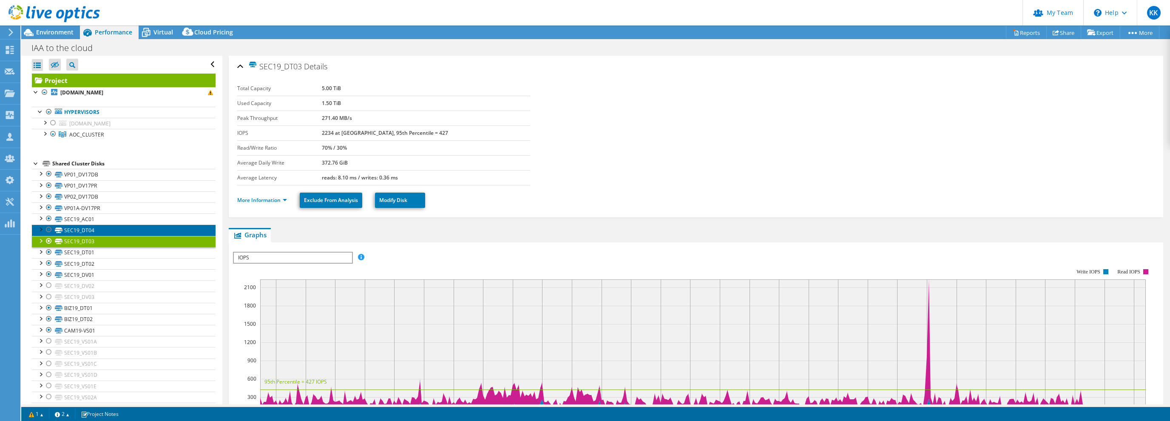
click at [110, 229] on link "SEC19_DT04" at bounding box center [124, 229] width 184 height 11
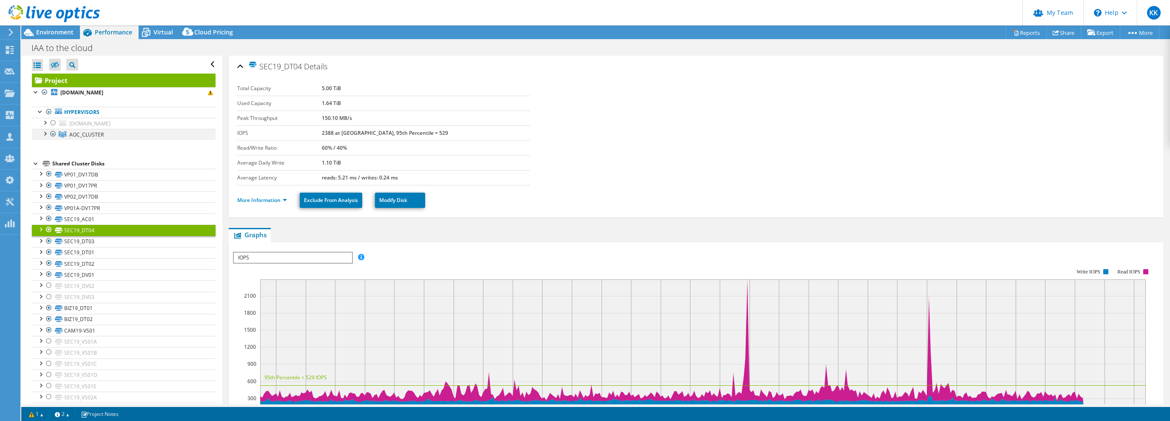
click at [47, 136] on div at bounding box center [44, 133] width 8 height 8
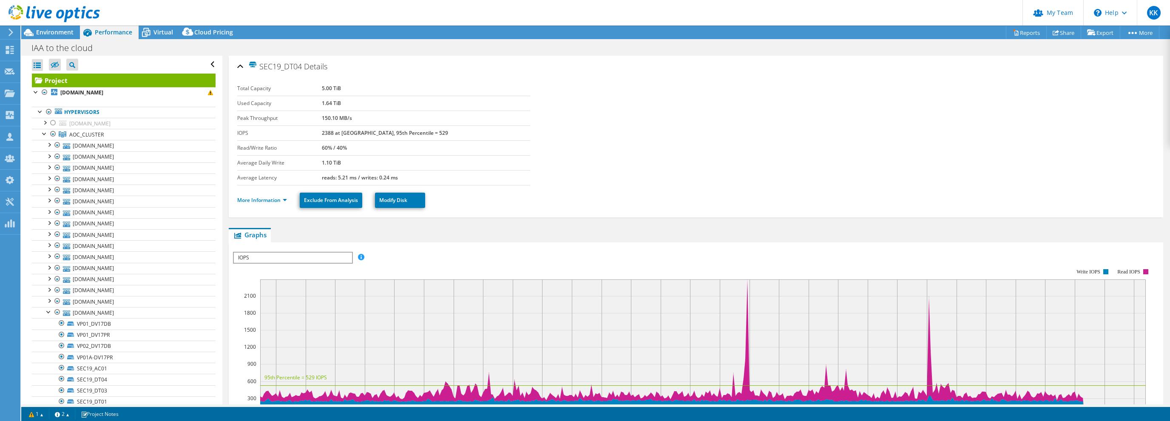
select select "USD"
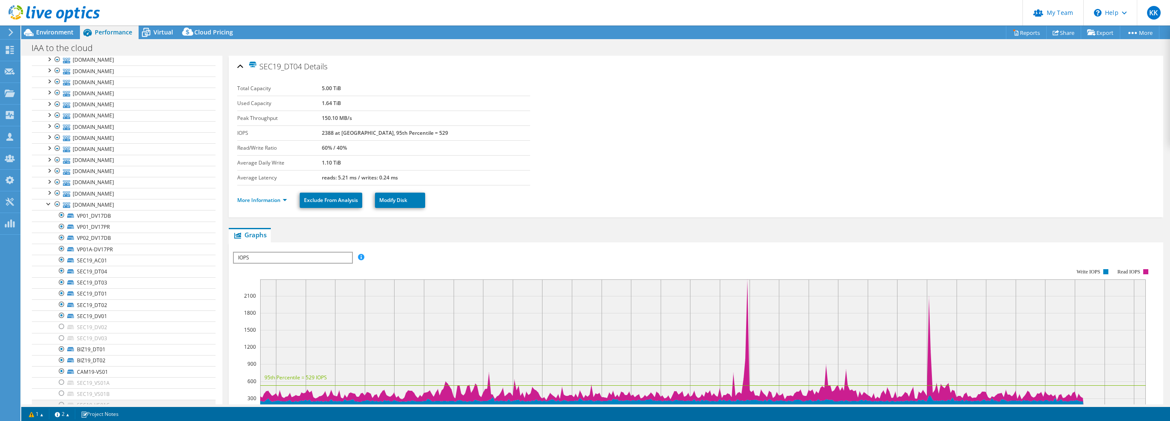
scroll to position [204, 0]
click at [49, 107] on div at bounding box center [49, 107] width 8 height 8
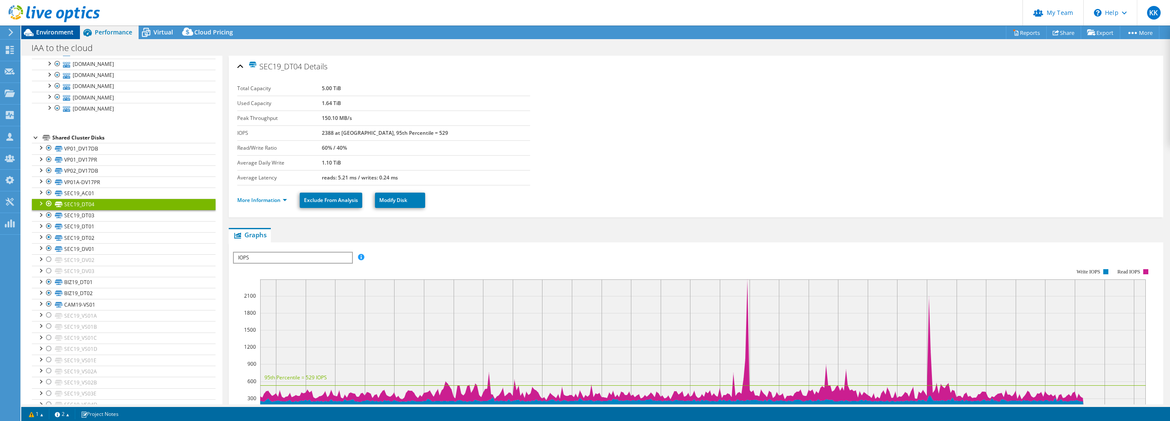
click at [59, 36] on span "Environment" at bounding box center [54, 32] width 37 height 8
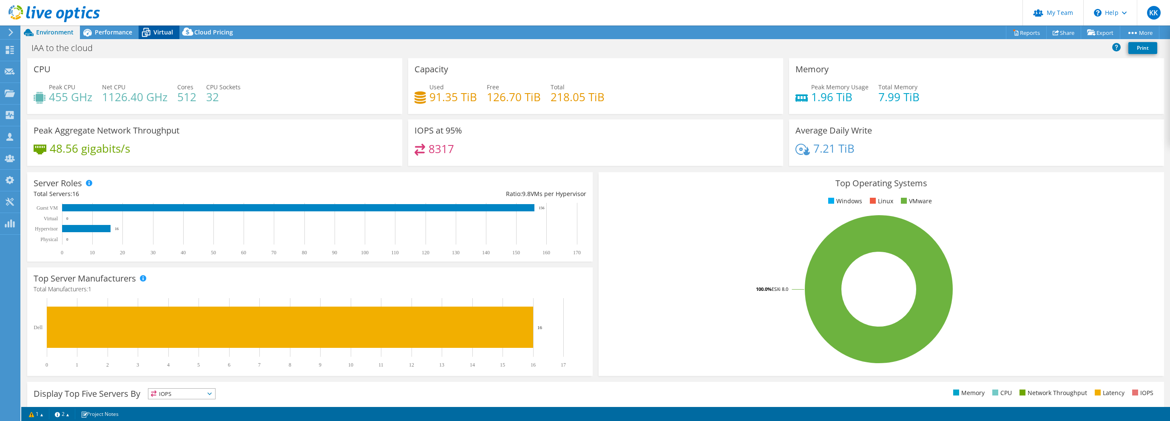
click at [145, 33] on icon at bounding box center [146, 32] width 15 height 15
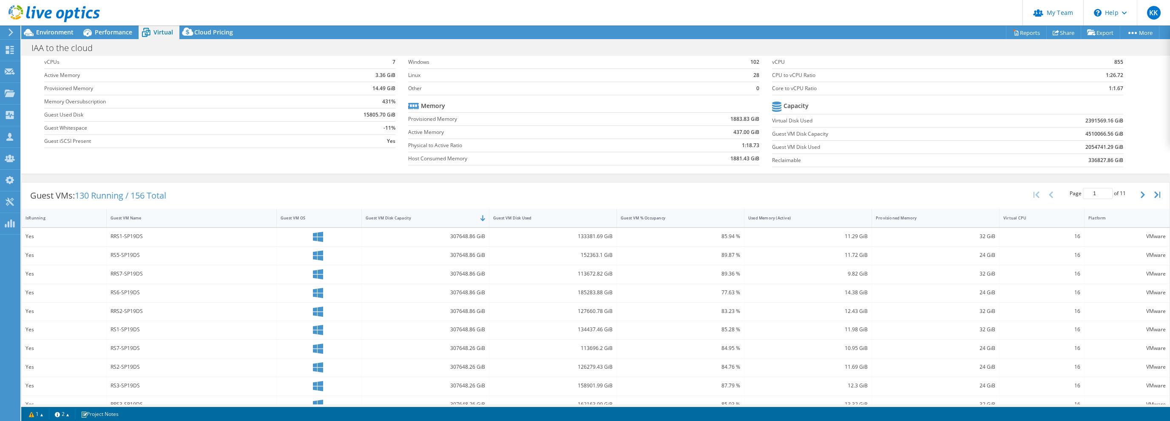
scroll to position [147, 0]
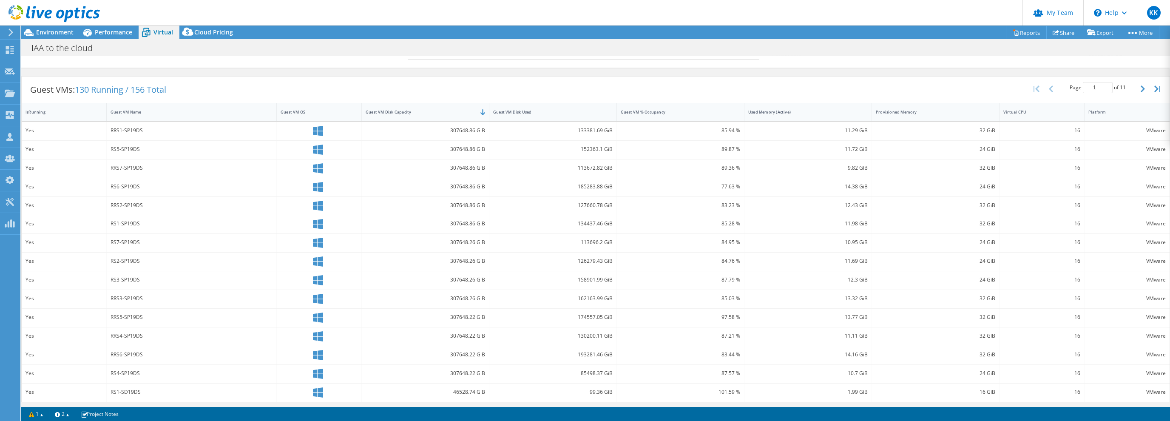
drag, startPoint x: 146, startPoint y: 143, endPoint x: 129, endPoint y: 133, distance: 19.6
click at [146, 144] on div "RS5-SP19DS" at bounding box center [191, 148] width 162 height 9
click at [127, 130] on div "RRS1-SP19DS" at bounding box center [191, 130] width 162 height 9
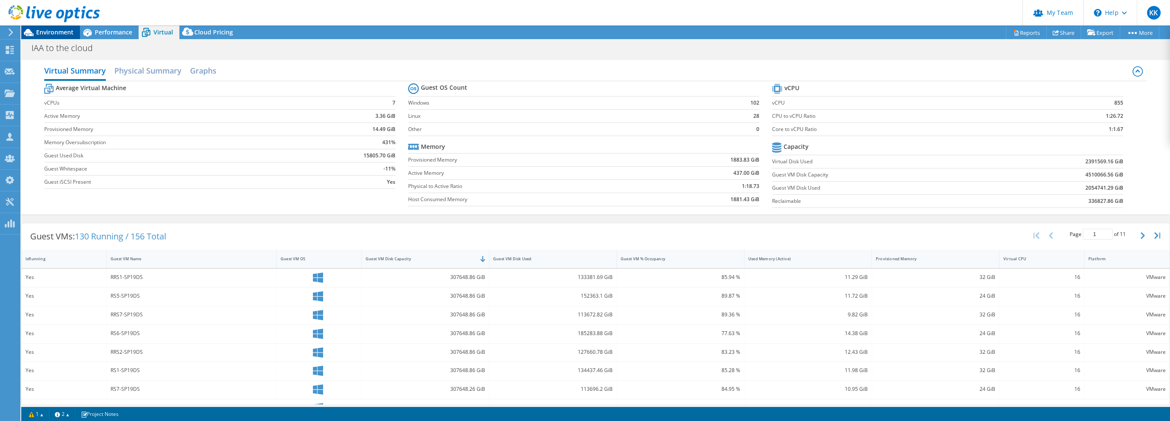
click at [46, 30] on span "Environment" at bounding box center [54, 32] width 37 height 8
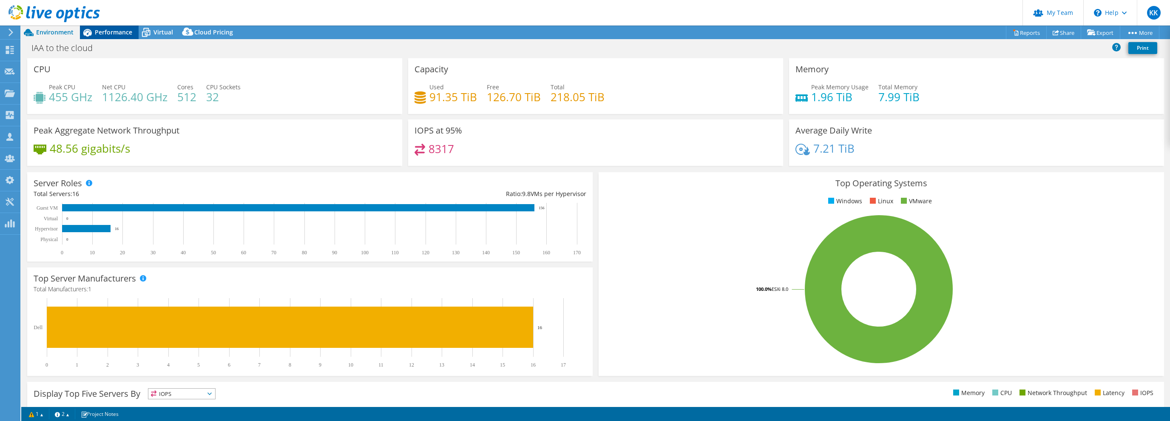
click at [117, 34] on span "Performance" at bounding box center [113, 32] width 37 height 8
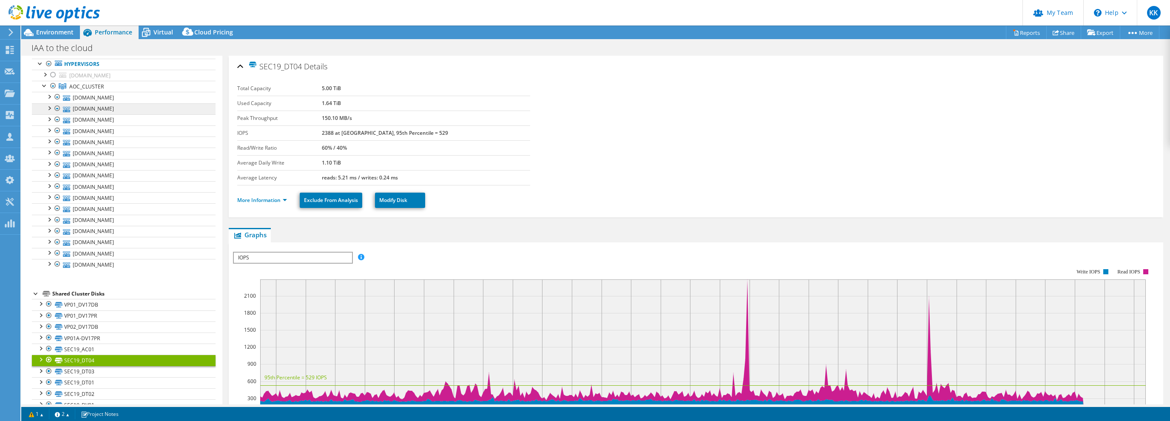
scroll to position [41, 0]
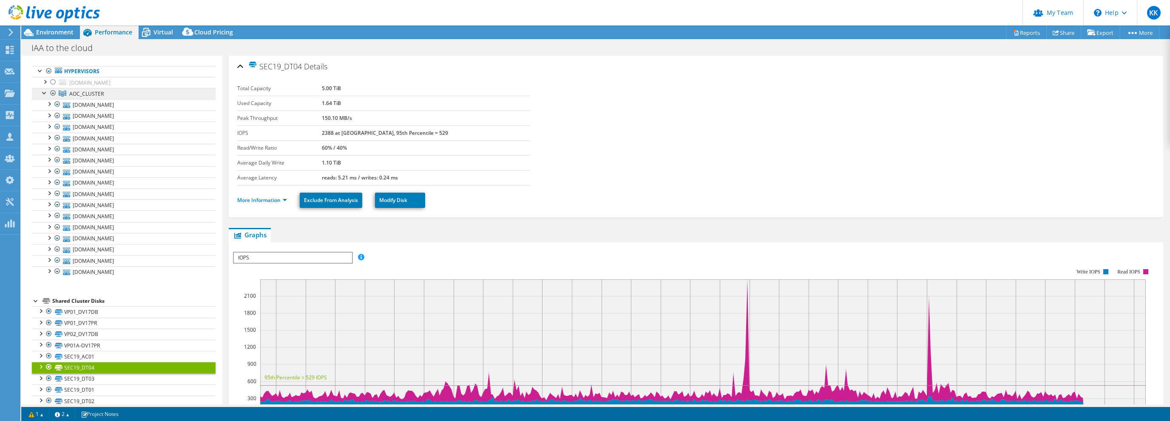
click at [93, 94] on span "AOC_CLUSTER" at bounding box center [86, 93] width 34 height 7
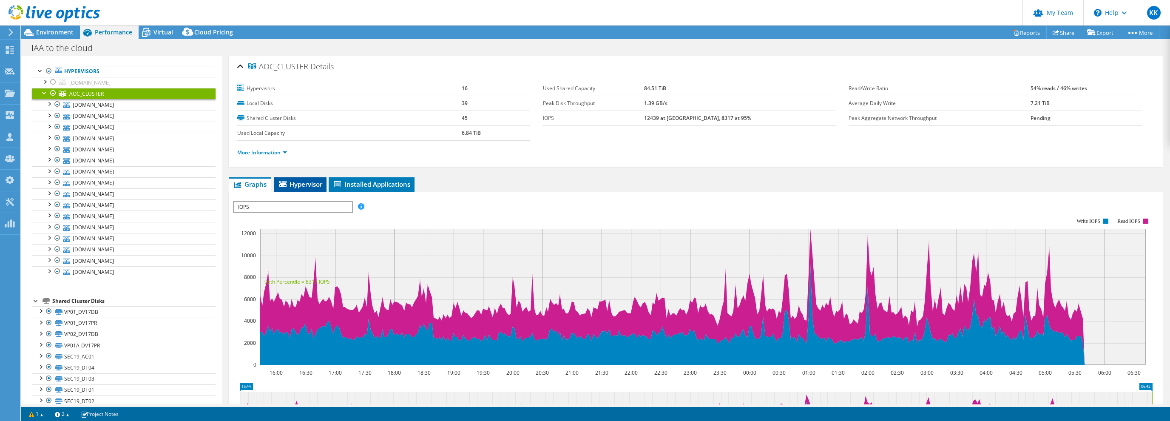
click at [295, 181] on span "Hypervisor" at bounding box center [300, 184] width 44 height 8
